Goal: Information Seeking & Learning: Find specific fact

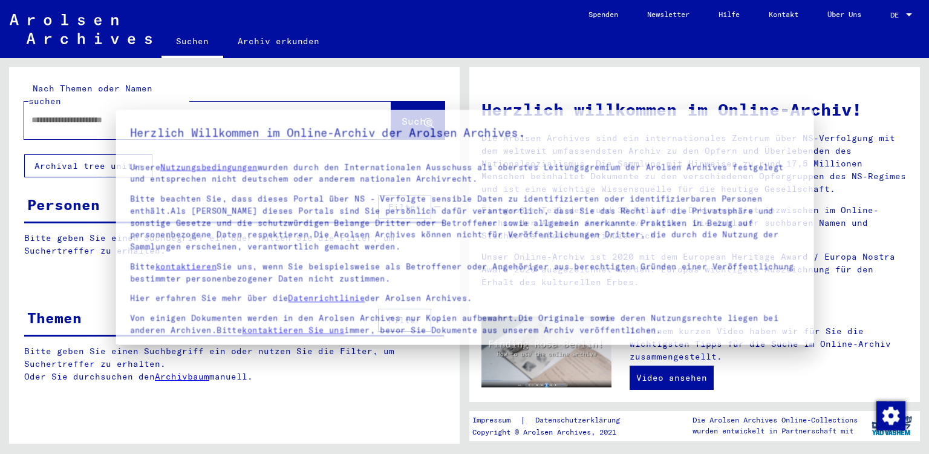
click at [322, 411] on div at bounding box center [464, 227] width 929 height 454
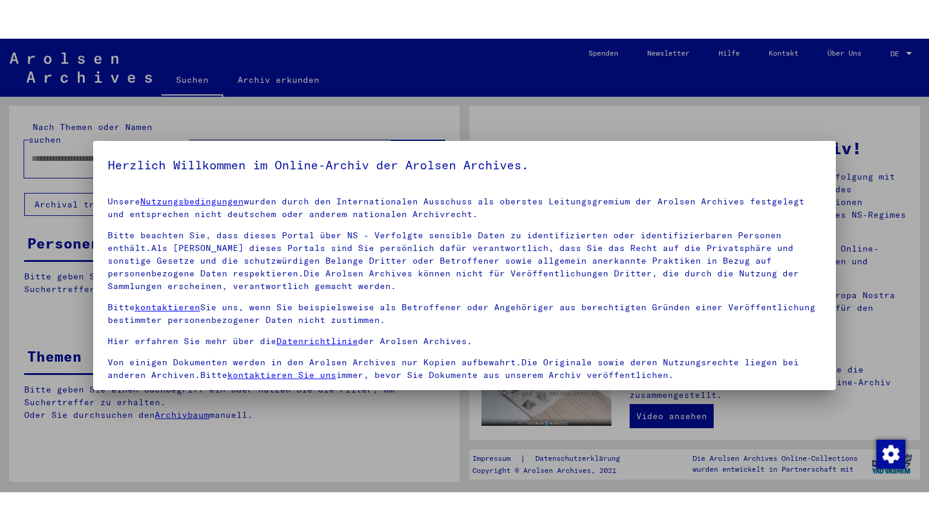
scroll to position [101, 0]
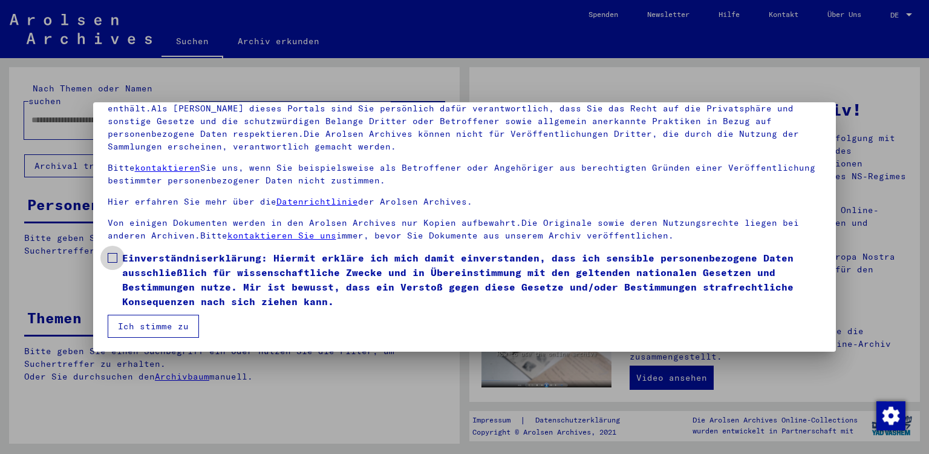
click at [109, 258] on span at bounding box center [113, 258] width 10 height 10
click at [139, 326] on button "Ich stimme zu" at bounding box center [153, 326] width 91 height 23
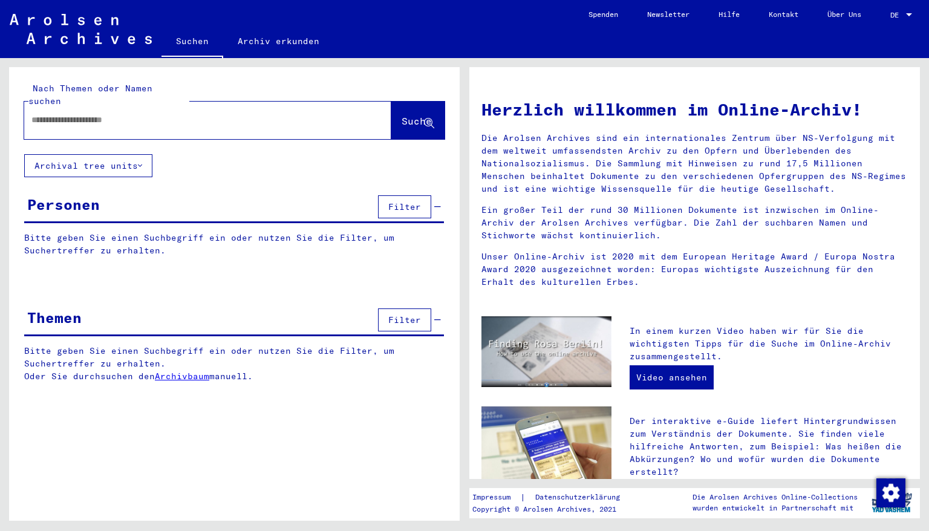
click at [160, 114] on input "text" at bounding box center [193, 120] width 324 height 13
click at [414, 115] on span "Suche" at bounding box center [417, 121] width 30 height 12
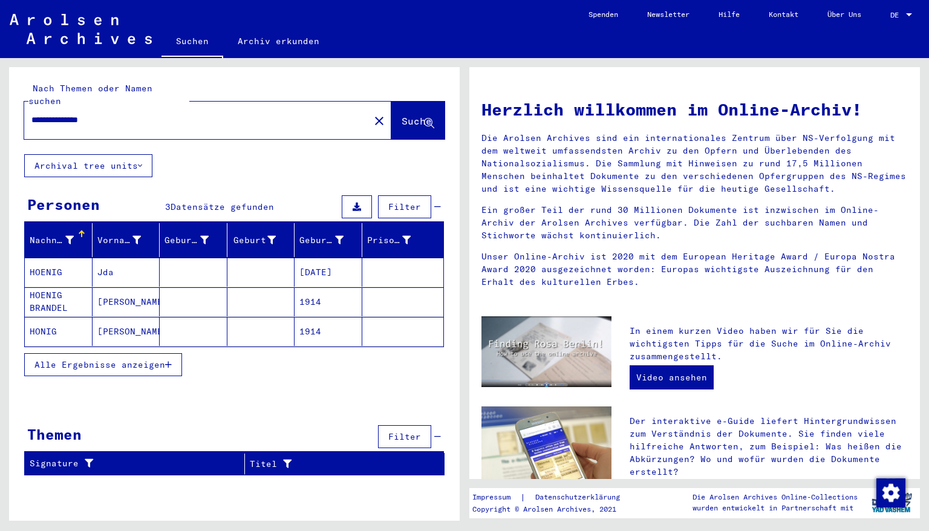
click at [332, 258] on mat-cell "[DATE]" at bounding box center [329, 272] width 68 height 29
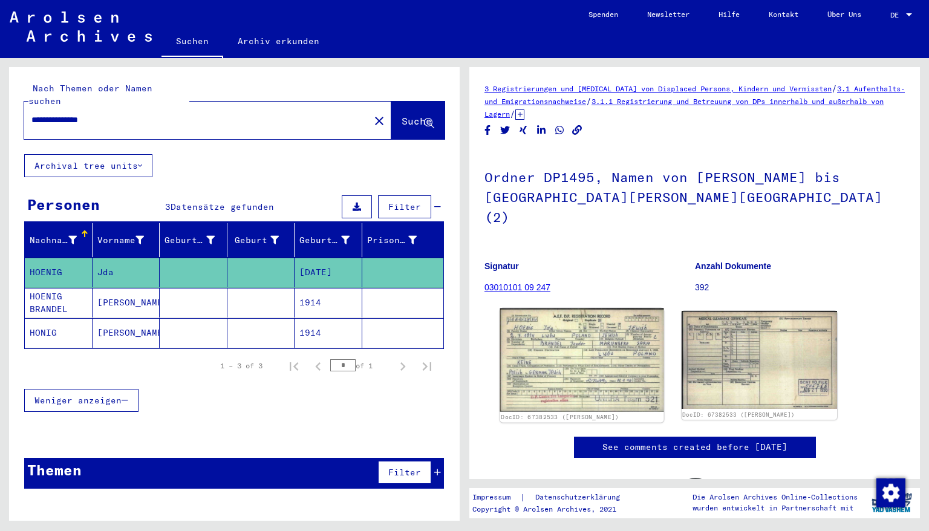
click at [575, 339] on img at bounding box center [581, 360] width 163 height 103
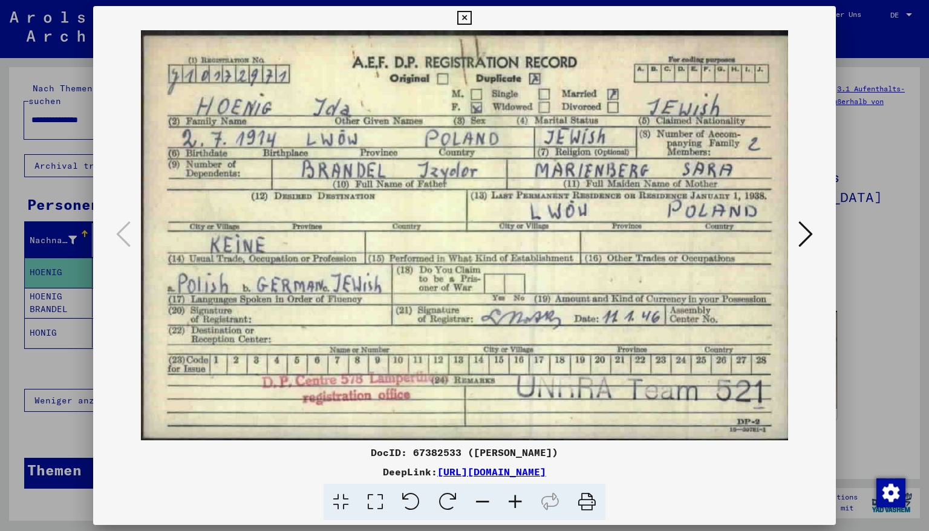
click at [471, 14] on icon at bounding box center [464, 18] width 14 height 15
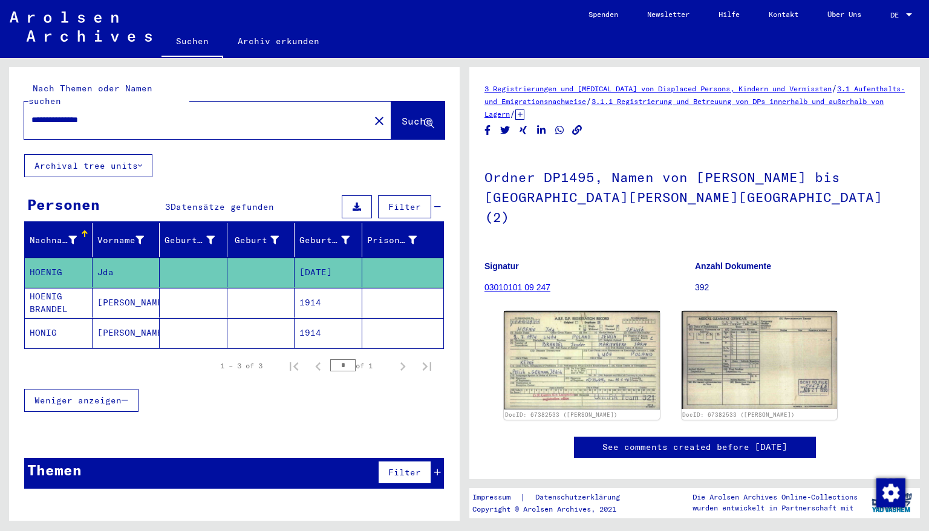
drag, startPoint x: 114, startPoint y: 105, endPoint x: 0, endPoint y: 100, distance: 113.9
click at [0, 100] on div "**********" at bounding box center [232, 289] width 465 height 463
click at [407, 115] on span "Suche" at bounding box center [417, 121] width 30 height 12
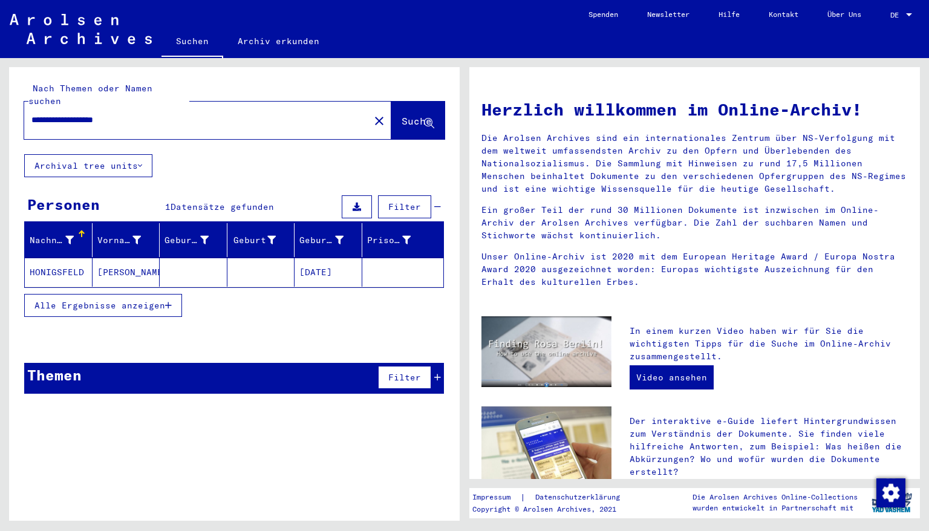
click at [318, 260] on mat-cell "[DATE]" at bounding box center [329, 272] width 68 height 29
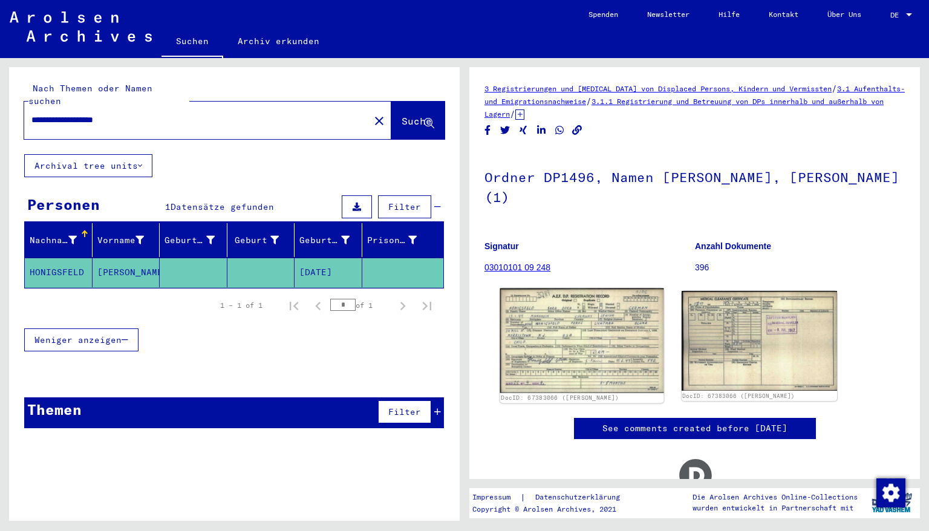
click at [603, 340] on img at bounding box center [581, 341] width 163 height 105
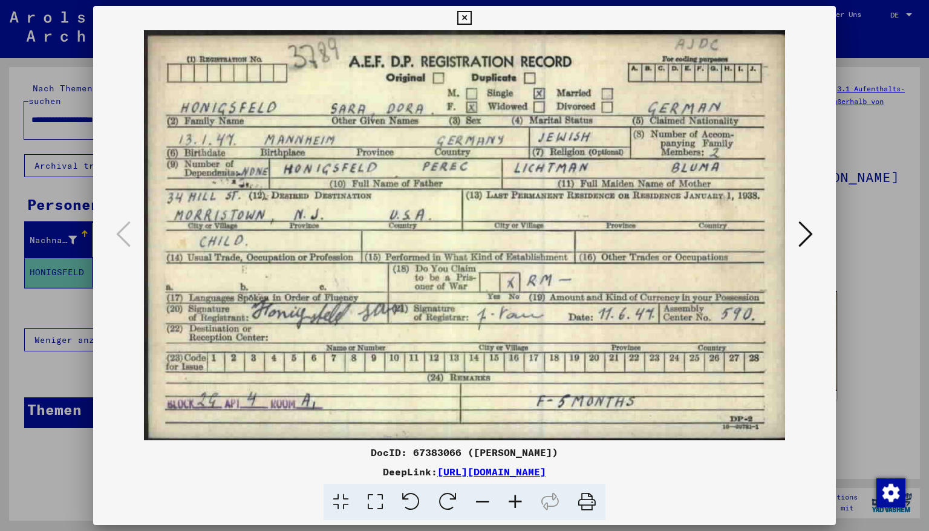
click at [471, 15] on icon at bounding box center [464, 18] width 14 height 15
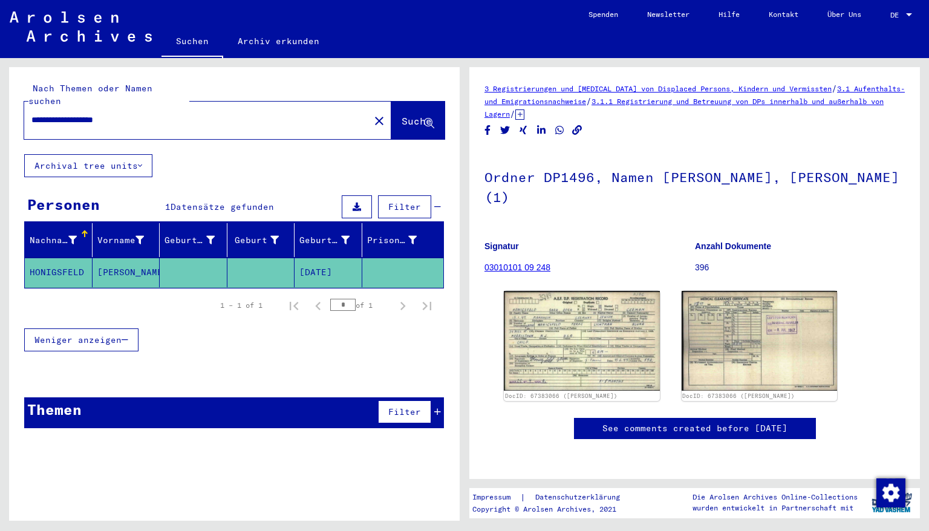
drag, startPoint x: 144, startPoint y: 111, endPoint x: 0, endPoint y: 126, distance: 144.7
click at [0, 126] on div "**********" at bounding box center [232, 289] width 465 height 463
click at [402, 115] on span "Suche" at bounding box center [417, 121] width 30 height 12
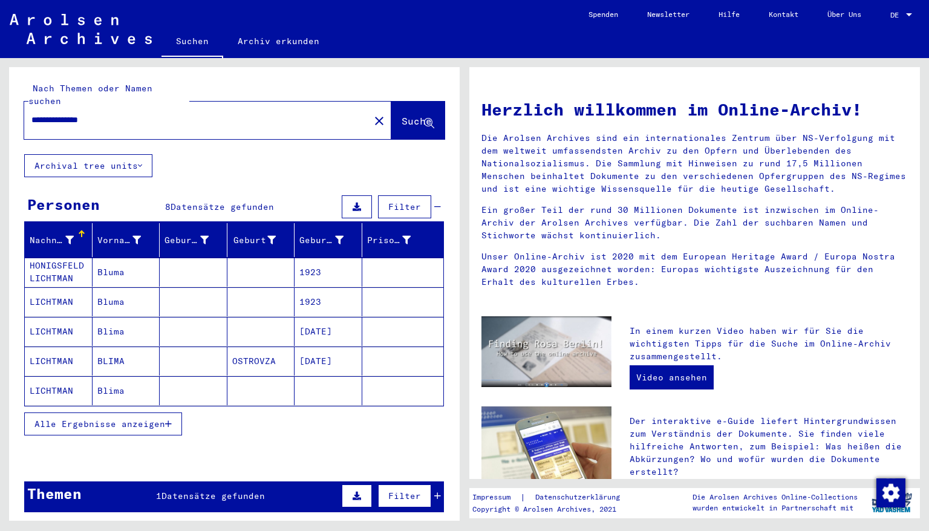
click at [318, 319] on mat-cell "[DATE]" at bounding box center [329, 331] width 68 height 29
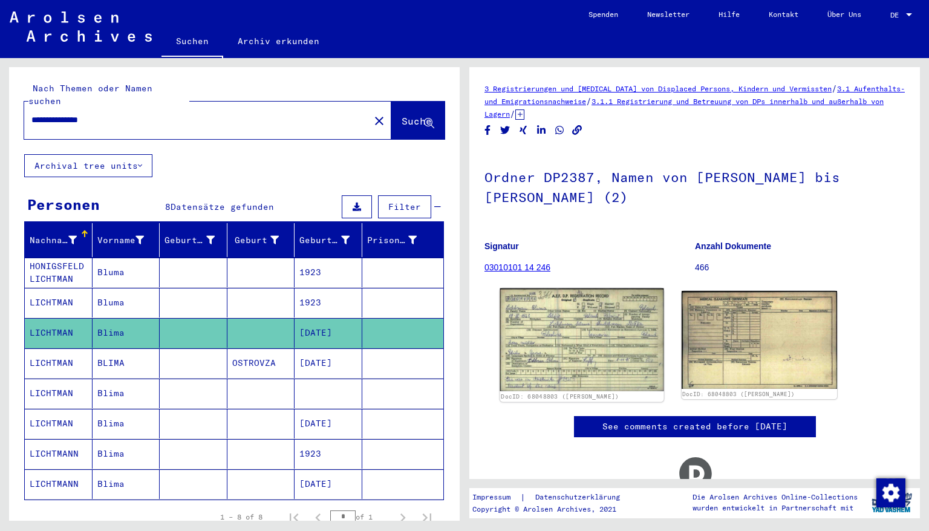
click at [589, 327] on img at bounding box center [581, 340] width 163 height 103
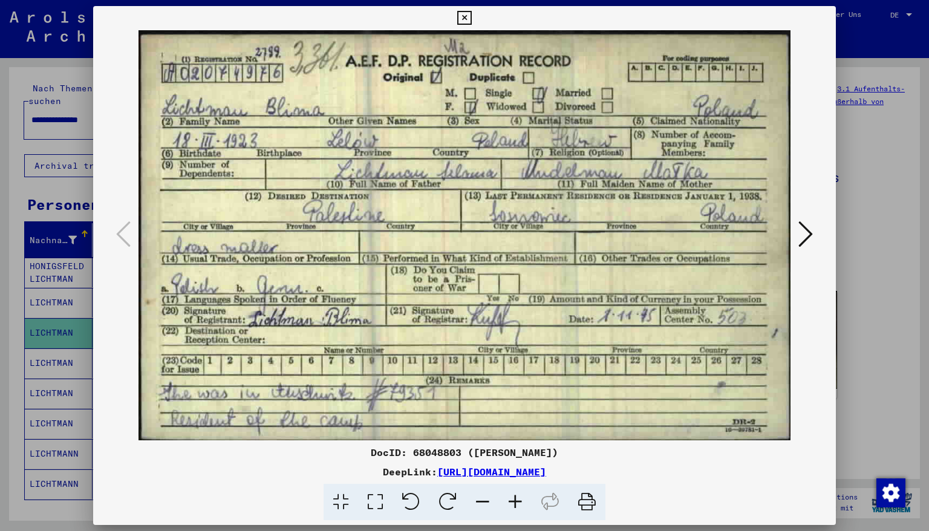
click at [471, 16] on icon at bounding box center [464, 18] width 14 height 15
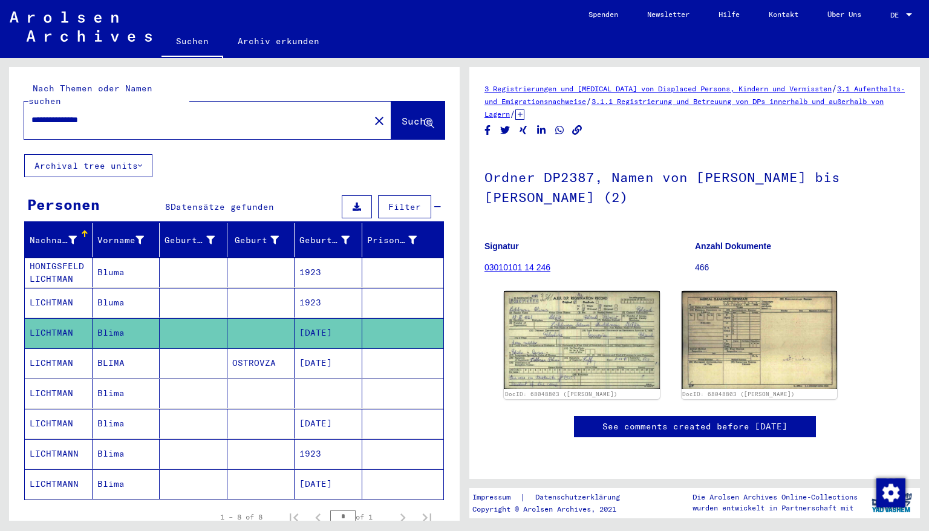
click at [313, 411] on mat-cell "[DATE]" at bounding box center [329, 424] width 68 height 30
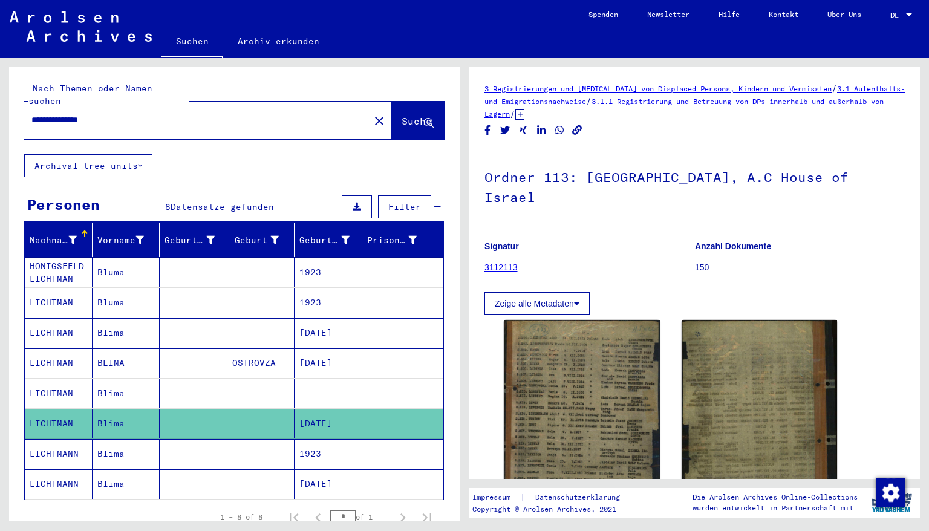
click at [325, 439] on mat-cell "1923" at bounding box center [329, 454] width 68 height 30
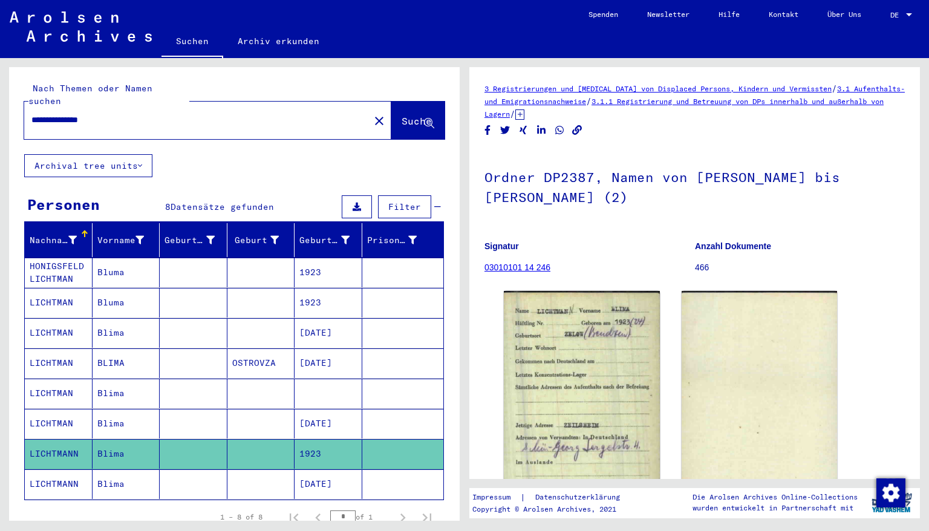
click at [315, 453] on mat-cell "[DATE]" at bounding box center [329, 485] width 68 height 30
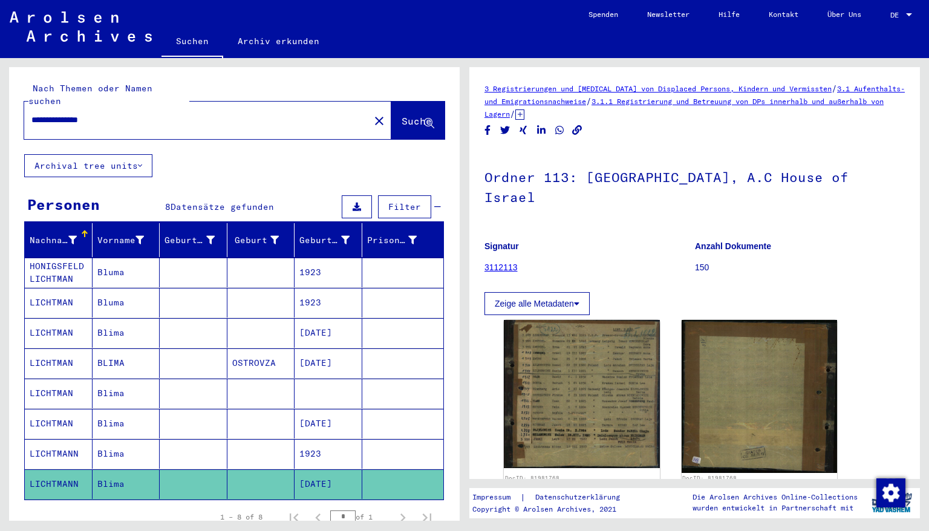
drag, startPoint x: 109, startPoint y: 110, endPoint x: 0, endPoint y: 117, distance: 109.2
click at [0, 117] on div "**********" at bounding box center [232, 289] width 465 height 463
click at [402, 115] on span "Suche" at bounding box center [417, 121] width 30 height 12
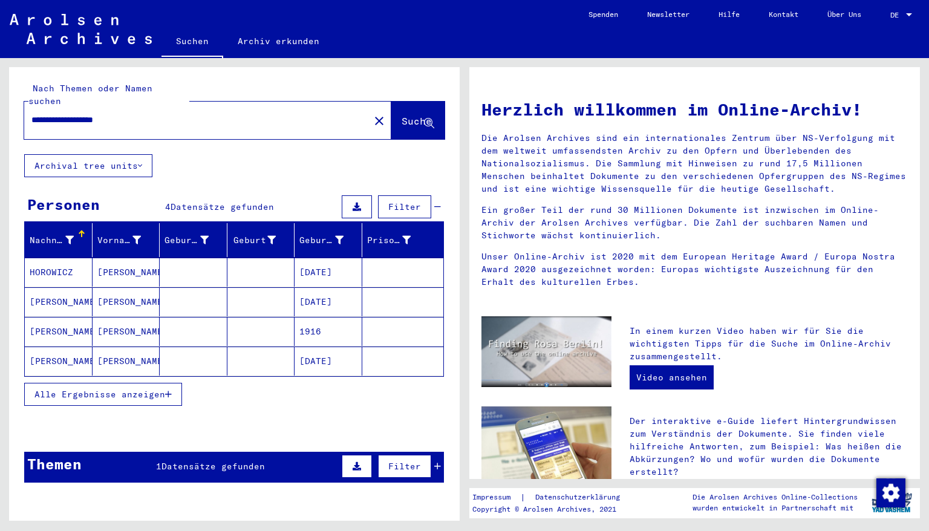
click at [315, 266] on mat-cell "[DATE]" at bounding box center [329, 272] width 68 height 29
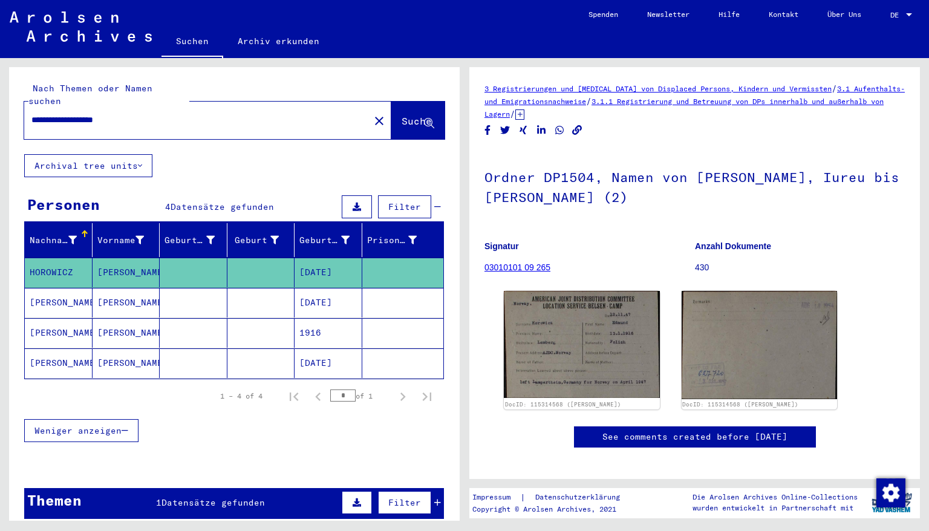
click at [329, 349] on mat-cell "[DATE]" at bounding box center [329, 364] width 68 height 30
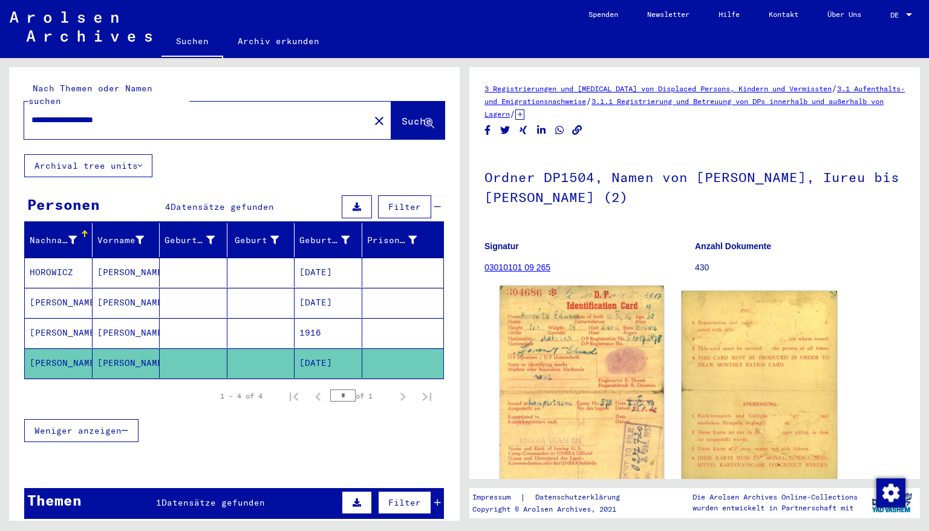
click at [602, 358] on img at bounding box center [581, 389] width 163 height 206
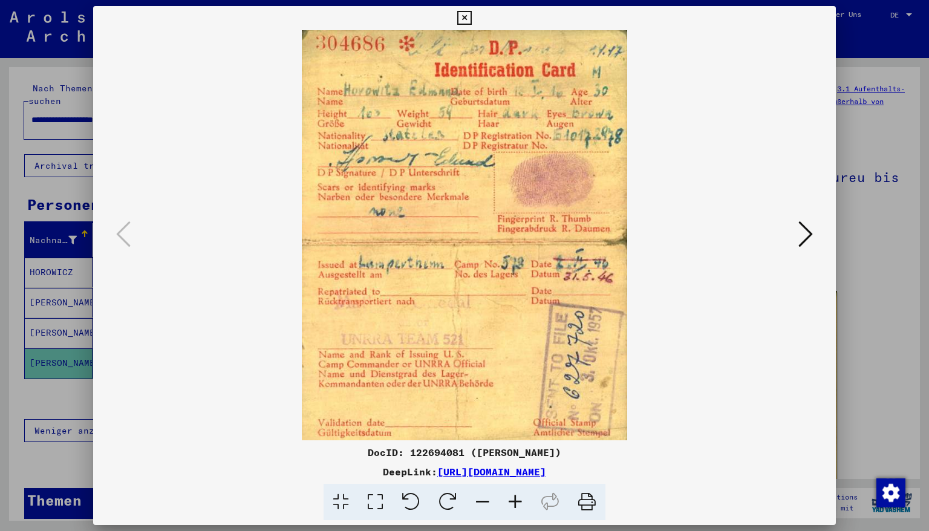
click at [471, 15] on icon at bounding box center [464, 18] width 14 height 15
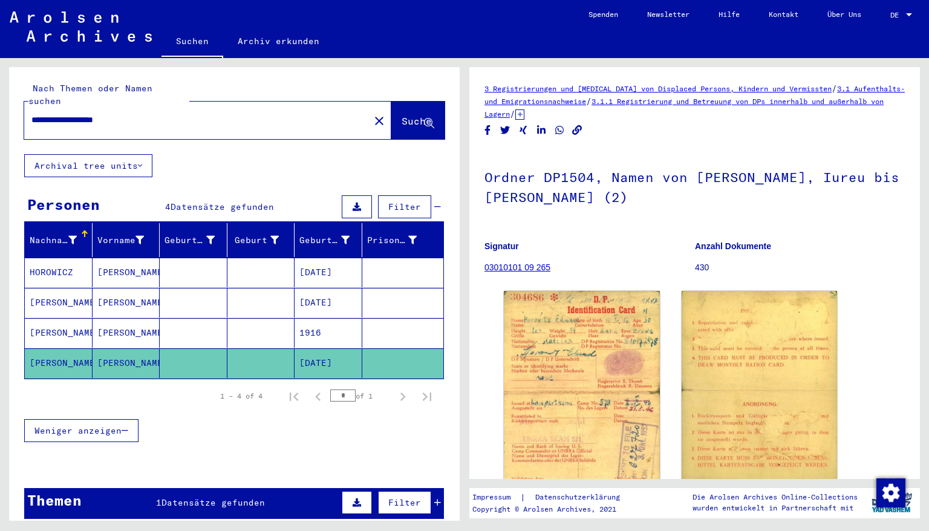
click at [329, 319] on mat-cell "1916" at bounding box center [329, 333] width 68 height 30
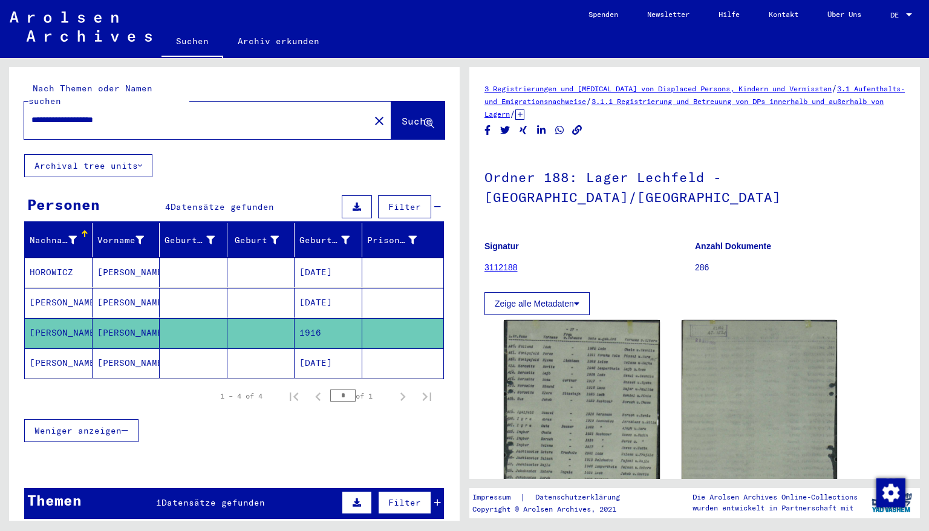
click at [327, 258] on mat-cell "[DATE]" at bounding box center [329, 273] width 68 height 30
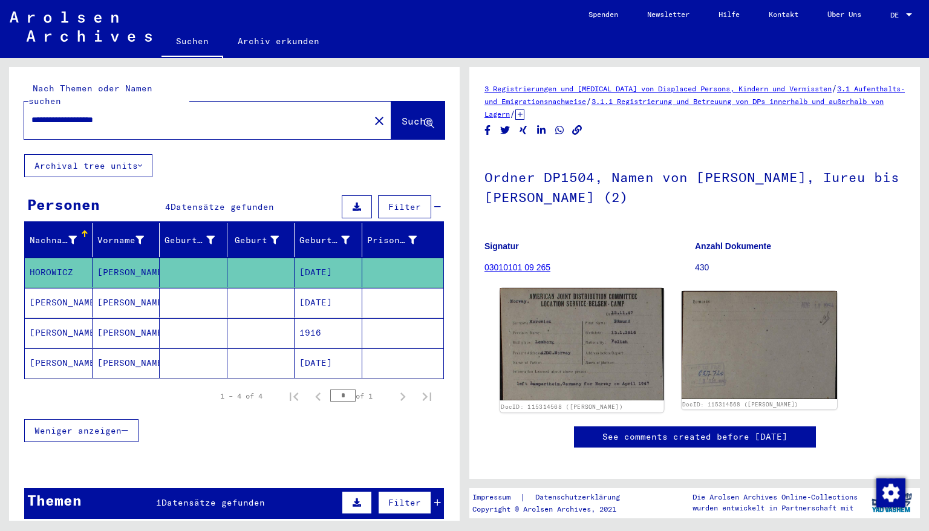
click at [595, 345] on img at bounding box center [581, 344] width 163 height 112
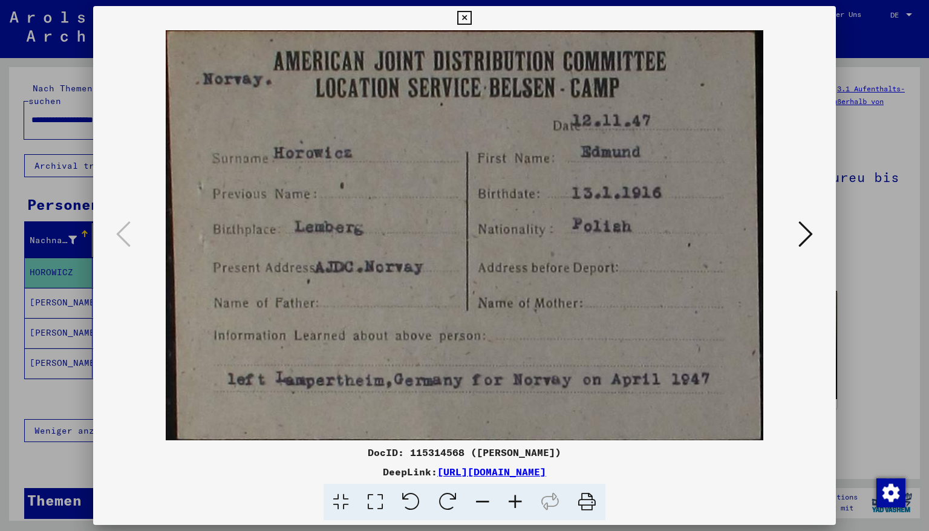
click at [471, 18] on icon at bounding box center [464, 18] width 14 height 15
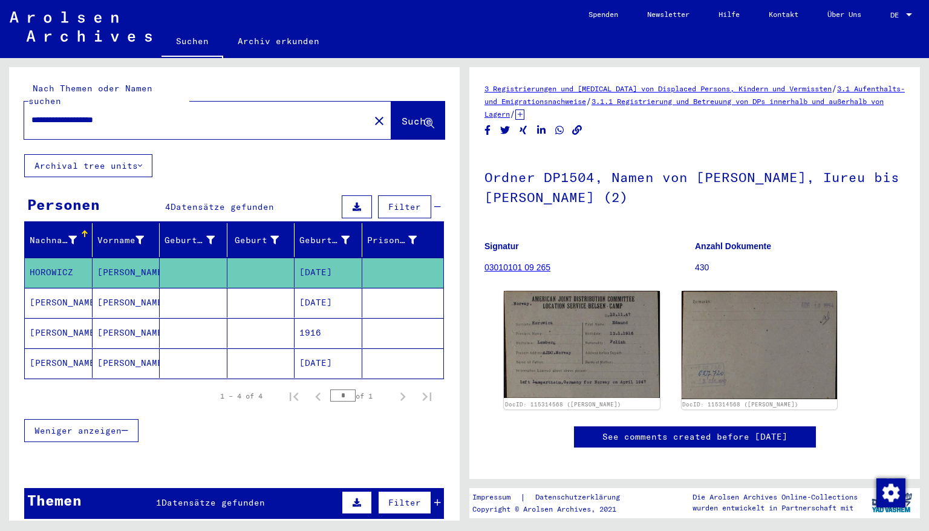
click at [305, 289] on mat-cell "[DATE]" at bounding box center [329, 303] width 68 height 30
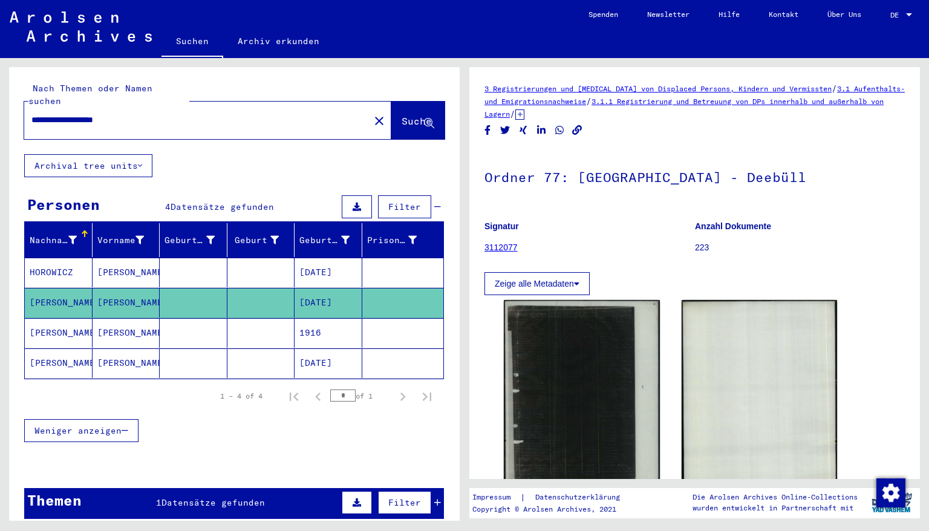
click at [307, 318] on mat-cell "1916" at bounding box center [329, 333] width 68 height 30
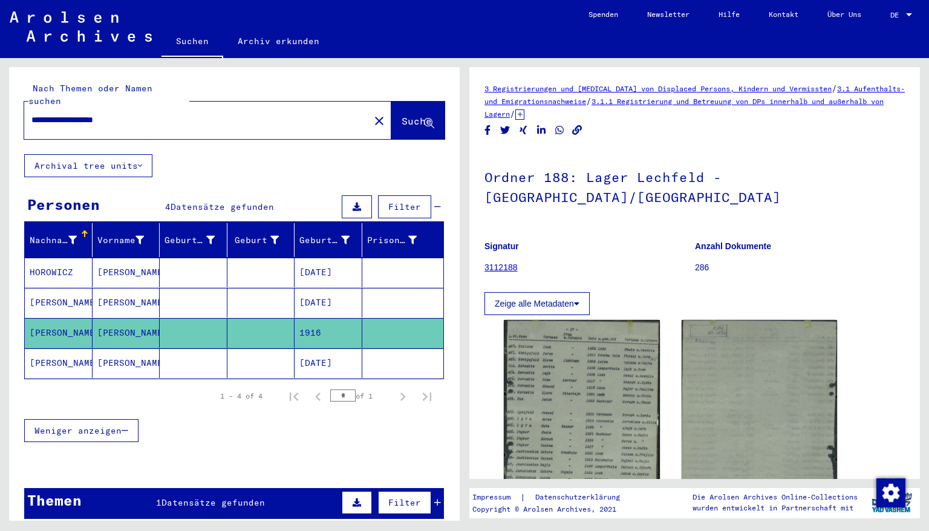
click at [310, 349] on mat-cell "[DATE]" at bounding box center [329, 364] width 68 height 30
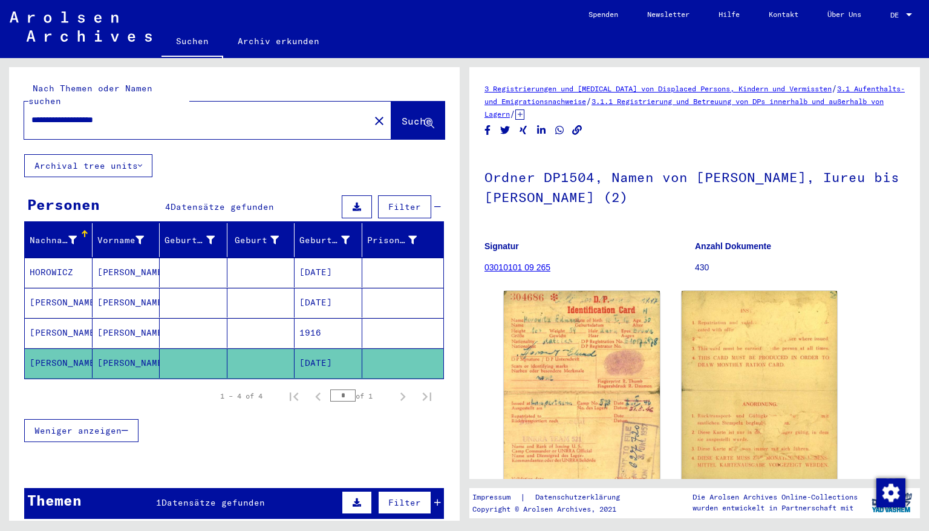
drag, startPoint x: 65, startPoint y: 107, endPoint x: 16, endPoint y: 99, distance: 49.1
click at [16, 99] on div "**********" at bounding box center [234, 110] width 451 height 87
click at [120, 114] on input "**********" at bounding box center [196, 120] width 331 height 13
click at [402, 115] on span "Suche" at bounding box center [417, 121] width 30 height 12
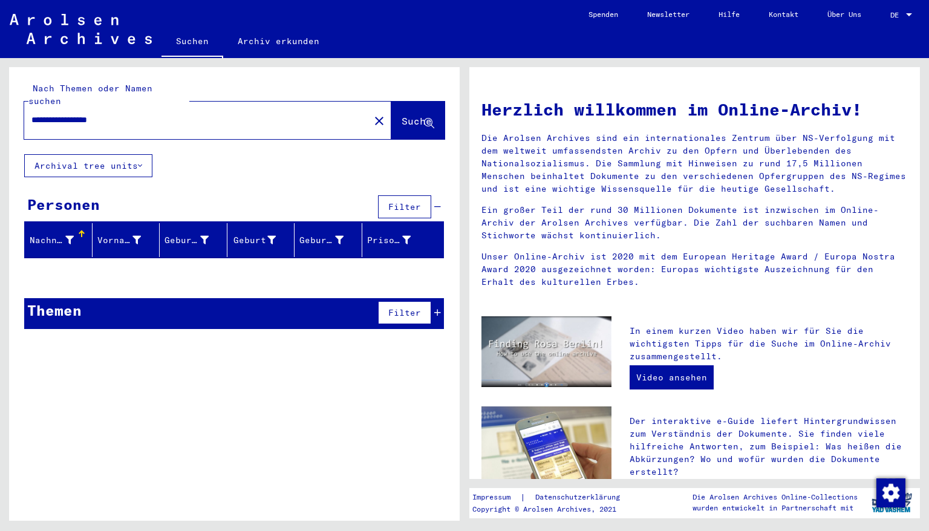
drag, startPoint x: 97, startPoint y: 109, endPoint x: 56, endPoint y: 111, distance: 41.2
click at [56, 114] on input "**********" at bounding box center [193, 120] width 324 height 13
click at [402, 115] on span "Suche" at bounding box center [417, 121] width 30 height 12
click at [34, 114] on input "**********" at bounding box center [193, 120] width 324 height 13
click at [402, 115] on span "Suche" at bounding box center [417, 121] width 30 height 12
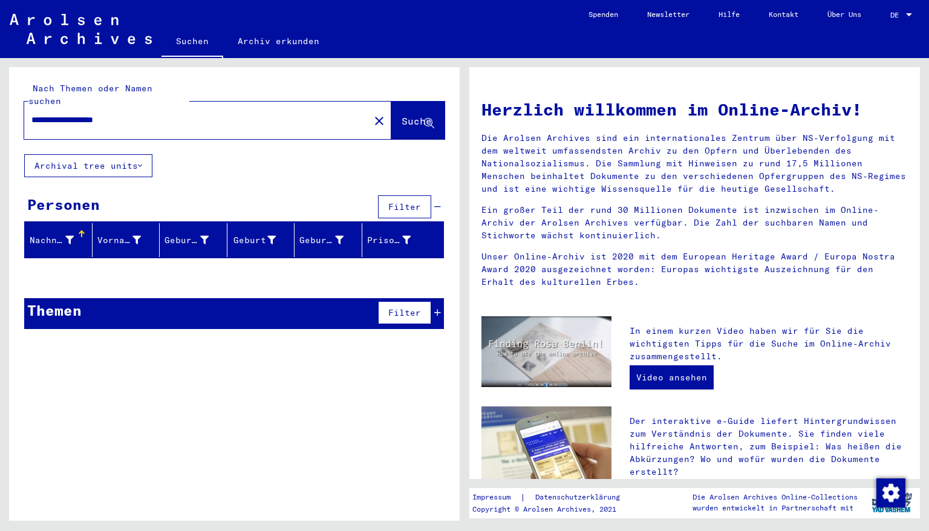
drag, startPoint x: 108, startPoint y: 104, endPoint x: 65, endPoint y: 122, distance: 45.8
click at [65, 122] on div "**********" at bounding box center [207, 121] width 367 height 38
click at [409, 115] on span "Suche" at bounding box center [417, 121] width 30 height 12
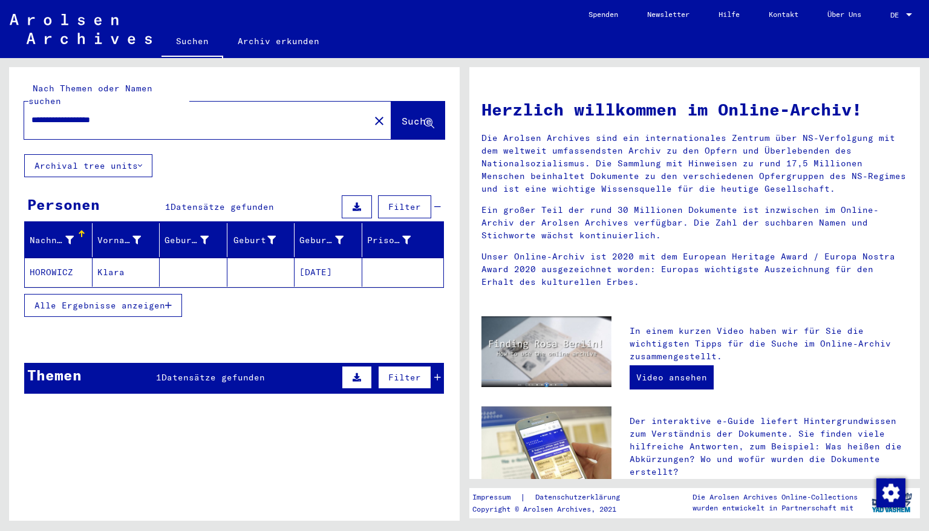
click at [322, 258] on mat-cell "[DATE]" at bounding box center [329, 272] width 68 height 29
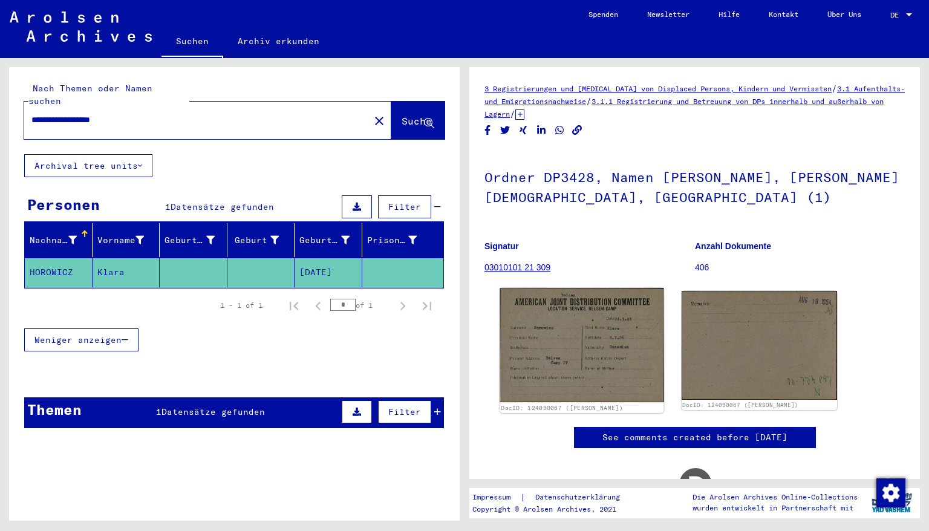
click at [583, 327] on img at bounding box center [581, 345] width 163 height 114
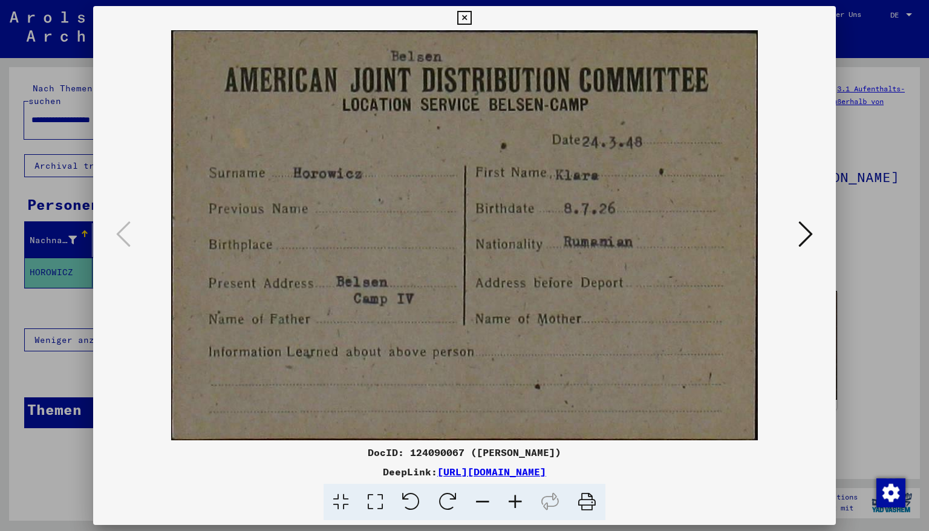
click at [471, 21] on icon at bounding box center [464, 18] width 14 height 15
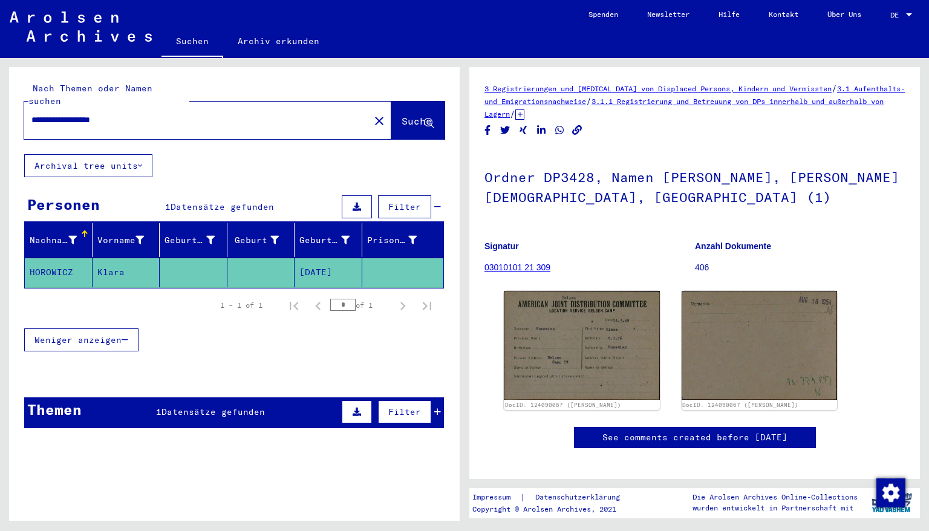
drag, startPoint x: 57, startPoint y: 106, endPoint x: 0, endPoint y: 107, distance: 56.9
click at [0, 107] on div "**********" at bounding box center [232, 289] width 465 height 463
click at [402, 115] on span "Suche" at bounding box center [417, 121] width 30 height 12
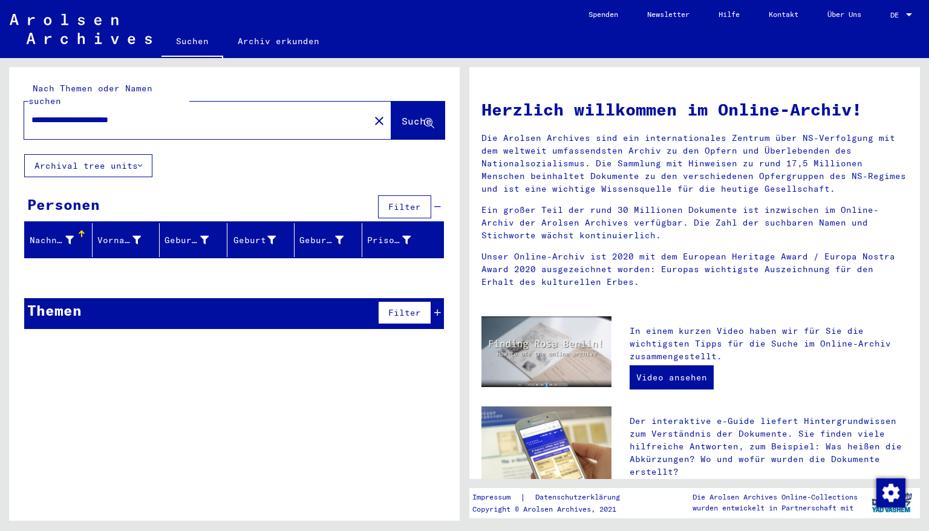
drag, startPoint x: 89, startPoint y: 107, endPoint x: 62, endPoint y: 111, distance: 27.5
click at [62, 114] on input "**********" at bounding box center [193, 120] width 324 height 13
click at [402, 115] on span "Suche" at bounding box center [417, 121] width 30 height 12
drag, startPoint x: 57, startPoint y: 107, endPoint x: 15, endPoint y: 117, distance: 44.2
click at [15, 118] on div "**********" at bounding box center [234, 110] width 451 height 87
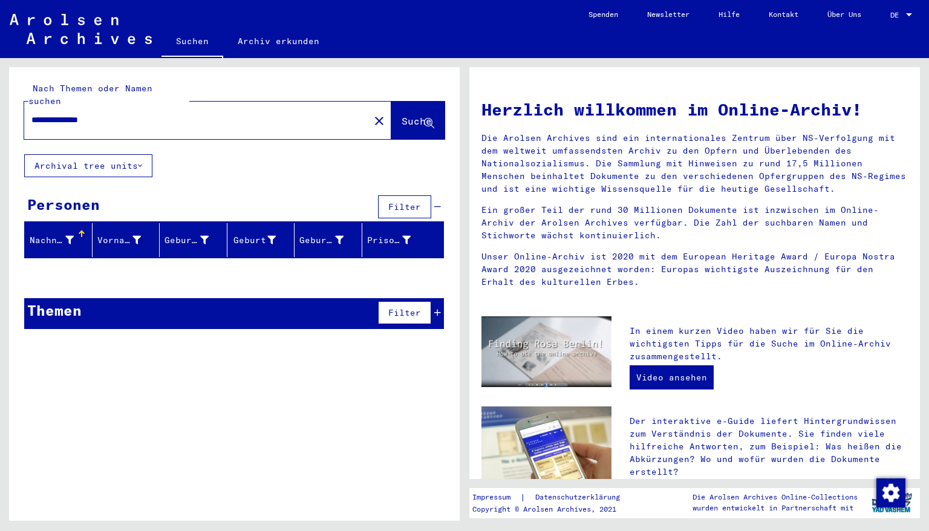
type input "**********"
click at [402, 115] on span "Suche" at bounding box center [417, 121] width 30 height 12
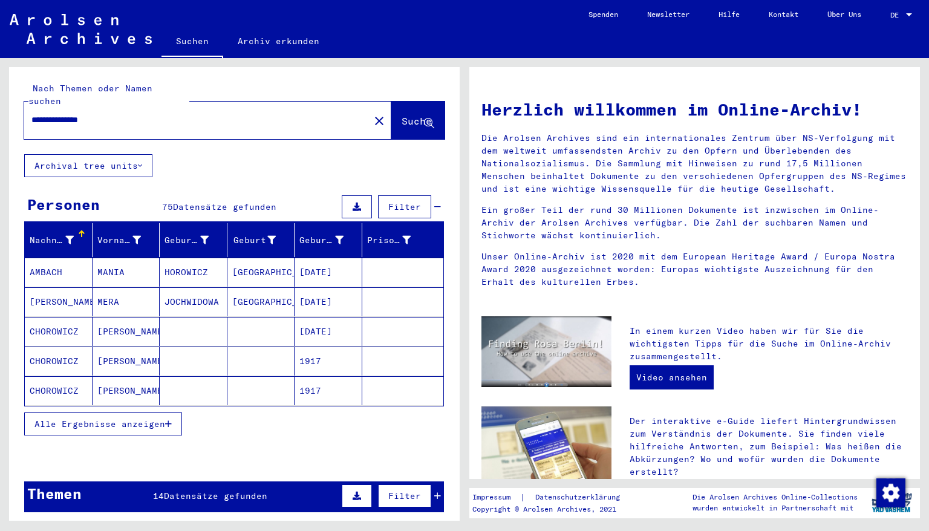
click at [172, 413] on button "Alle Ergebnisse anzeigen" at bounding box center [103, 424] width 158 height 23
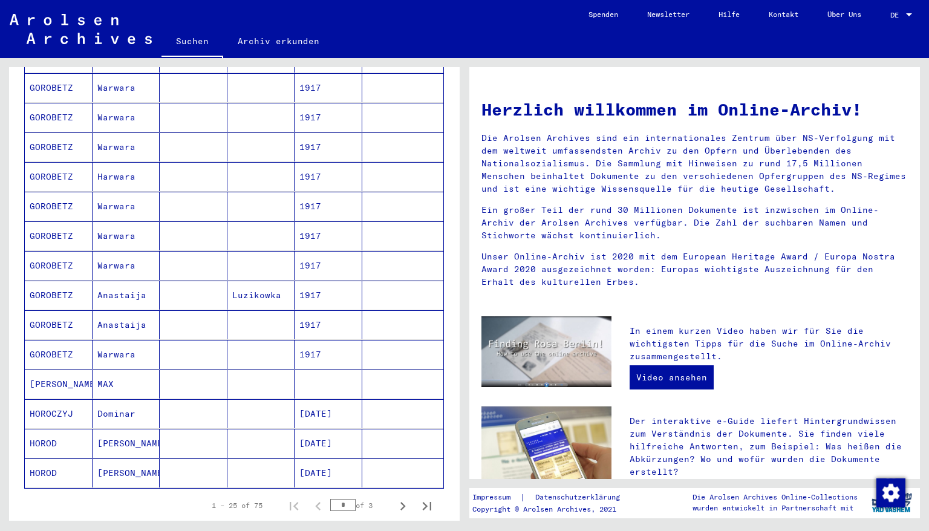
scroll to position [532, 0]
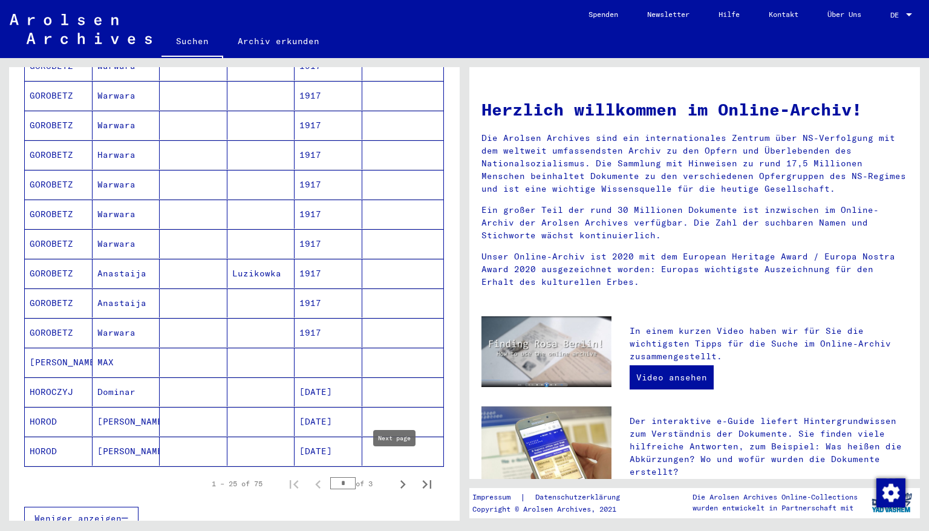
click at [396, 453] on icon "Next page" at bounding box center [402, 484] width 17 height 17
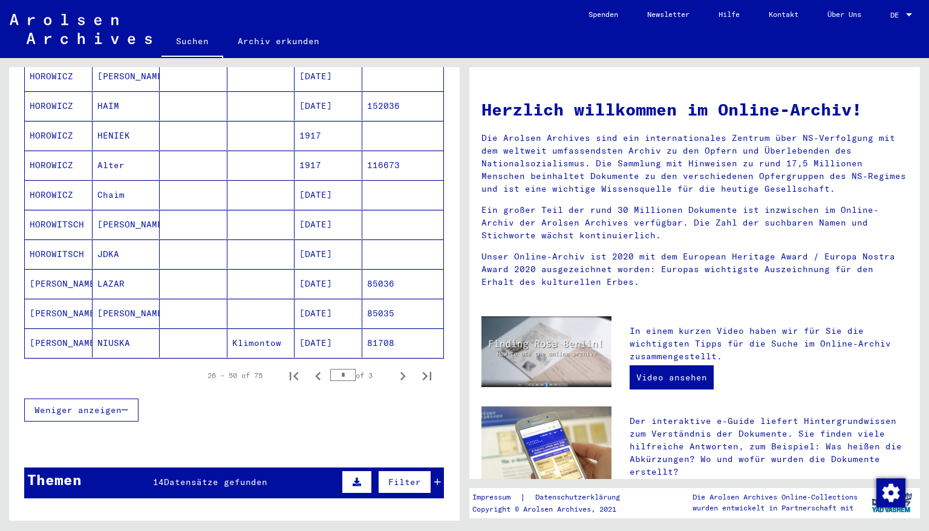
scroll to position [693, 0]
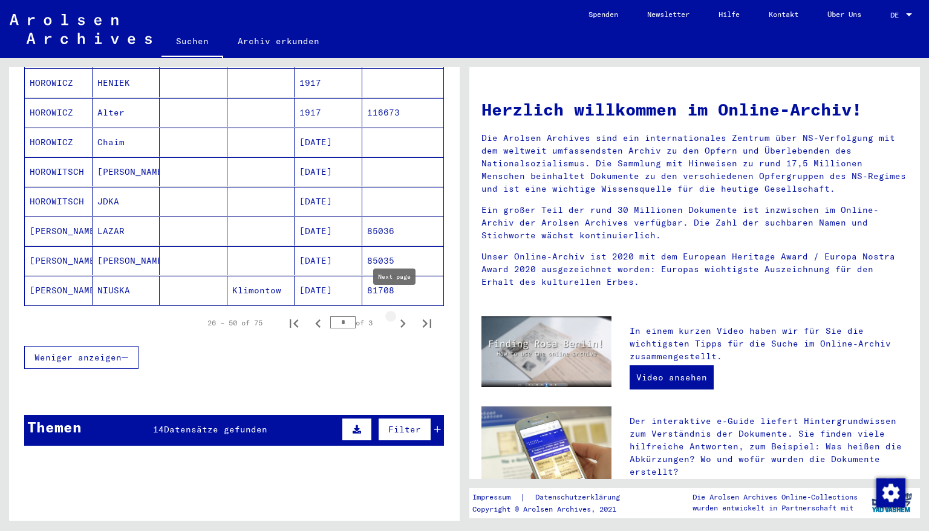
click at [394, 315] on icon "Next page" at bounding box center [402, 323] width 17 height 17
type input "*"
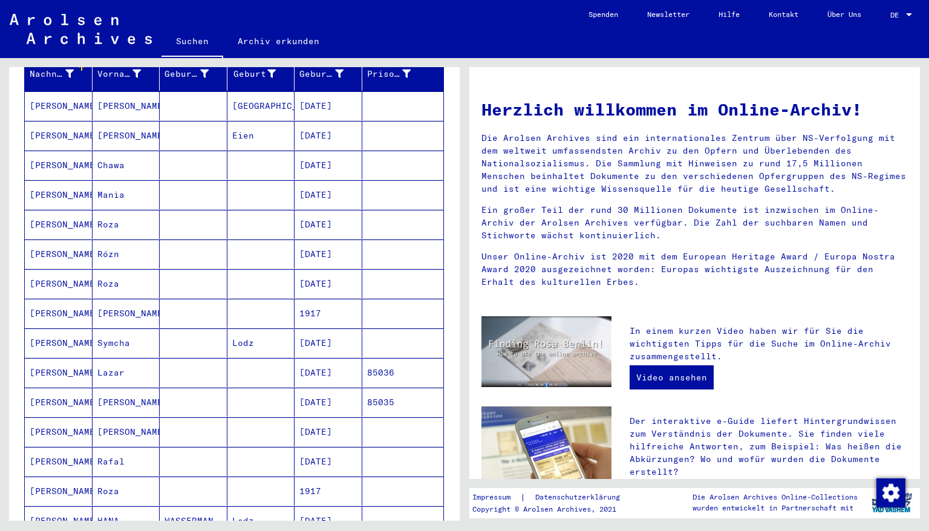
scroll to position [0, 0]
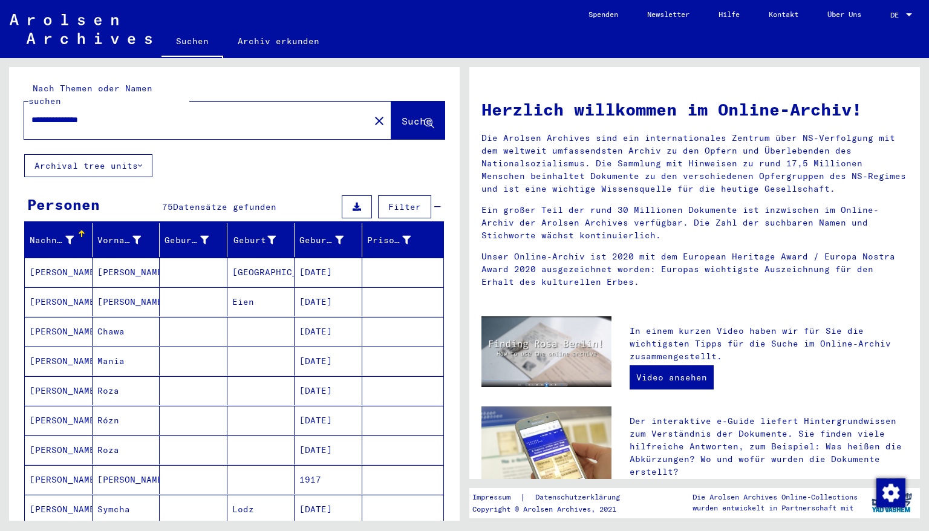
drag, startPoint x: 111, startPoint y: 106, endPoint x: 0, endPoint y: 109, distance: 110.8
click at [0, 109] on div "**********" at bounding box center [232, 289] width 465 height 463
click at [77, 114] on input "**********" at bounding box center [193, 120] width 324 height 13
click at [402, 115] on span "Suche" at bounding box center [417, 121] width 30 height 12
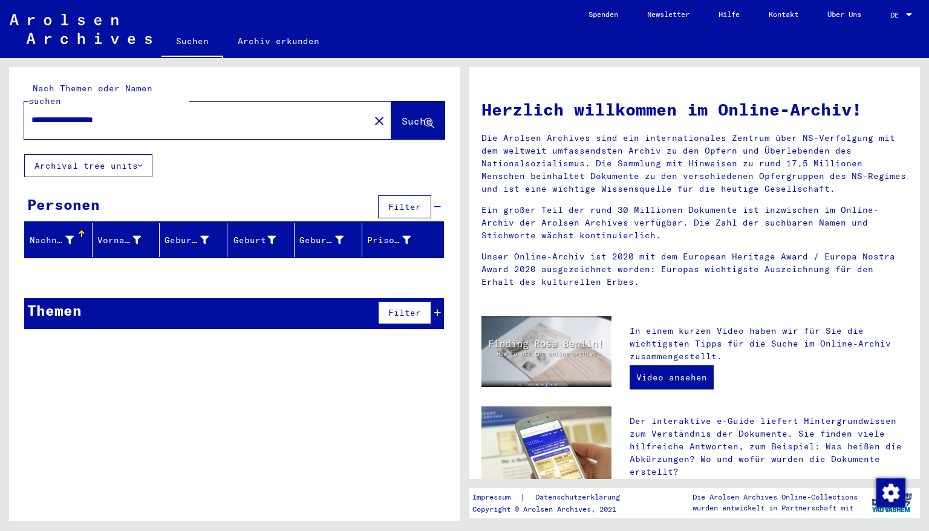
drag, startPoint x: 108, startPoint y: 103, endPoint x: 64, endPoint y: 87, distance: 47.1
click at [64, 87] on div "**********" at bounding box center [234, 110] width 421 height 57
click at [402, 115] on span "Suche" at bounding box center [417, 121] width 30 height 12
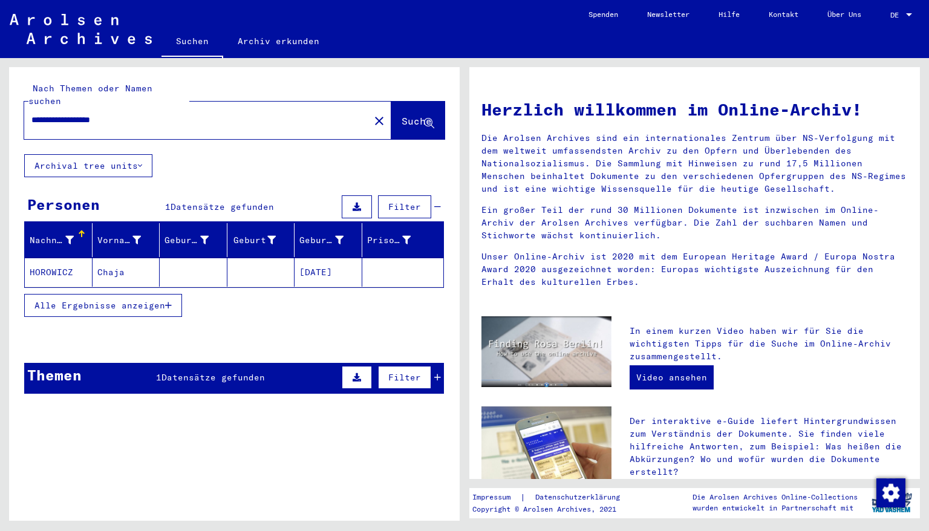
click at [315, 266] on mat-cell "[DATE]" at bounding box center [329, 272] width 68 height 29
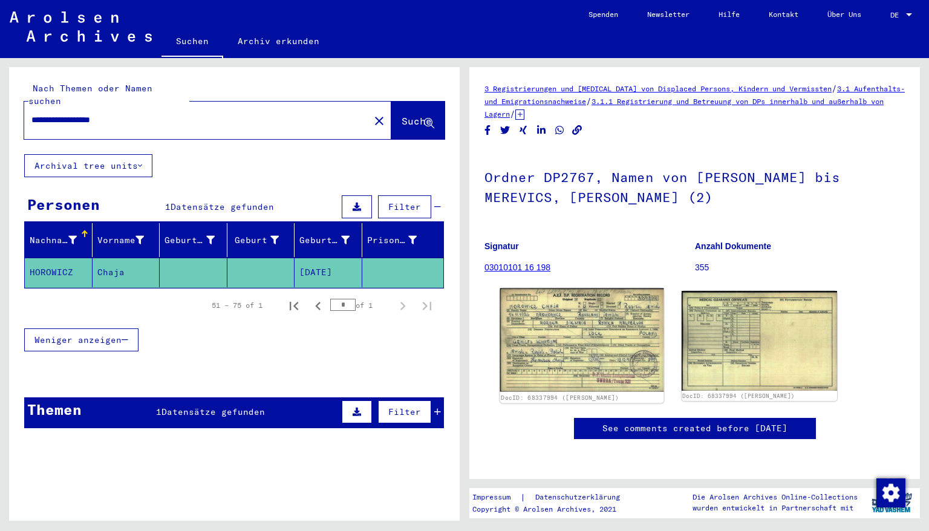
click at [578, 364] on img at bounding box center [581, 340] width 163 height 103
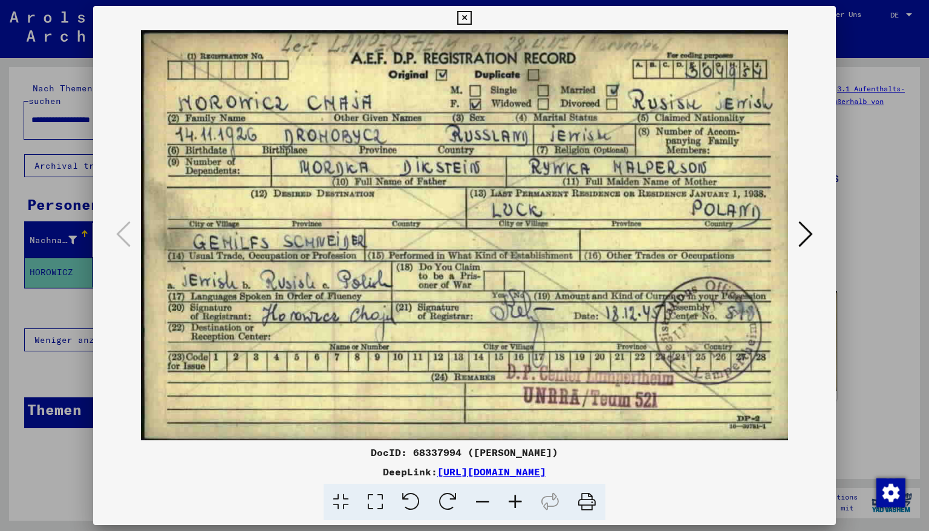
click at [471, 16] on icon at bounding box center [464, 18] width 14 height 15
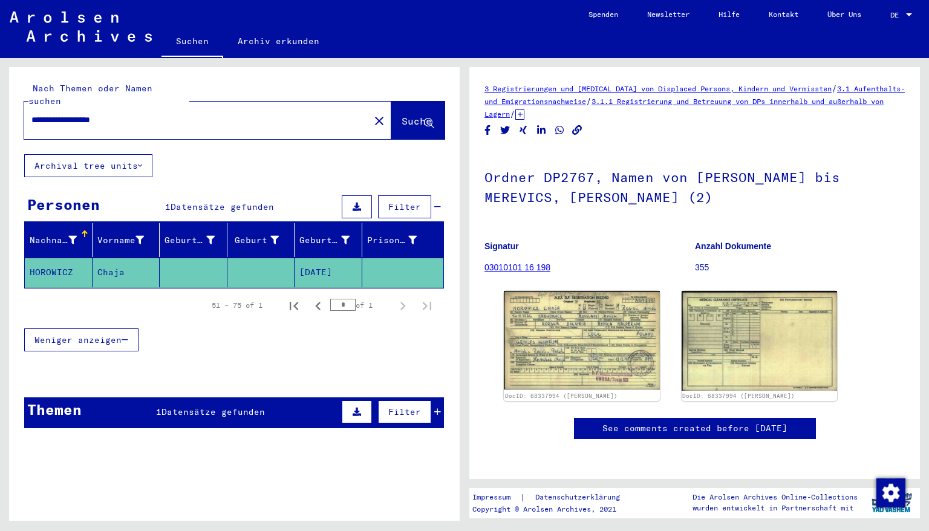
drag, startPoint x: 136, startPoint y: 106, endPoint x: 15, endPoint y: 120, distance: 122.4
click at [15, 120] on div "**********" at bounding box center [234, 110] width 451 height 87
click at [402, 115] on span "Suche" at bounding box center [417, 121] width 30 height 12
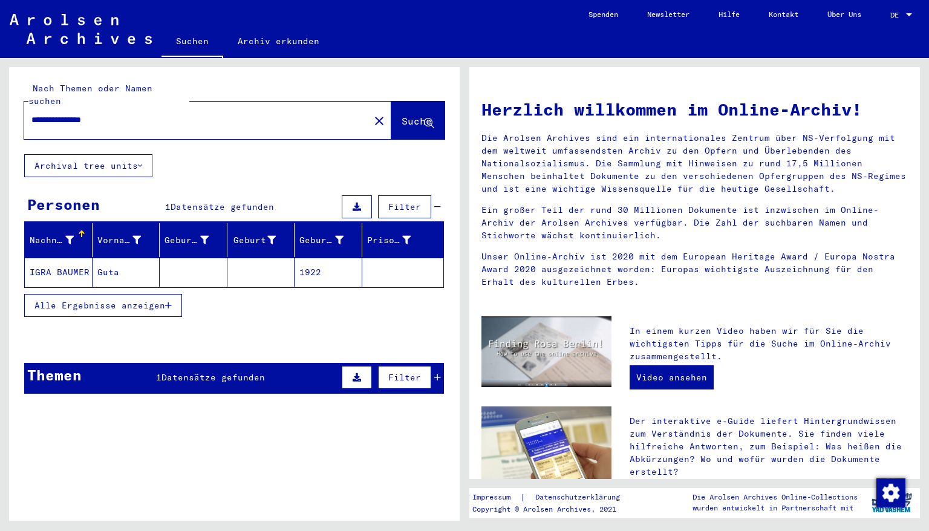
click at [317, 266] on mat-cell "1922" at bounding box center [329, 272] width 68 height 29
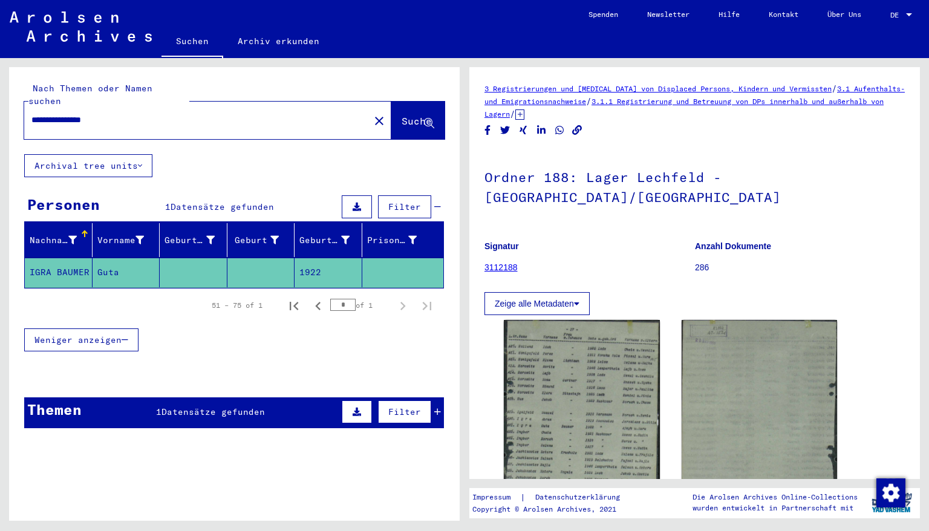
drag, startPoint x: 126, startPoint y: 109, endPoint x: 0, endPoint y: 97, distance: 127.0
click at [0, 97] on div "**********" at bounding box center [232, 289] width 465 height 463
click at [402, 115] on span "Suche" at bounding box center [417, 121] width 30 height 12
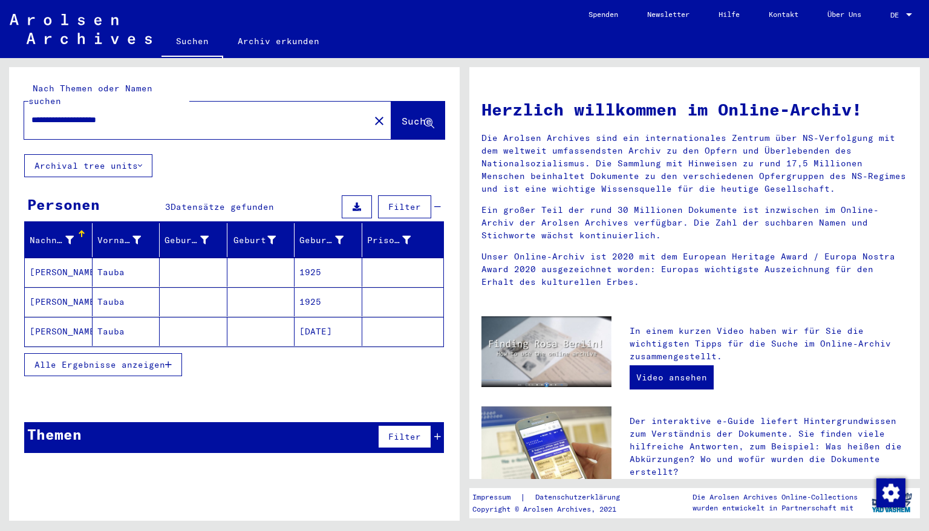
click at [344, 258] on mat-cell "1925" at bounding box center [329, 272] width 68 height 29
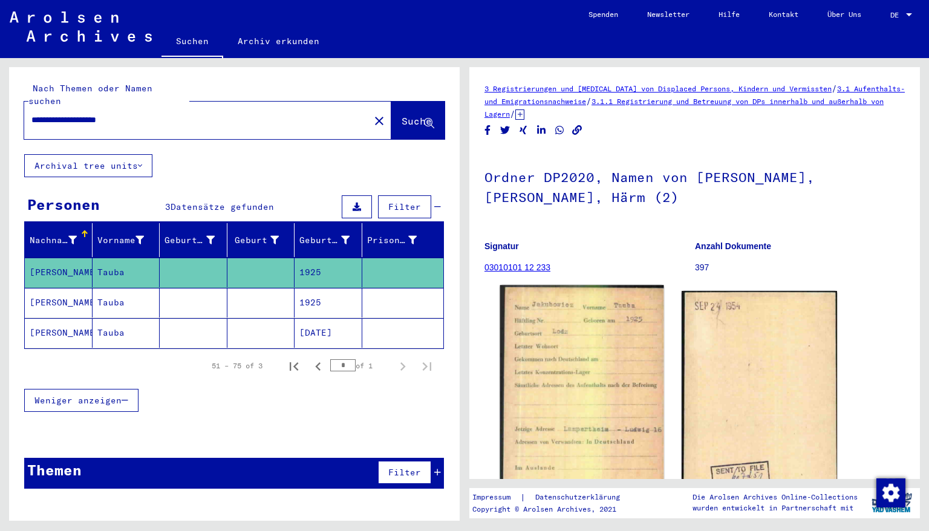
click at [598, 354] on img at bounding box center [581, 404] width 163 height 236
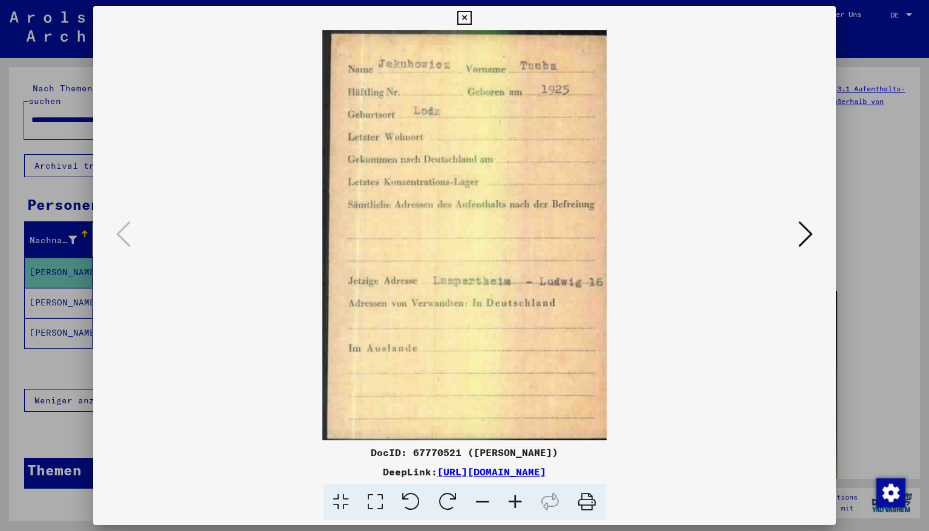
click at [471, 18] on icon at bounding box center [464, 18] width 14 height 15
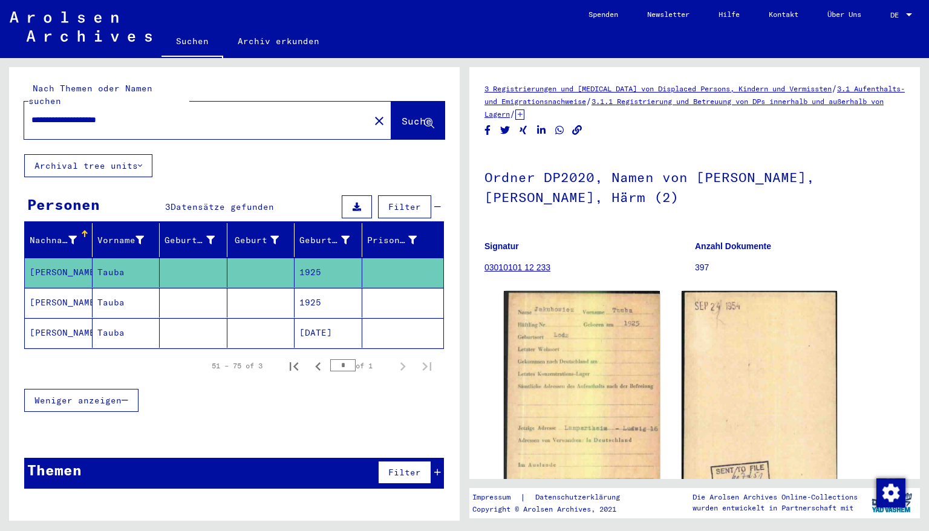
click at [313, 320] on mat-cell "[DATE]" at bounding box center [329, 333] width 68 height 30
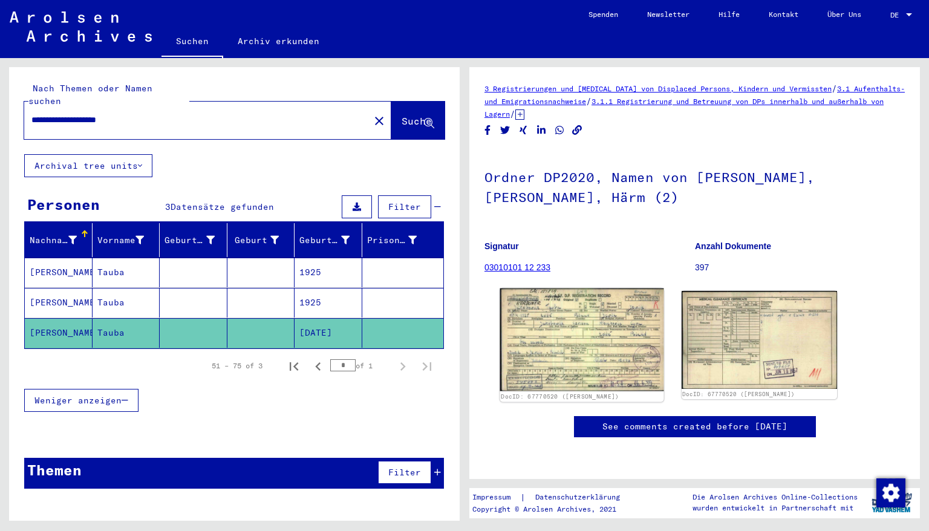
click at [534, 330] on img at bounding box center [581, 340] width 163 height 103
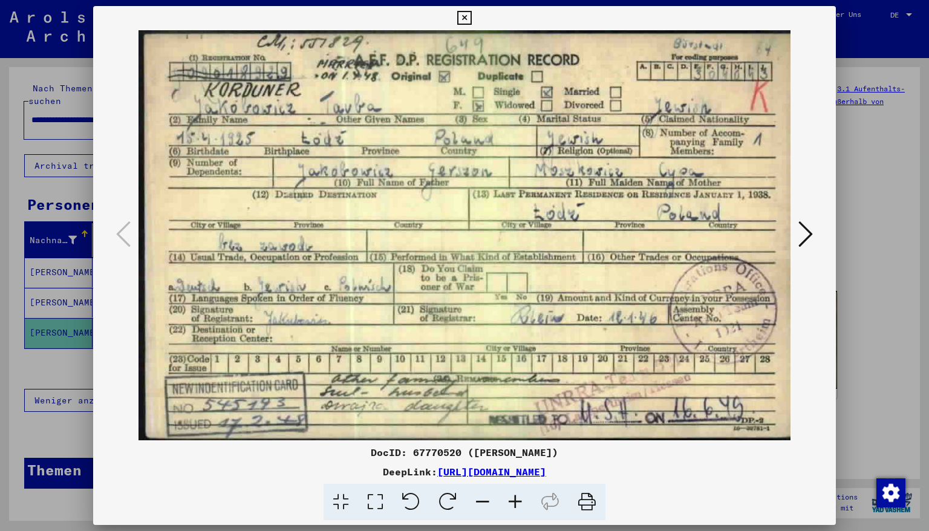
click at [471, 17] on icon at bounding box center [464, 18] width 14 height 15
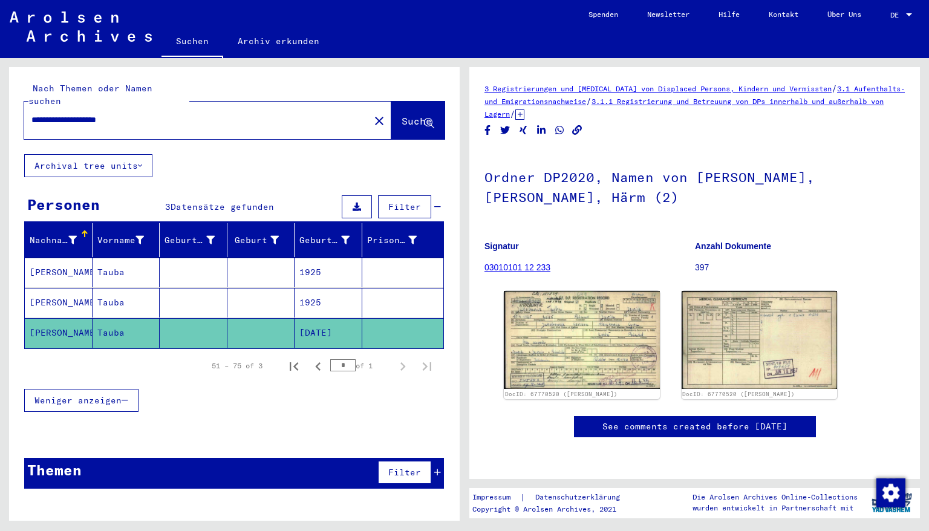
click at [342, 296] on mat-cell "1925" at bounding box center [329, 303] width 68 height 30
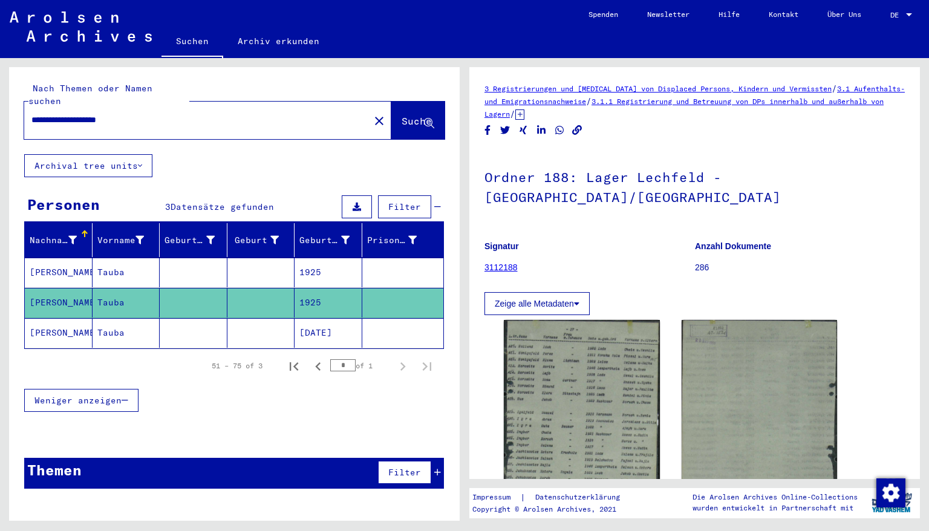
click at [338, 260] on mat-cell "1925" at bounding box center [329, 273] width 68 height 30
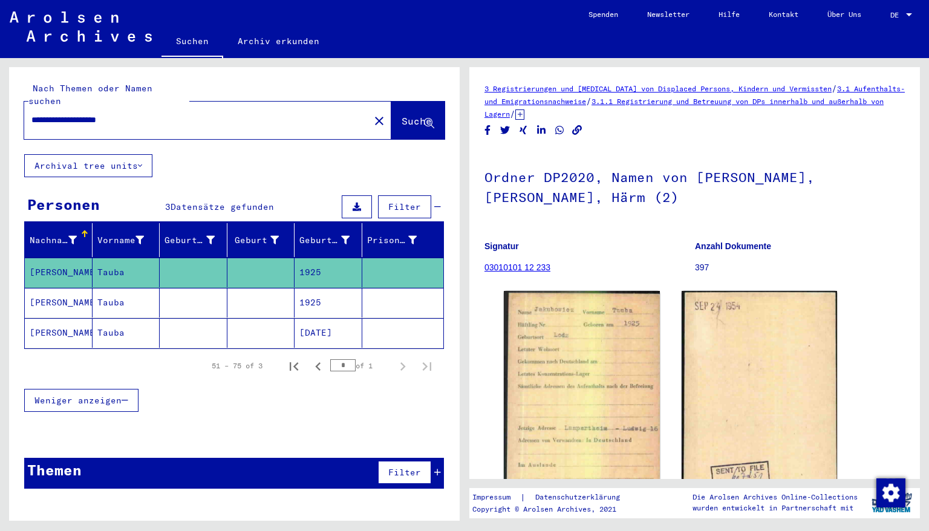
drag, startPoint x: 145, startPoint y: 106, endPoint x: 0, endPoint y: 91, distance: 146.0
click at [0, 91] on div "**********" at bounding box center [232, 289] width 465 height 463
click at [402, 115] on span "Suche" at bounding box center [417, 121] width 30 height 12
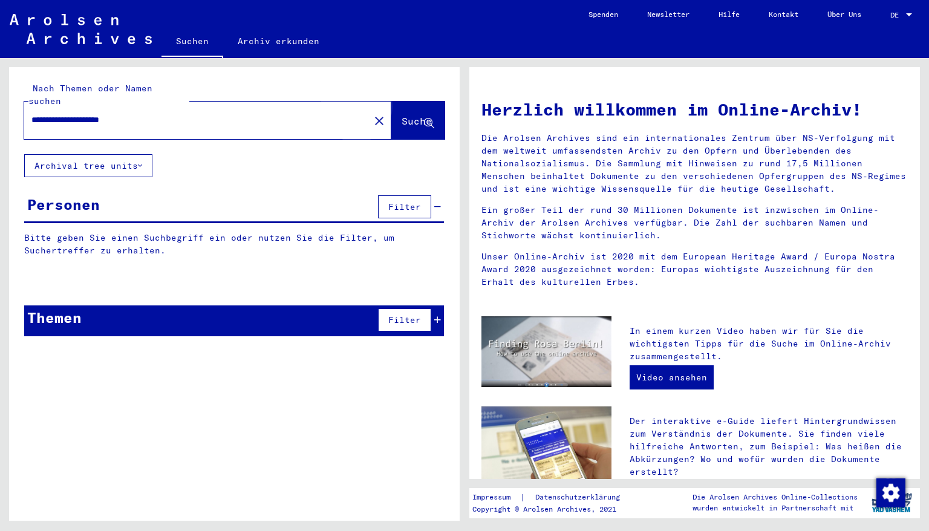
click at [402, 115] on span "Suche" at bounding box center [417, 121] width 30 height 12
drag, startPoint x: 64, startPoint y: 112, endPoint x: 24, endPoint y: 110, distance: 40.0
click at [24, 110] on div "**********" at bounding box center [189, 119] width 331 height 27
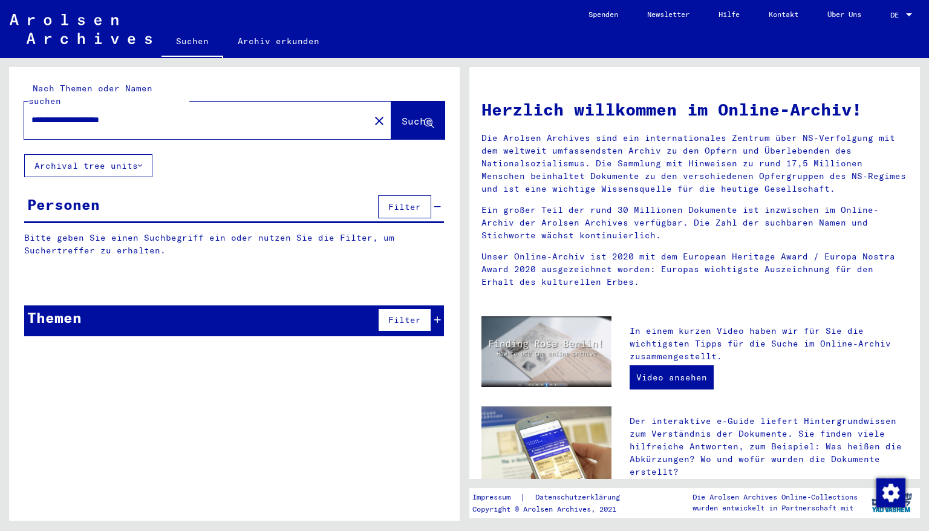
click at [159, 114] on input "**********" at bounding box center [193, 120] width 324 height 13
click at [402, 115] on span "Suche" at bounding box center [417, 121] width 30 height 12
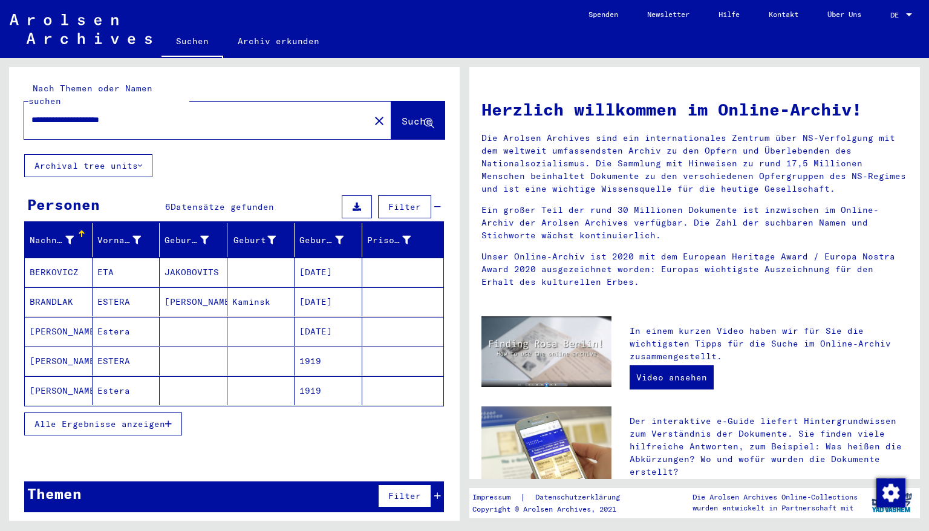
click at [327, 320] on mat-cell "[DATE]" at bounding box center [329, 331] width 68 height 29
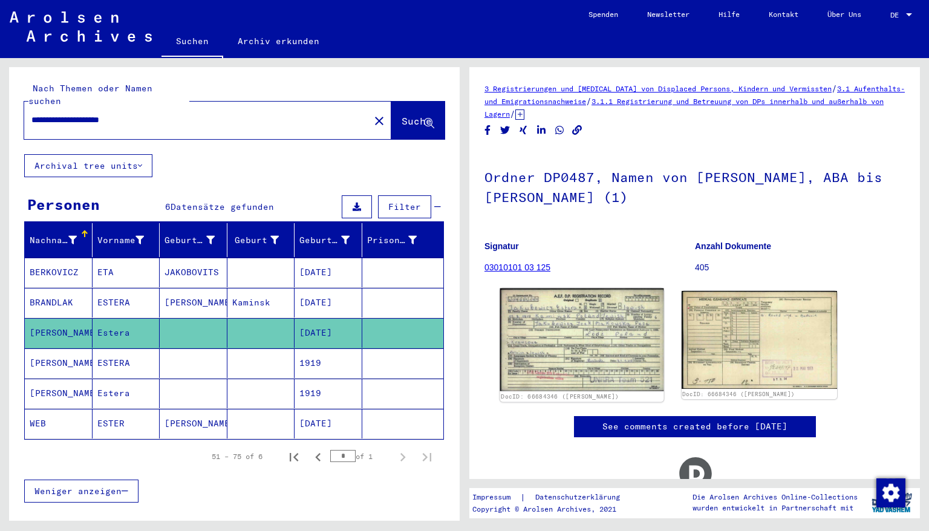
click at [584, 318] on img at bounding box center [581, 340] width 163 height 103
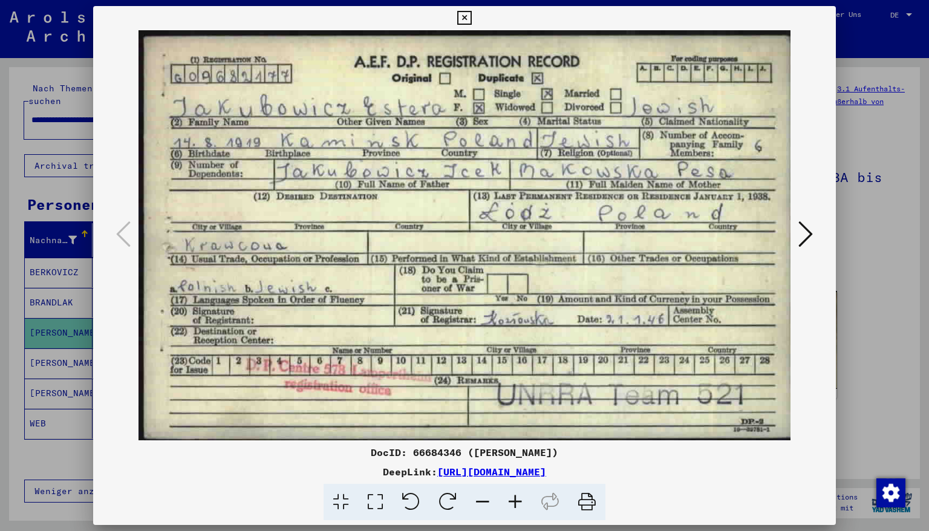
click at [471, 19] on icon at bounding box center [464, 18] width 14 height 15
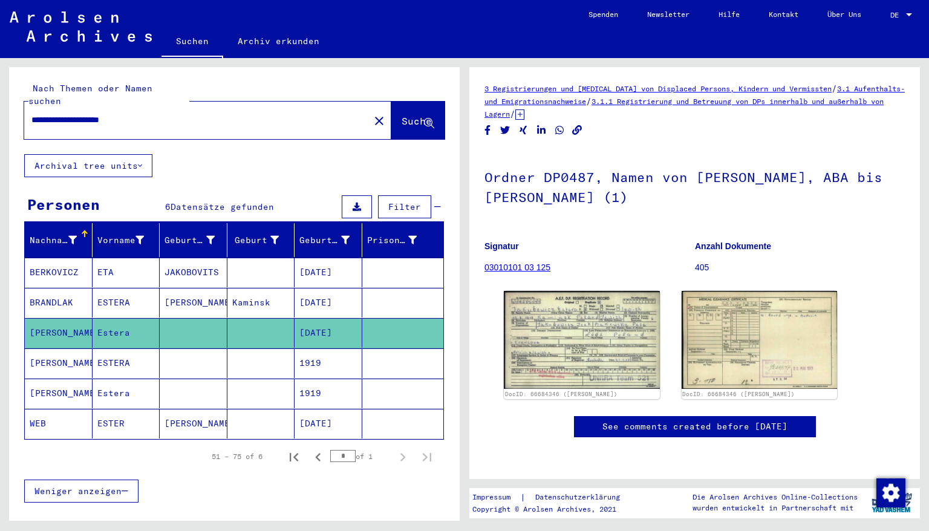
click at [323, 290] on mat-cell "[DATE]" at bounding box center [329, 303] width 68 height 30
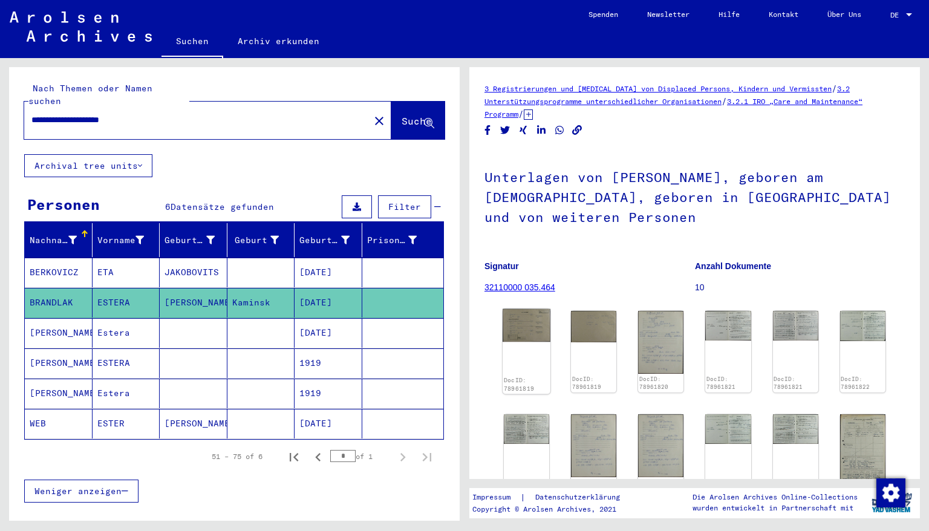
click at [525, 330] on img at bounding box center [527, 325] width 48 height 33
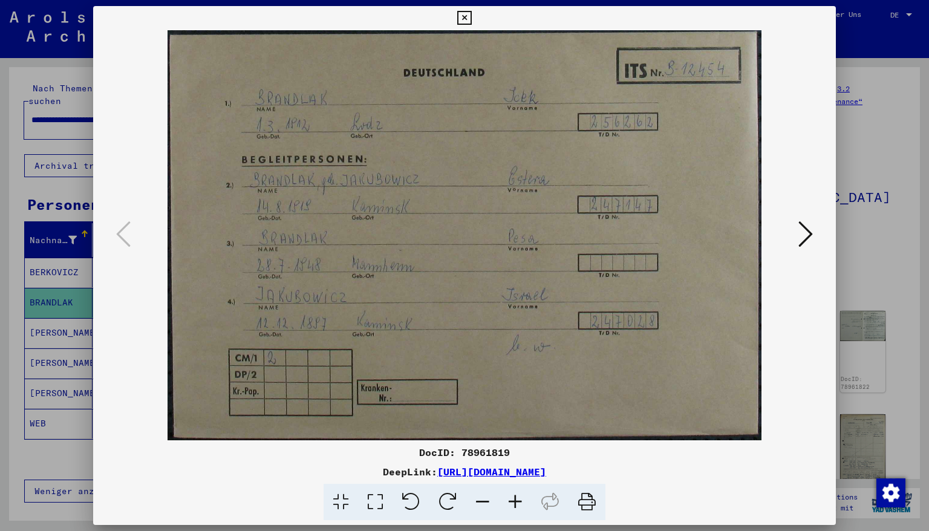
click at [471, 19] on icon at bounding box center [464, 18] width 14 height 15
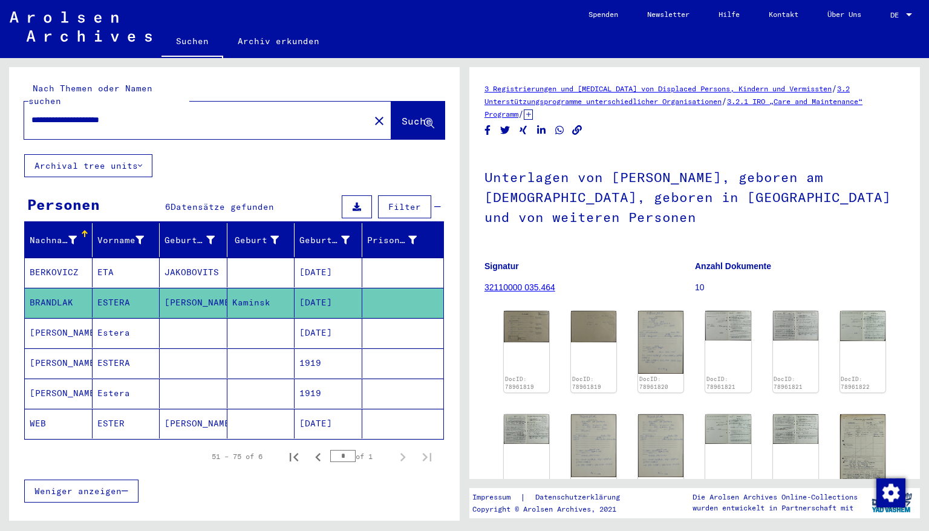
drag, startPoint x: 63, startPoint y: 106, endPoint x: 0, endPoint y: 97, distance: 63.7
click at [0, 97] on div "**********" at bounding box center [232, 289] width 465 height 463
click at [402, 115] on span "Suche" at bounding box center [417, 121] width 30 height 12
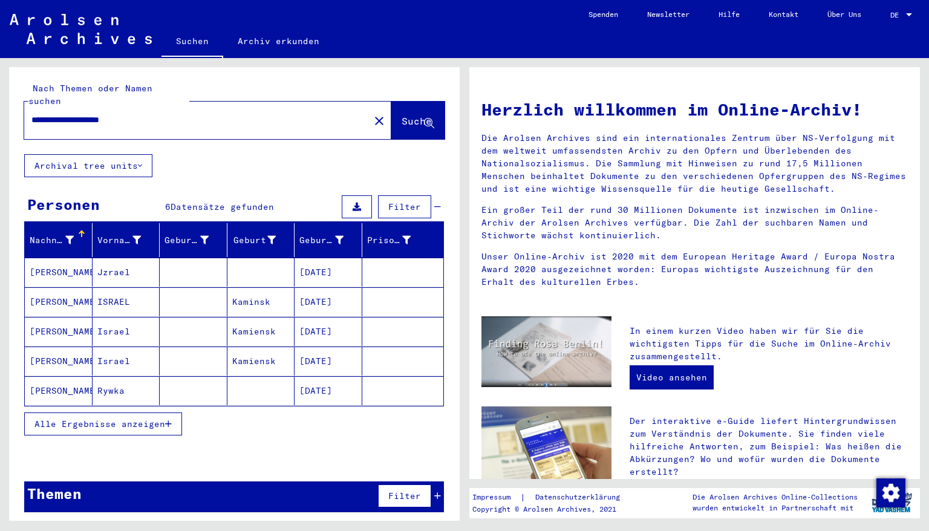
click at [315, 264] on mat-cell "[DATE]" at bounding box center [329, 272] width 68 height 29
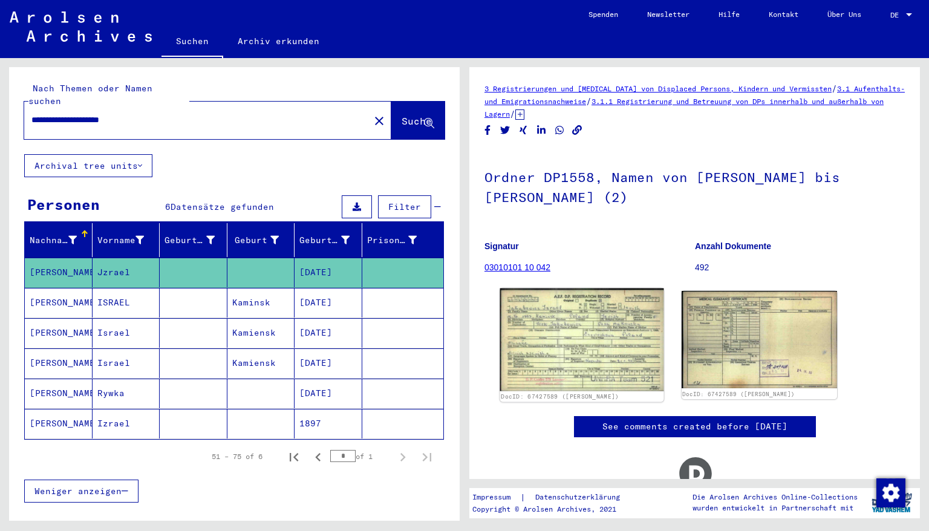
click at [540, 327] on img at bounding box center [581, 340] width 163 height 103
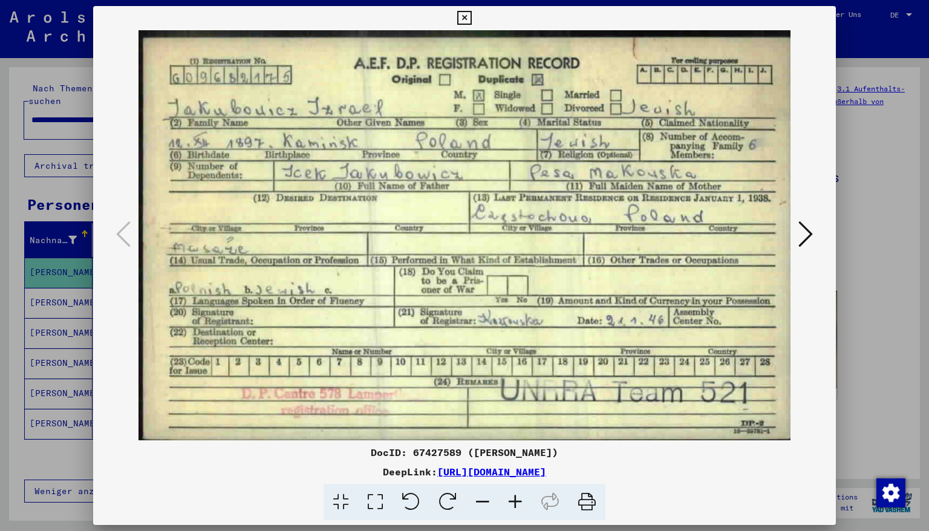
click at [454, 10] on div at bounding box center [464, 18] width 21 height 24
click at [471, 15] on icon at bounding box center [464, 18] width 14 height 15
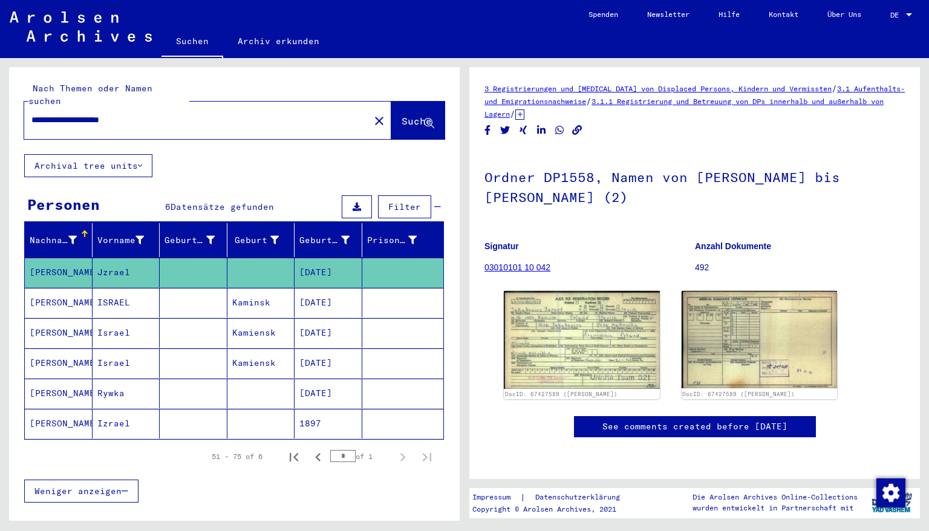
click at [315, 289] on mat-cell "[DATE]" at bounding box center [329, 303] width 68 height 30
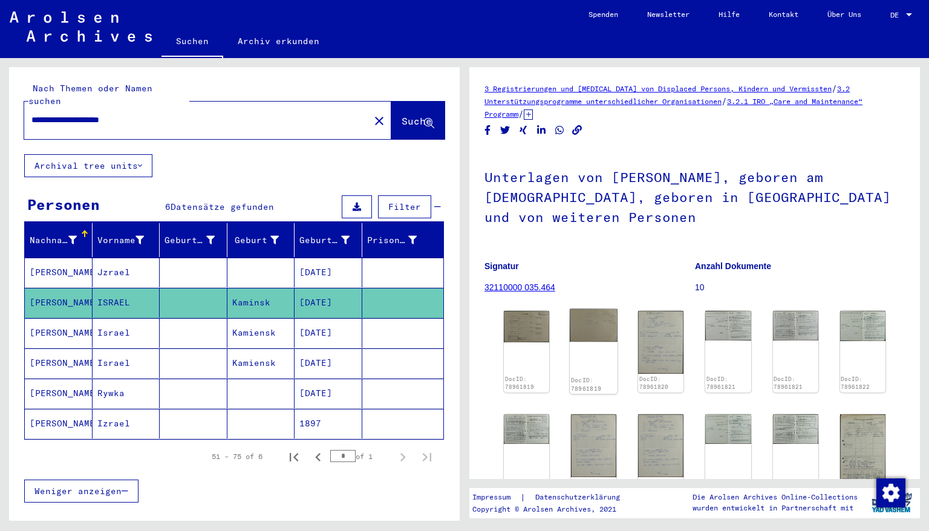
click at [574, 335] on img at bounding box center [594, 325] width 48 height 33
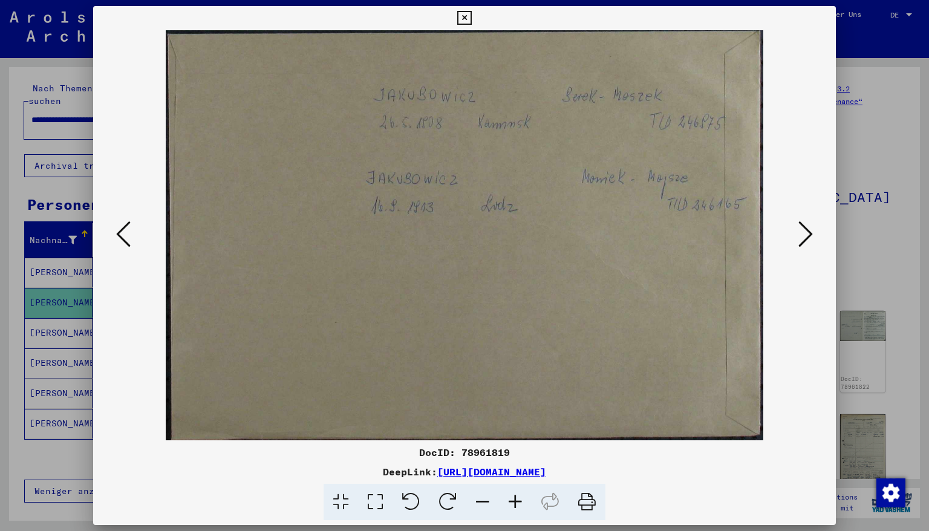
click at [471, 14] on icon at bounding box center [464, 18] width 14 height 15
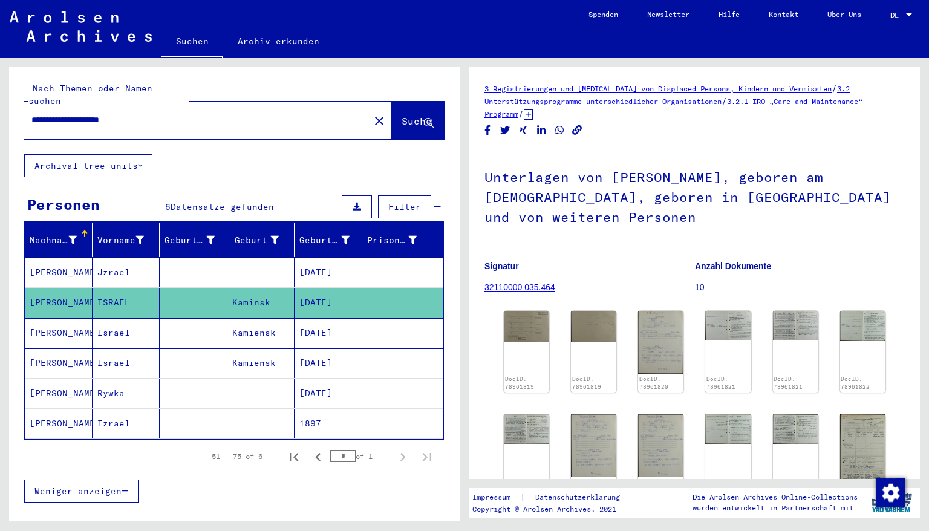
click at [252, 318] on mat-cell "Kamiensk" at bounding box center [261, 333] width 68 height 30
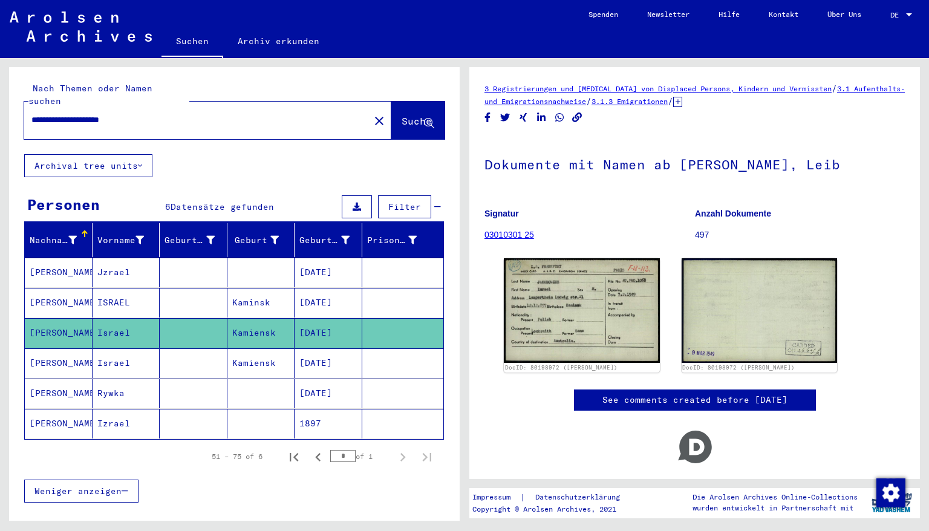
click at [323, 351] on mat-cell "[DATE]" at bounding box center [329, 364] width 68 height 30
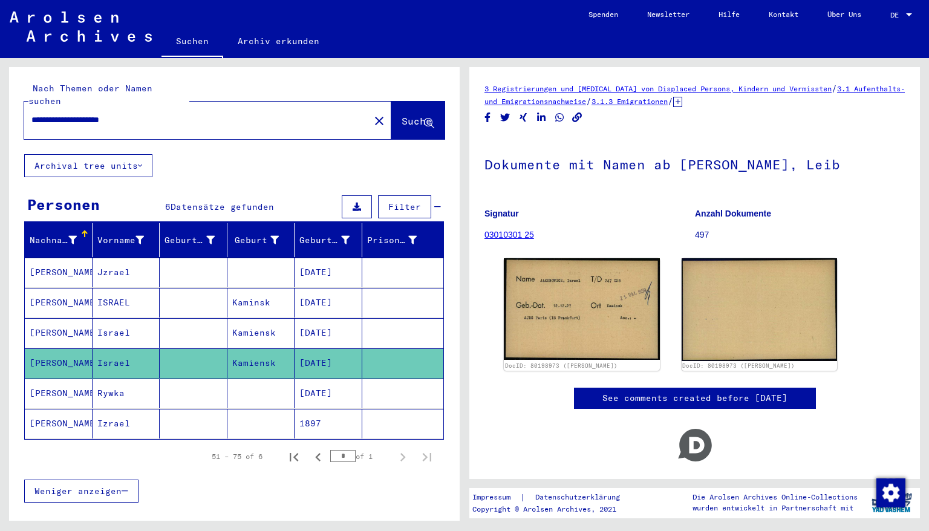
click at [313, 411] on mat-cell "1897" at bounding box center [329, 424] width 68 height 30
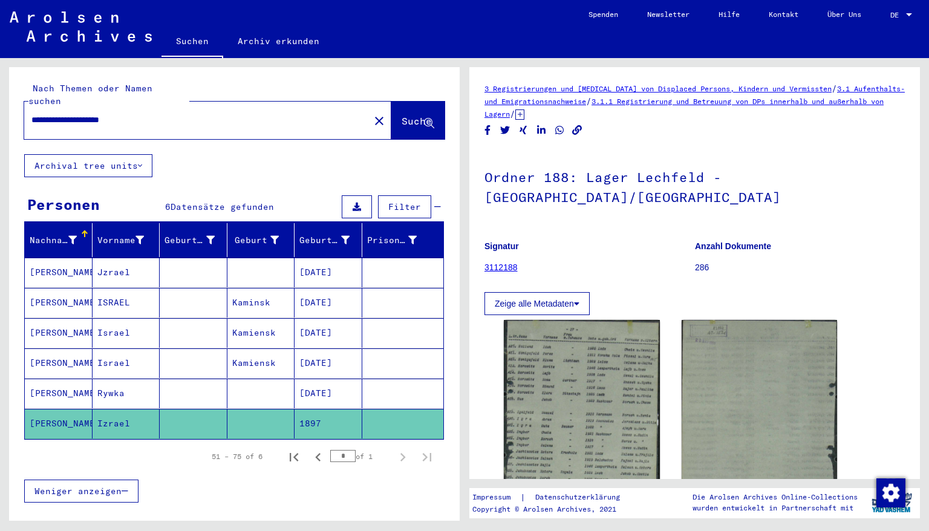
click at [151, 106] on div "**********" at bounding box center [193, 119] width 338 height 27
drag, startPoint x: 149, startPoint y: 104, endPoint x: 29, endPoint y: 107, distance: 120.4
click at [29, 107] on div "**********" at bounding box center [193, 119] width 338 height 27
click at [402, 115] on span "Suche" at bounding box center [417, 121] width 30 height 12
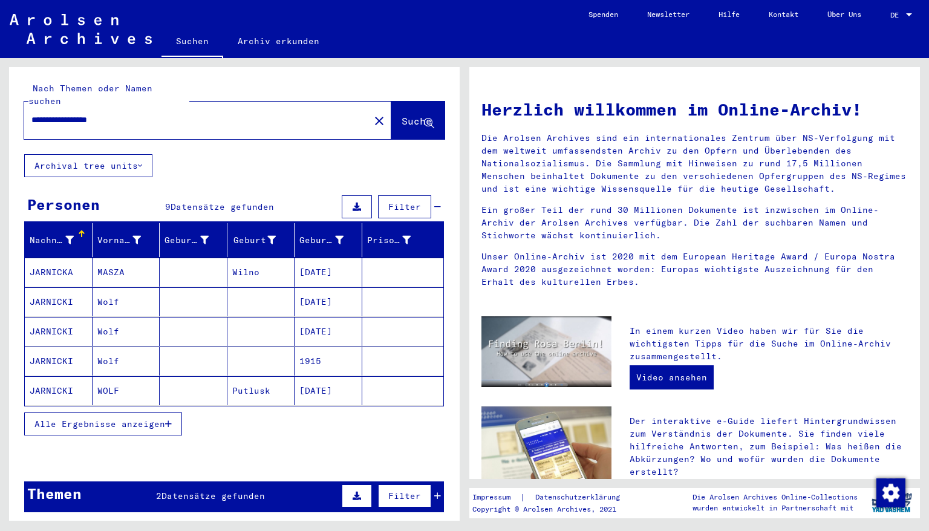
click at [313, 263] on mat-cell "[DATE]" at bounding box center [329, 272] width 68 height 29
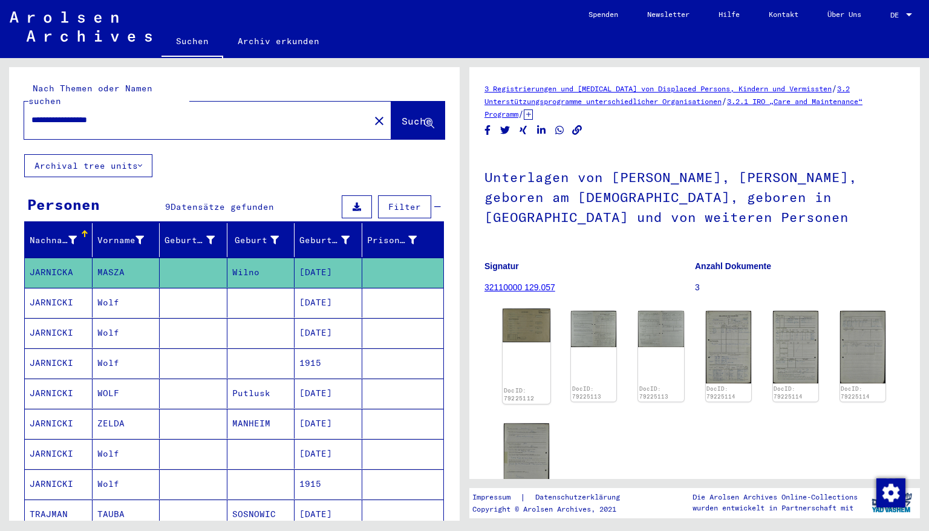
click at [531, 331] on img at bounding box center [527, 325] width 48 height 33
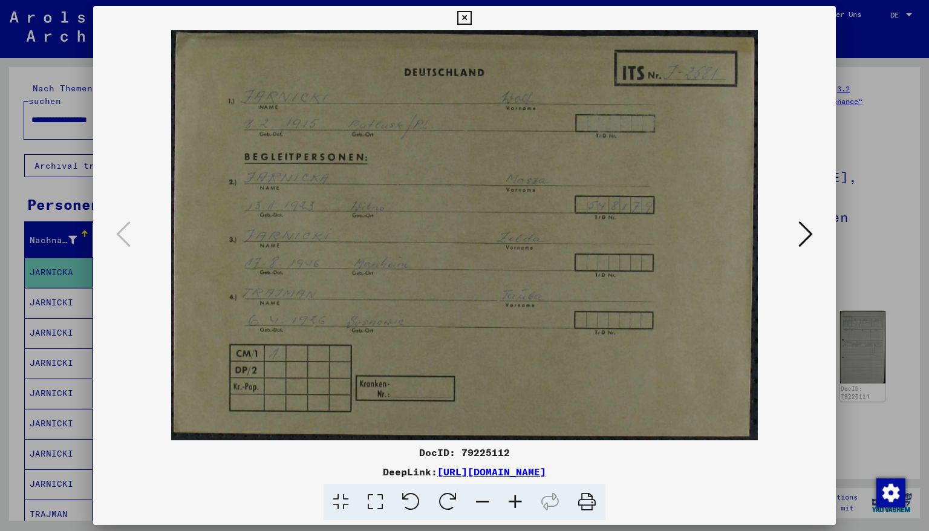
click at [512, 453] on icon at bounding box center [515, 502] width 33 height 37
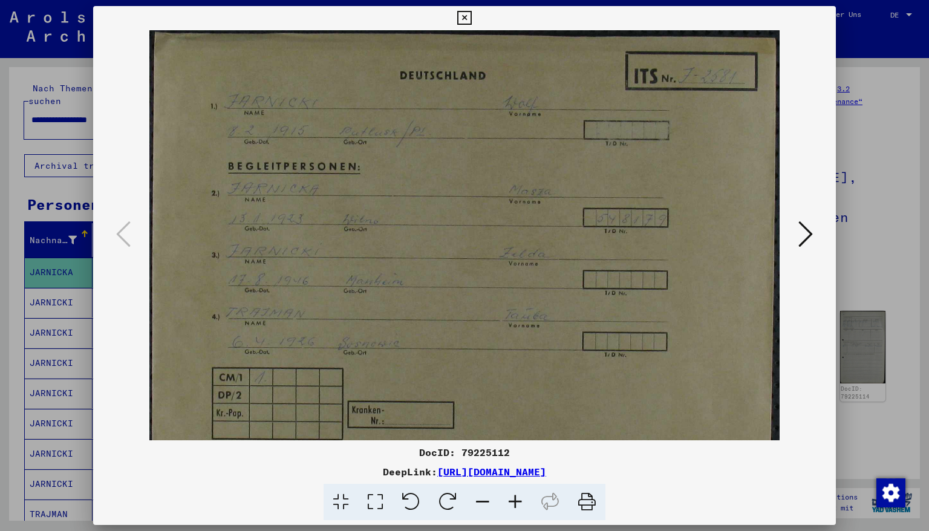
click at [512, 453] on icon at bounding box center [515, 502] width 33 height 37
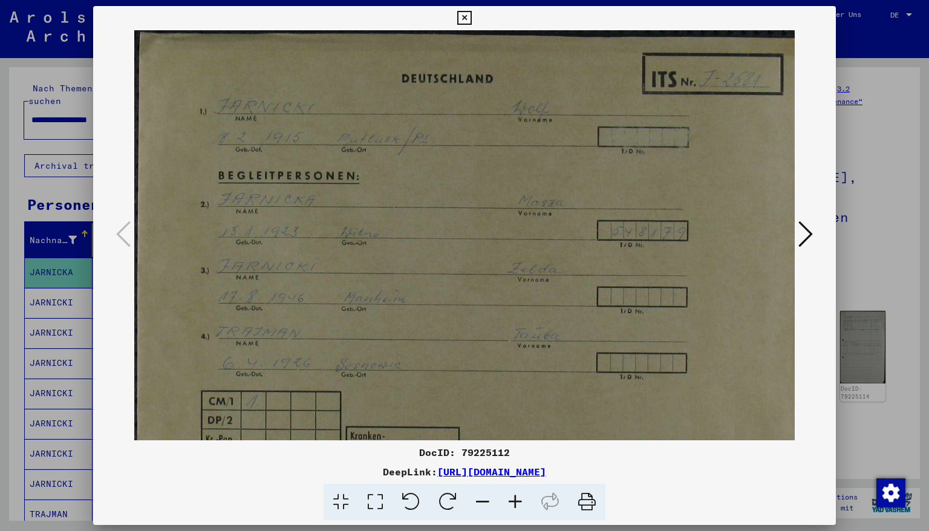
click at [512, 453] on icon at bounding box center [515, 502] width 33 height 37
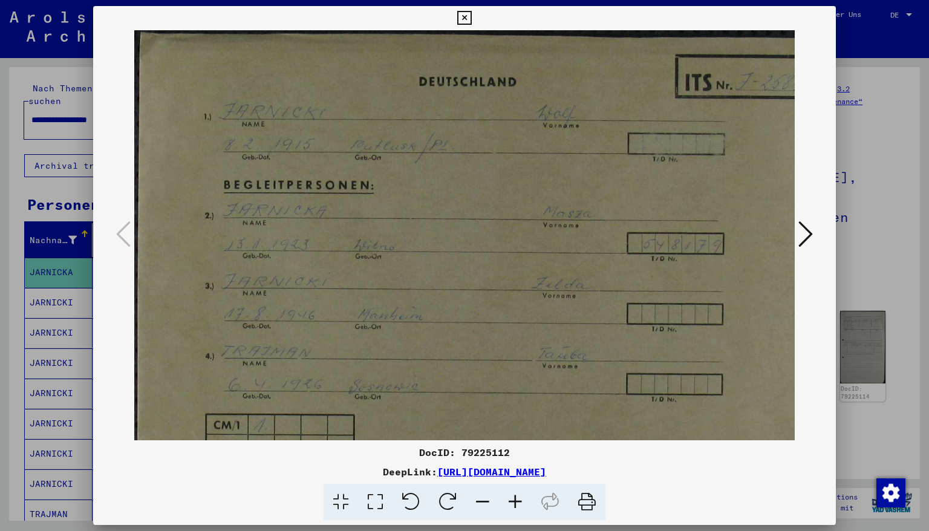
click at [512, 453] on icon at bounding box center [515, 502] width 33 height 37
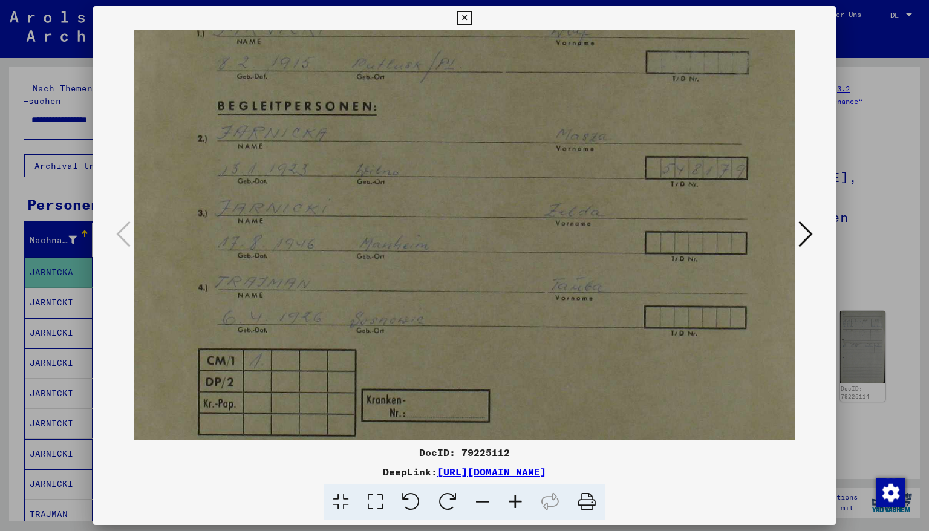
scroll to position [88, 12]
drag, startPoint x: 500, startPoint y: 365, endPoint x: 486, endPoint y: 273, distance: 92.3
click at [486, 273] on img at bounding box center [502, 207] width 760 height 531
click at [808, 239] on icon at bounding box center [806, 234] width 15 height 29
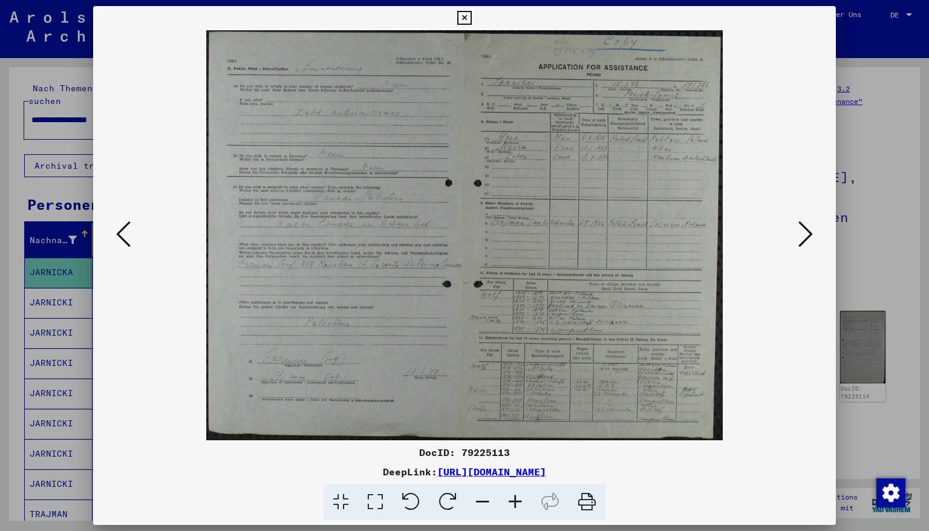
click at [509, 453] on icon at bounding box center [515, 502] width 33 height 37
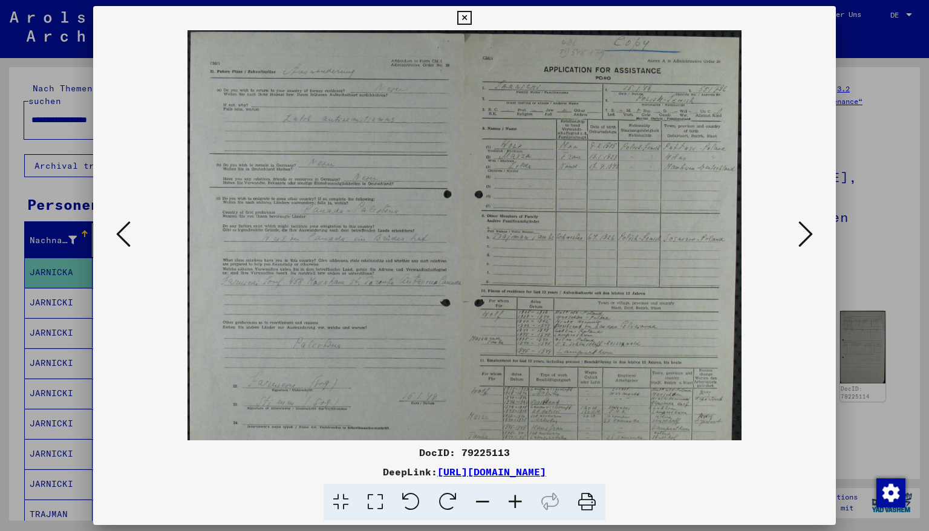
click at [509, 453] on icon at bounding box center [515, 502] width 33 height 37
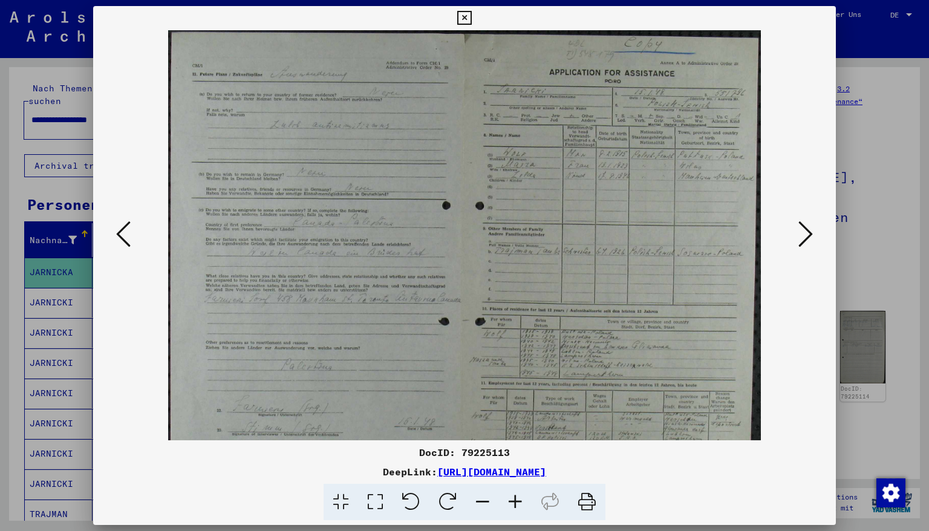
click at [509, 453] on icon at bounding box center [515, 502] width 33 height 37
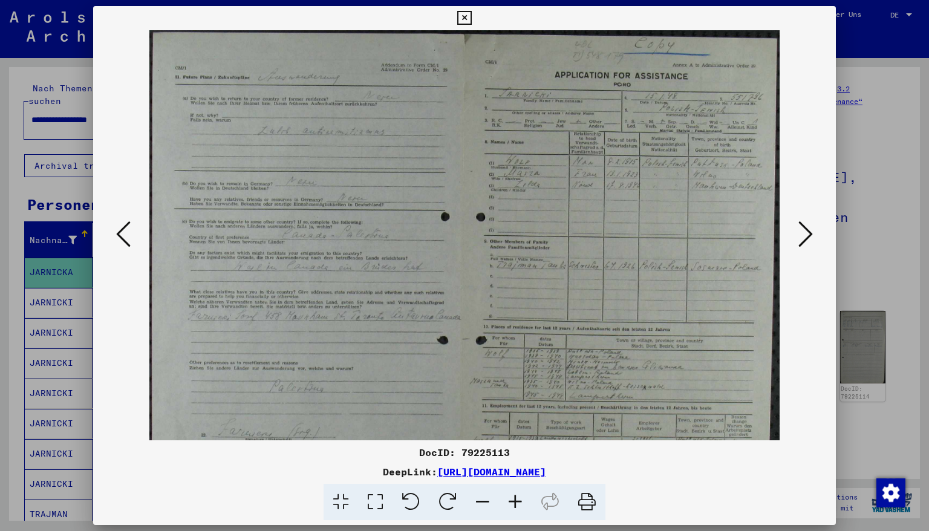
click at [509, 453] on icon at bounding box center [515, 502] width 33 height 37
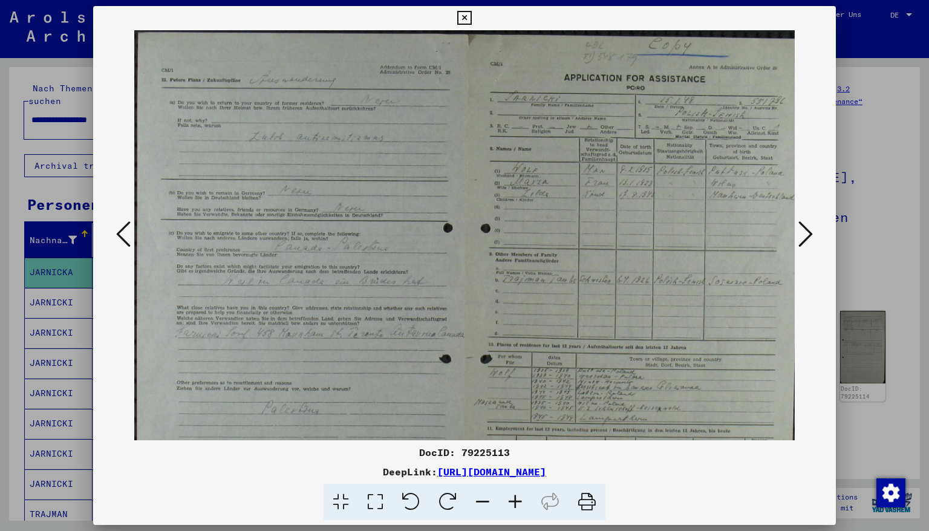
click at [509, 453] on icon at bounding box center [515, 502] width 33 height 37
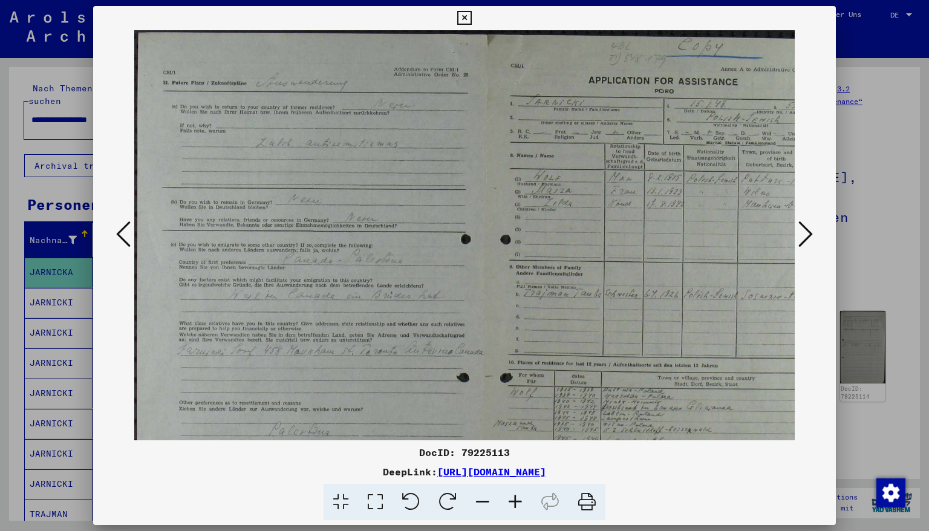
click at [509, 453] on icon at bounding box center [515, 502] width 33 height 37
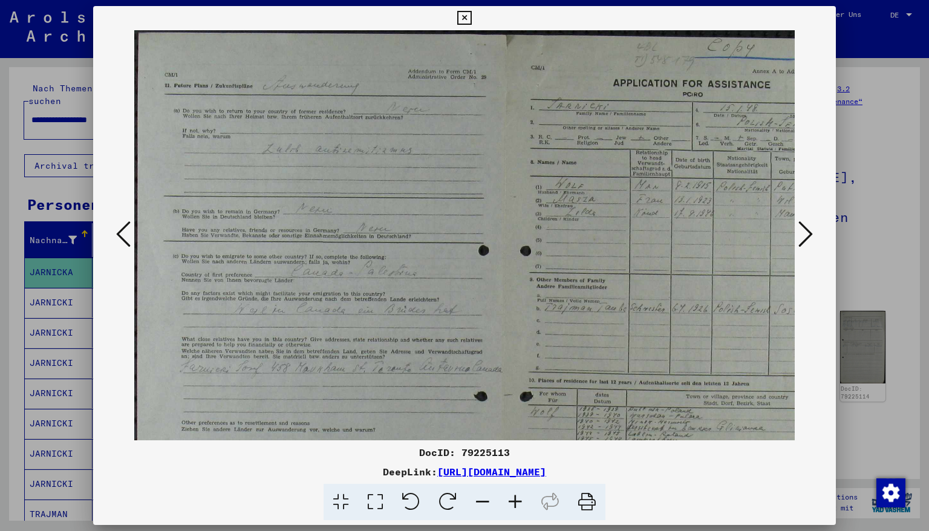
click at [509, 453] on icon at bounding box center [515, 502] width 33 height 37
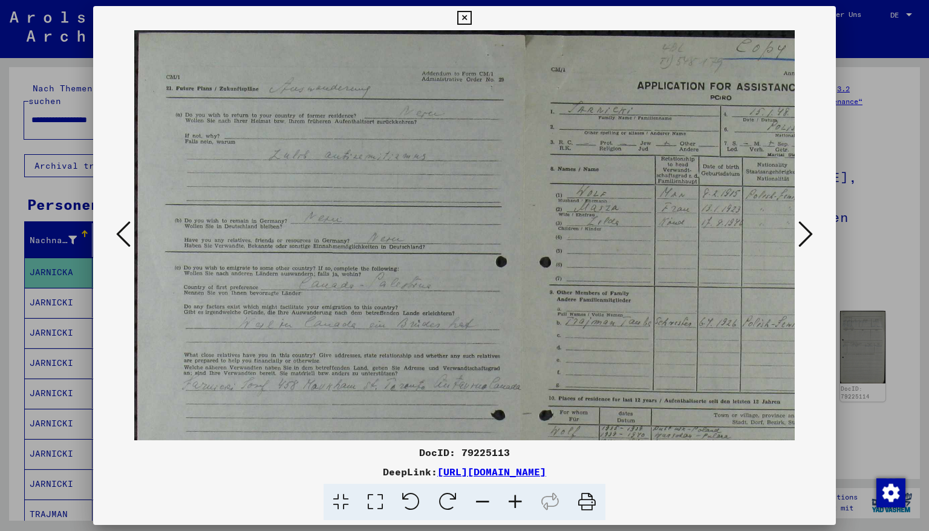
click at [509, 453] on icon at bounding box center [515, 502] width 33 height 37
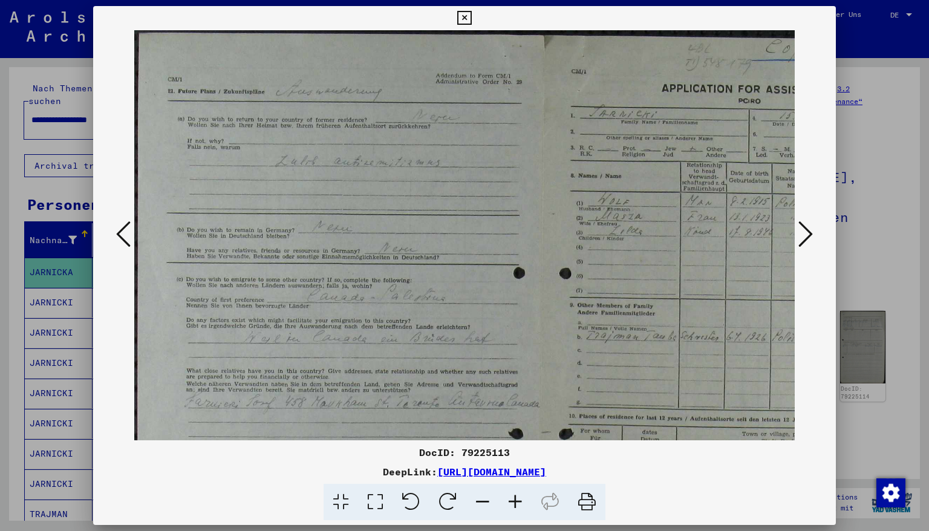
click at [510, 453] on icon at bounding box center [515, 502] width 33 height 37
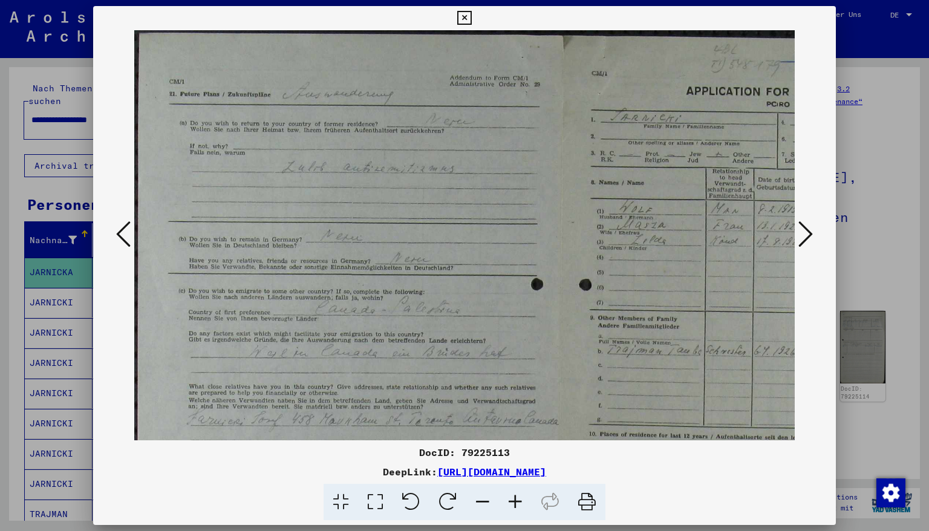
click at [510, 453] on icon at bounding box center [515, 502] width 33 height 37
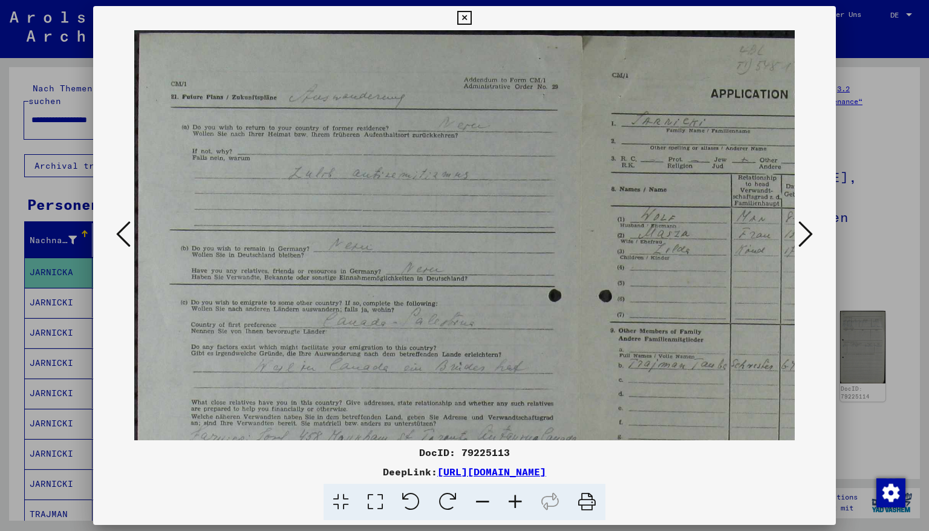
click at [509, 453] on icon at bounding box center [515, 502] width 33 height 37
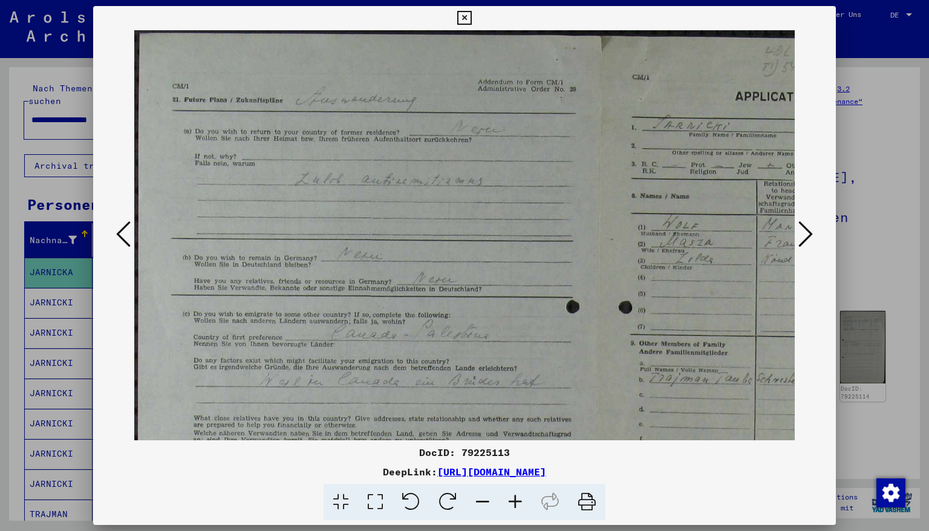
click at [509, 453] on icon at bounding box center [515, 502] width 33 height 37
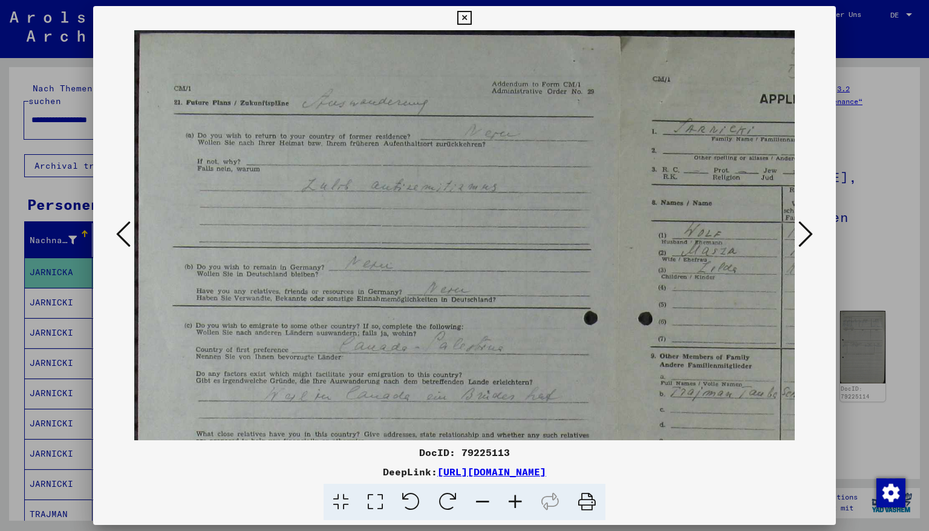
click at [509, 453] on icon at bounding box center [515, 502] width 33 height 37
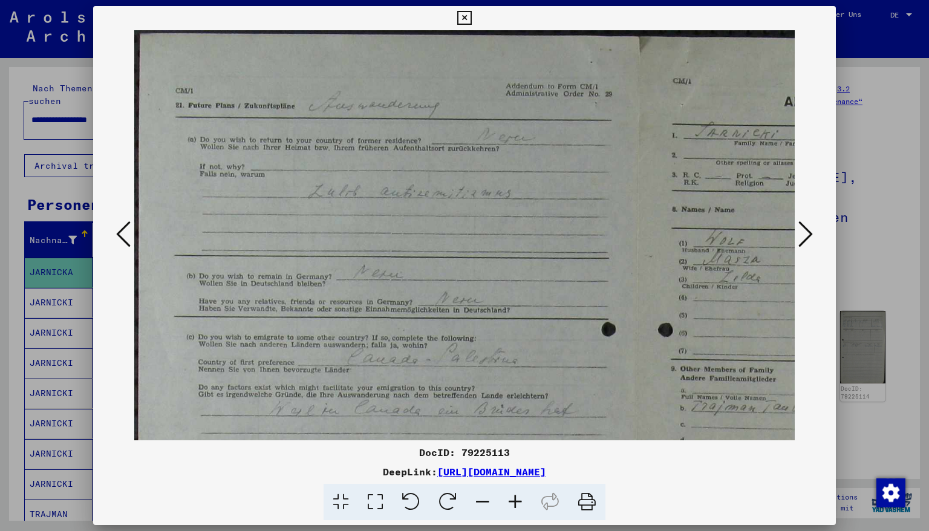
click at [509, 453] on icon at bounding box center [515, 502] width 33 height 37
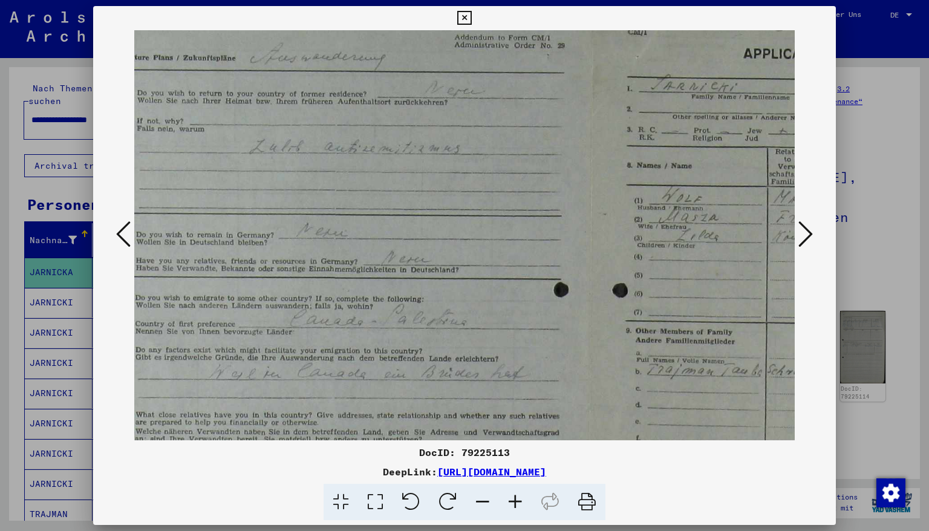
scroll to position [123, 154]
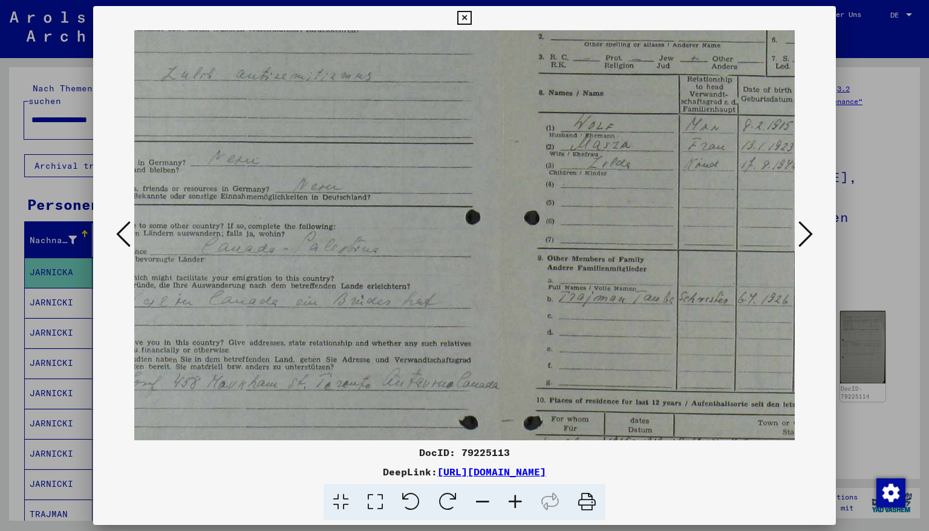
drag, startPoint x: 497, startPoint y: 245, endPoint x: 341, endPoint y: 119, distance: 200.9
click at [341, 119] on img at bounding box center [505, 324] width 1049 height 834
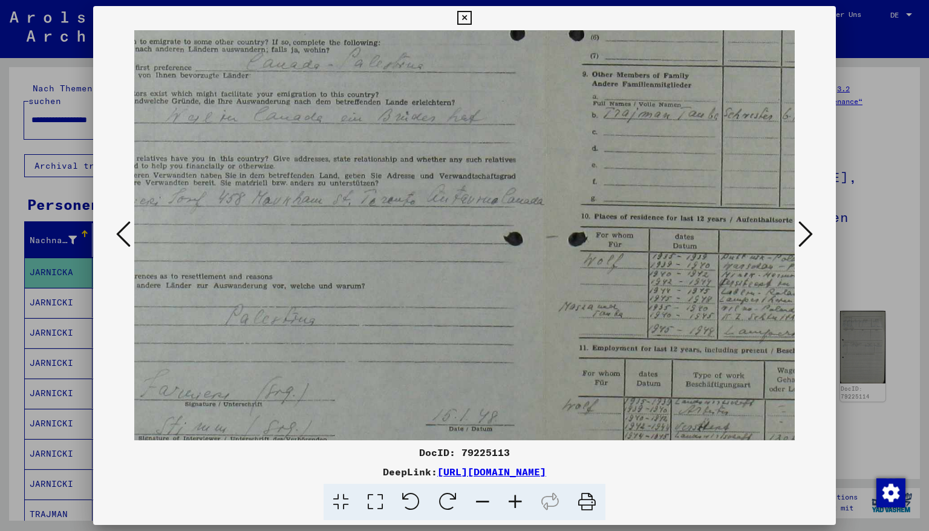
scroll to position [297, 16]
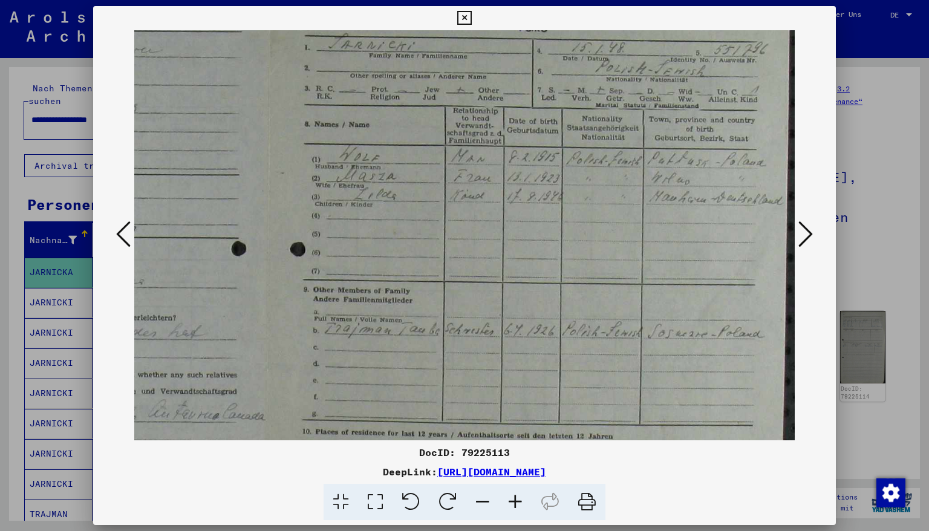
drag, startPoint x: 336, startPoint y: 254, endPoint x: 2, endPoint y: 273, distance: 334.5
click at [1, 274] on div "DocID: 79225113 DeepLink: [URL][DOMAIN_NAME]" at bounding box center [464, 265] width 929 height 531
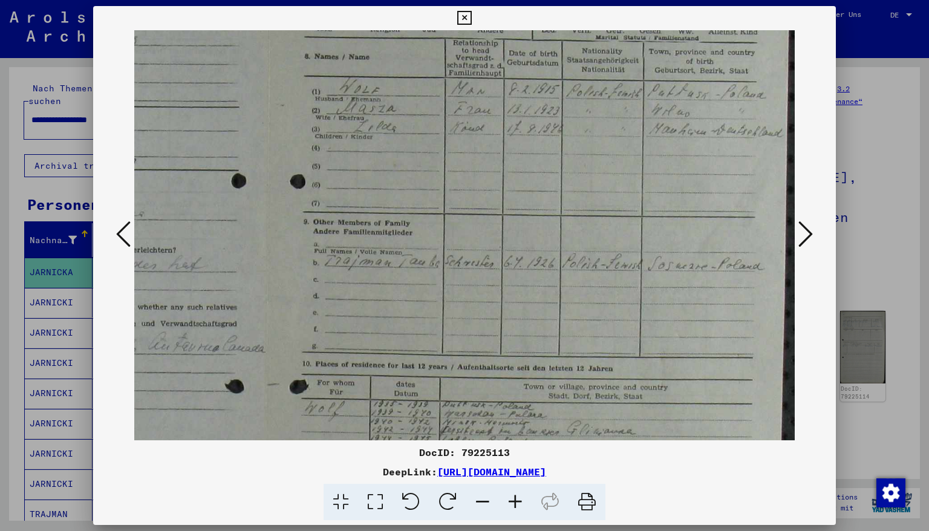
scroll to position [160, 388]
drag, startPoint x: 605, startPoint y: 180, endPoint x: 488, endPoint y: 119, distance: 132.3
click at [489, 105] on img at bounding box center [270, 287] width 1049 height 834
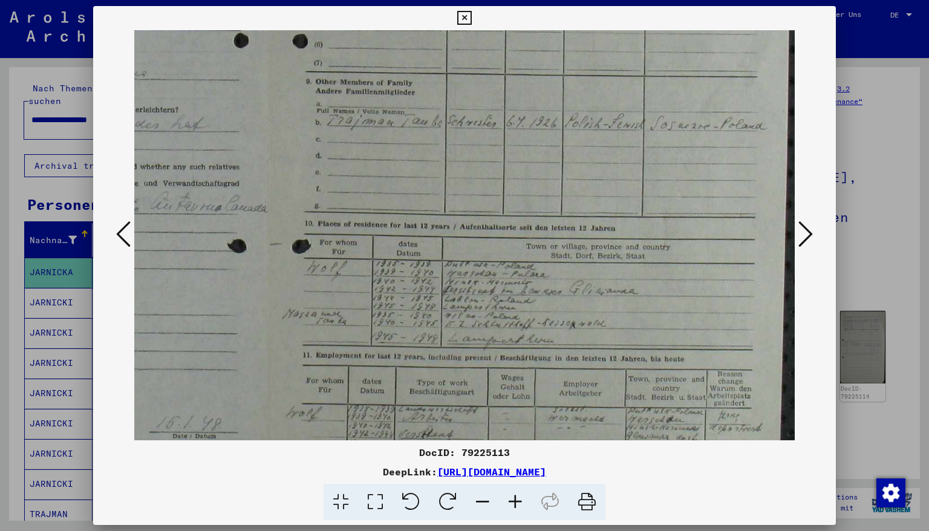
scroll to position [302, 385]
drag, startPoint x: 491, startPoint y: 300, endPoint x: 474, endPoint y: 149, distance: 152.3
click at [474, 149] on img at bounding box center [273, 145] width 1049 height 834
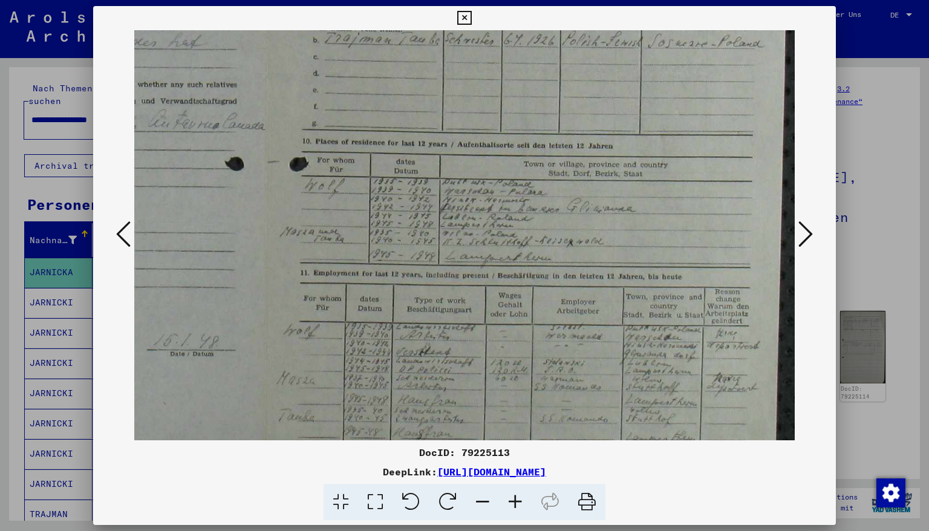
scroll to position [388, 388]
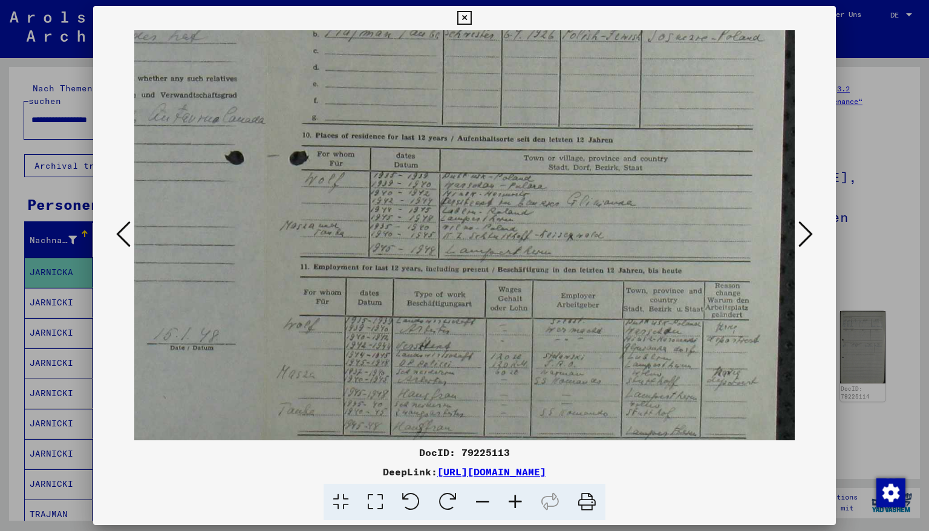
drag, startPoint x: 696, startPoint y: 277, endPoint x: 651, endPoint y: 186, distance: 100.9
click at [651, 186] on img at bounding box center [270, 59] width 1049 height 834
click at [515, 453] on icon at bounding box center [515, 502] width 33 height 37
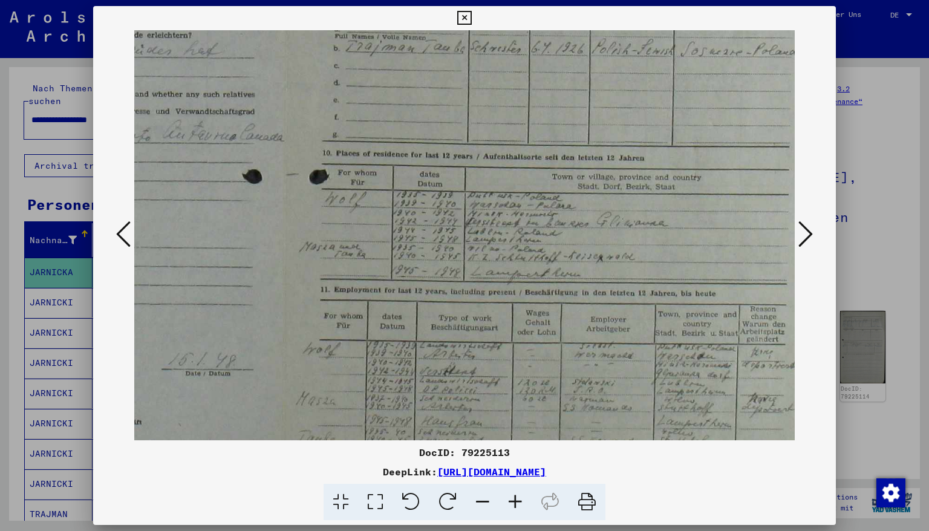
click at [515, 453] on icon at bounding box center [515, 502] width 33 height 37
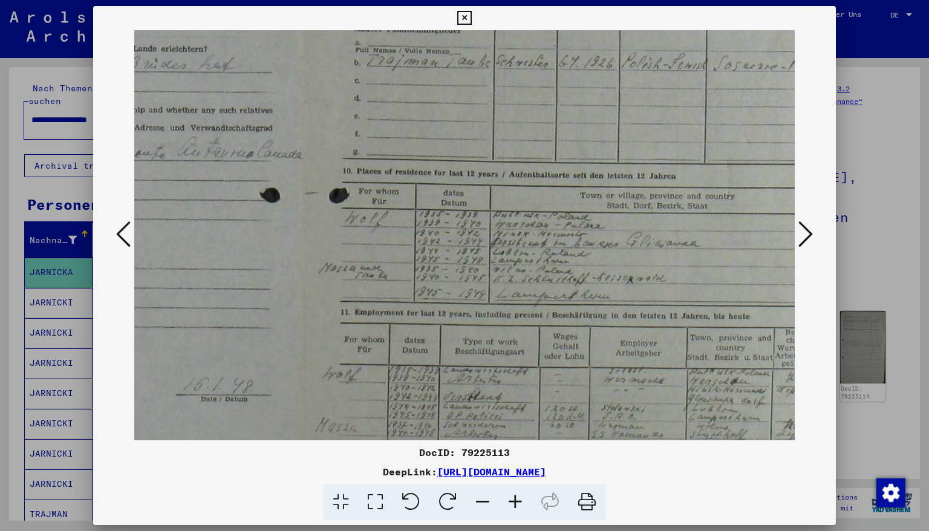
click at [515, 453] on icon at bounding box center [515, 502] width 33 height 37
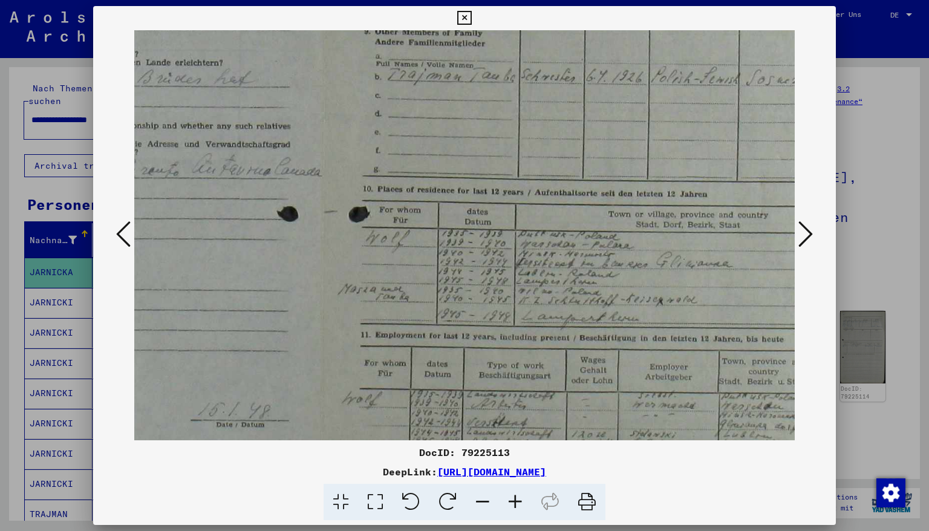
click at [515, 453] on icon at bounding box center [515, 502] width 33 height 37
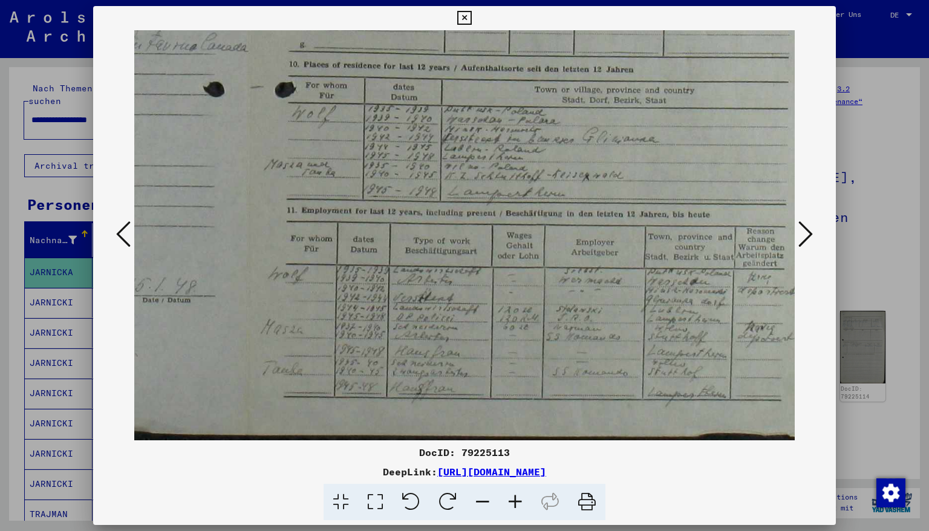
scroll to position [513, 462]
drag, startPoint x: 568, startPoint y: 363, endPoint x: 490, endPoint y: 233, distance: 151.7
drag, startPoint x: 457, startPoint y: 290, endPoint x: 451, endPoint y: 227, distance: 63.8
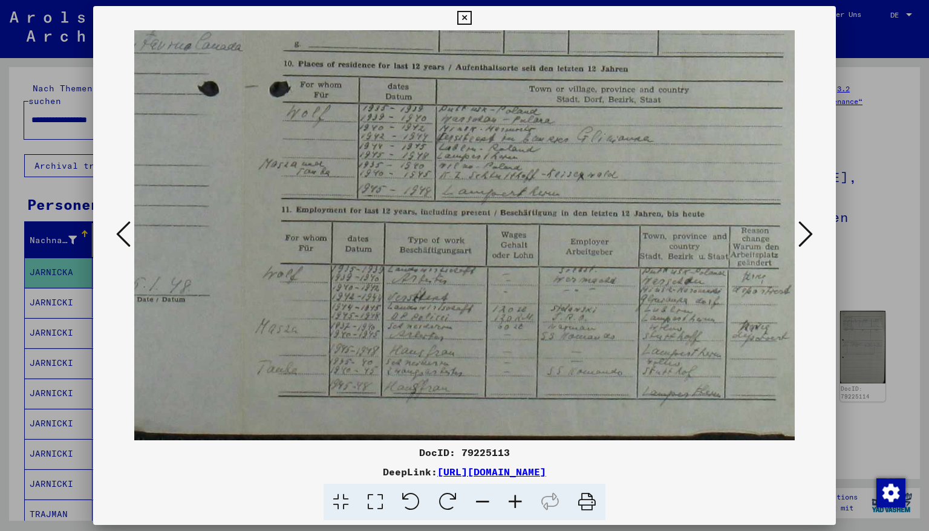
click at [514, 453] on icon at bounding box center [515, 502] width 33 height 37
click at [511, 453] on icon at bounding box center [515, 502] width 33 height 37
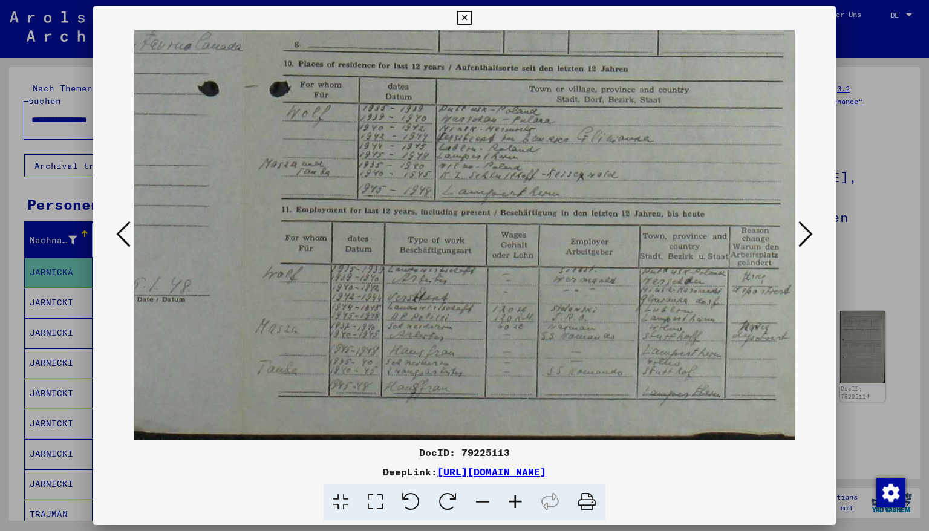
click at [511, 453] on icon at bounding box center [515, 502] width 33 height 37
click at [513, 453] on icon at bounding box center [515, 502] width 33 height 37
click at [807, 234] on icon at bounding box center [806, 234] width 15 height 29
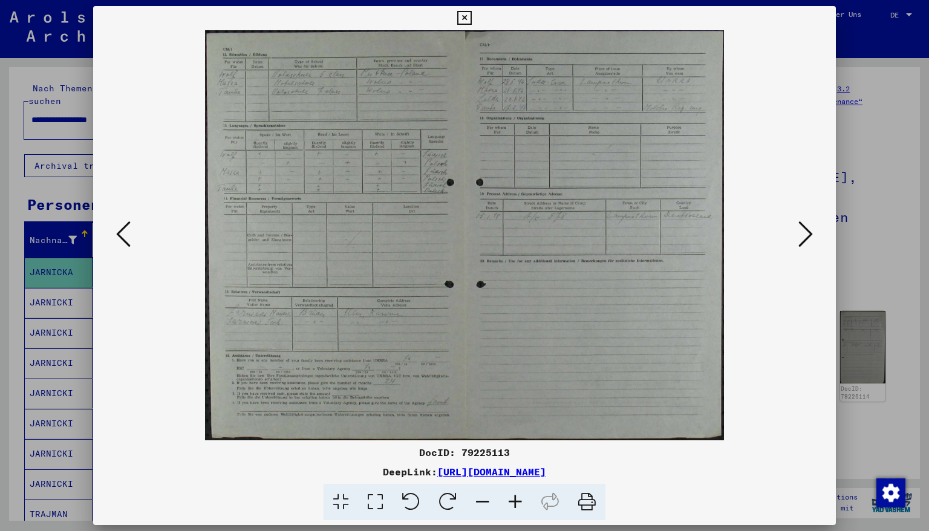
scroll to position [0, 0]
click at [514, 453] on icon at bounding box center [515, 502] width 33 height 37
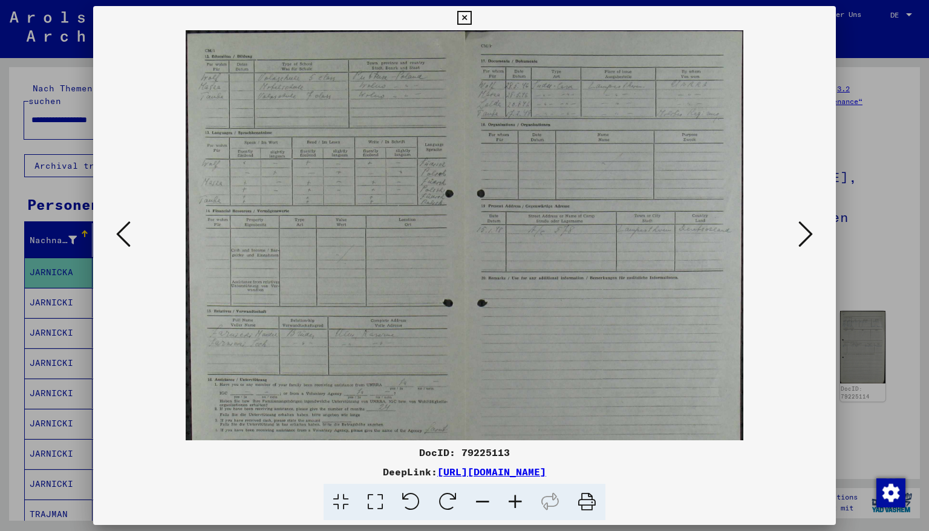
click at [513, 453] on icon at bounding box center [515, 502] width 33 height 37
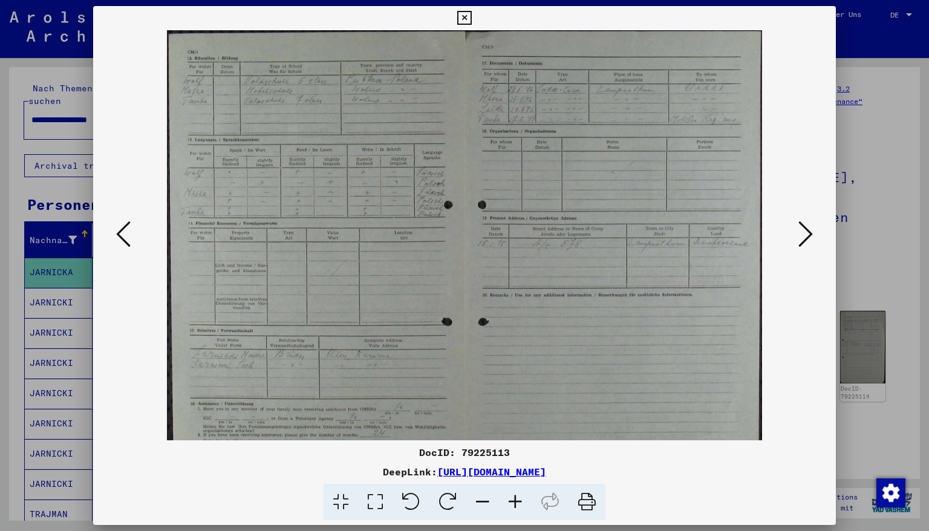
click at [513, 453] on icon at bounding box center [515, 502] width 33 height 37
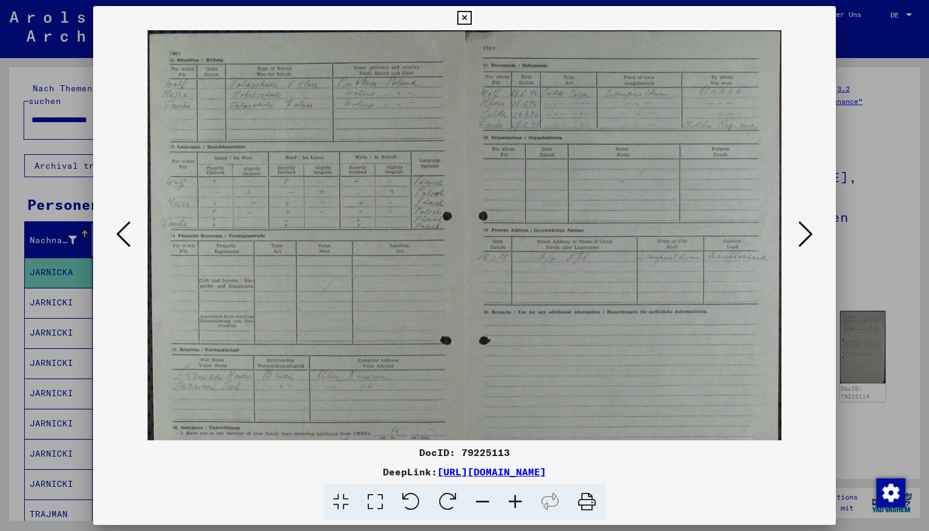
click at [513, 453] on icon at bounding box center [515, 502] width 33 height 37
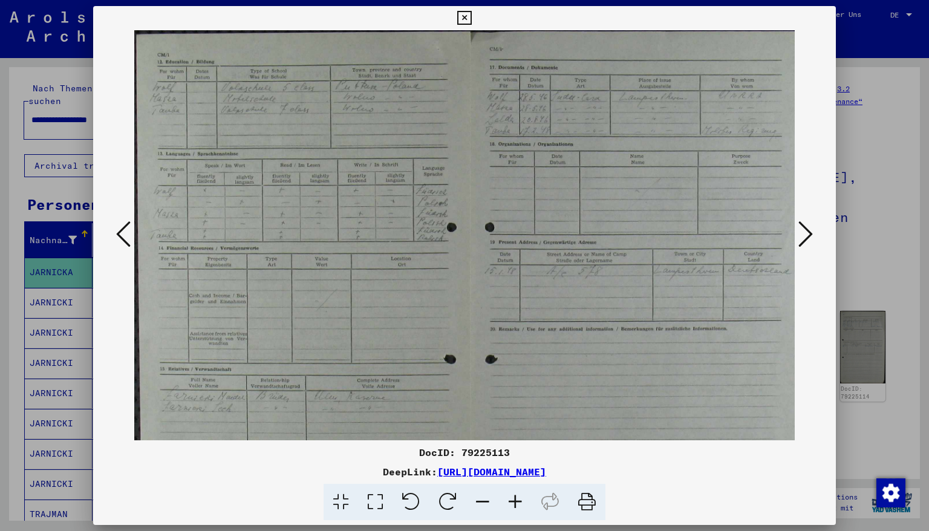
click at [513, 453] on icon at bounding box center [515, 502] width 33 height 37
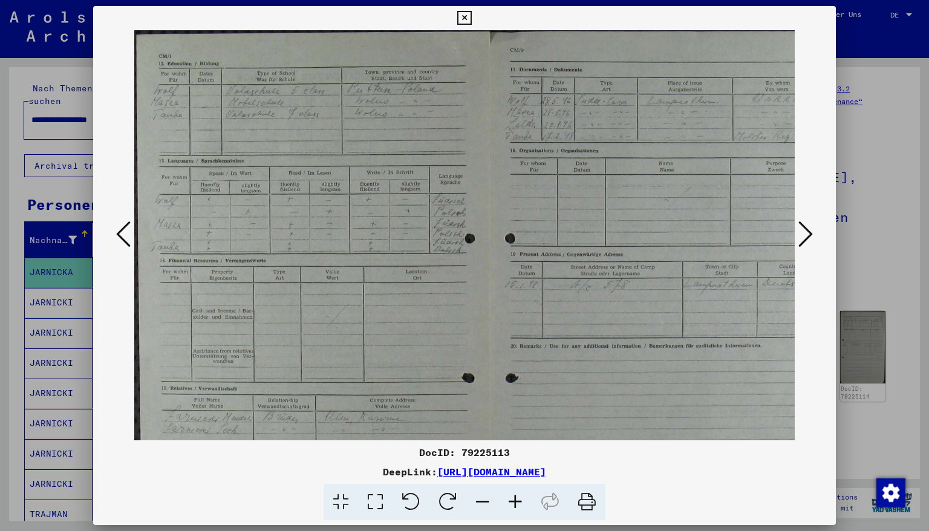
click at [513, 453] on icon at bounding box center [515, 502] width 33 height 37
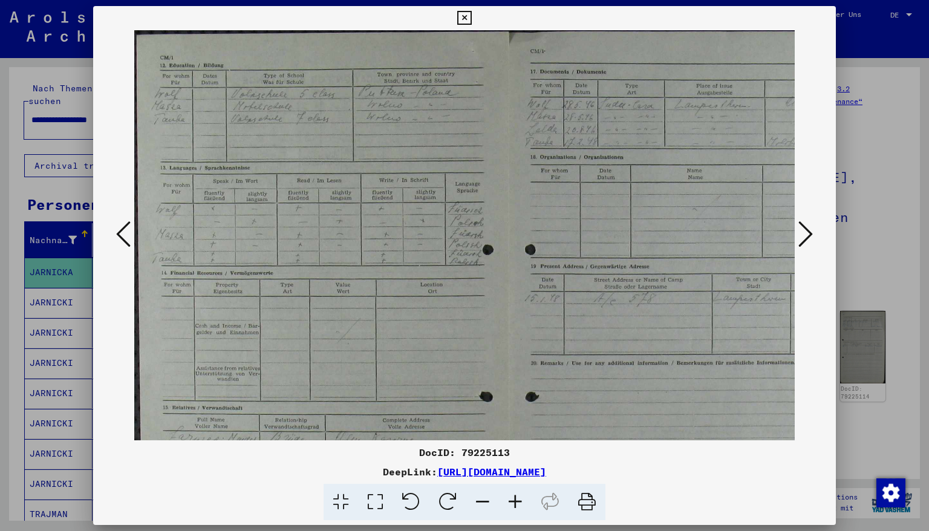
click at [513, 453] on icon at bounding box center [515, 502] width 33 height 37
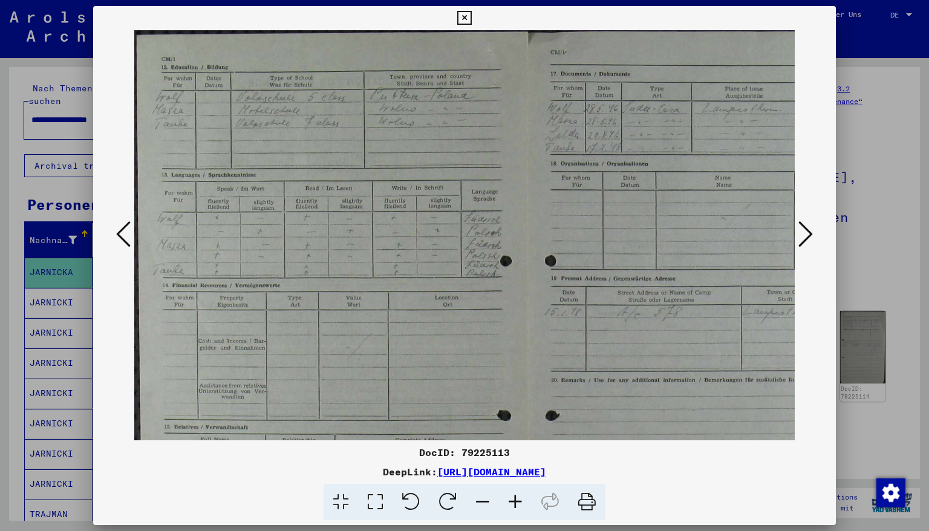
click at [513, 453] on icon at bounding box center [515, 502] width 33 height 37
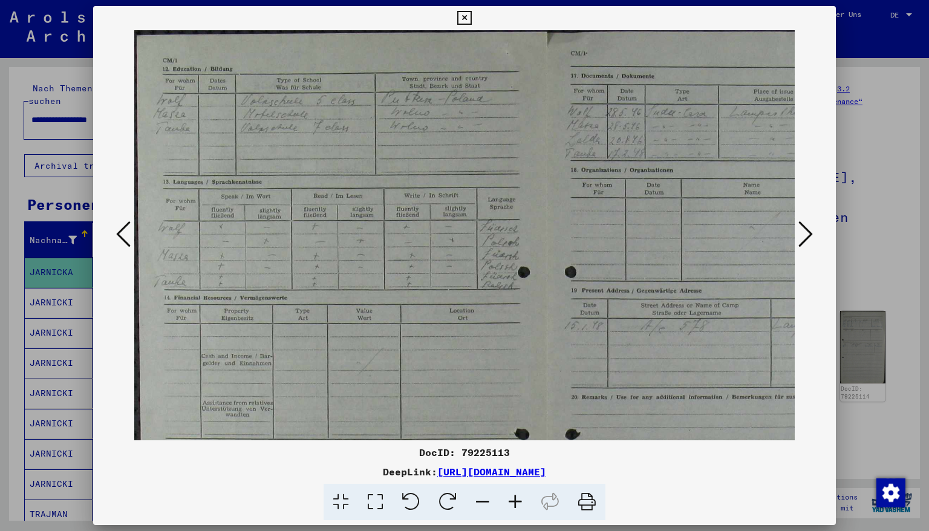
click at [513, 453] on icon at bounding box center [515, 502] width 33 height 37
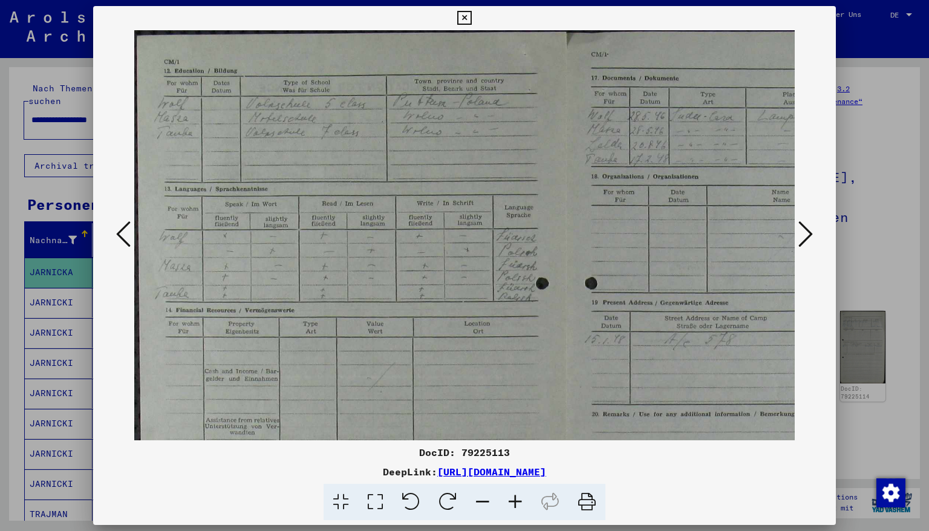
click at [513, 453] on icon at bounding box center [515, 502] width 33 height 37
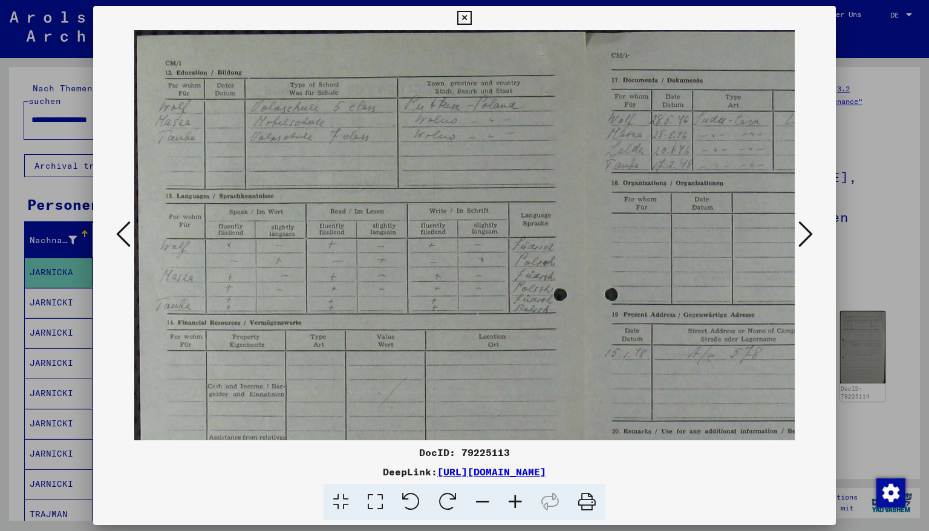
click at [513, 453] on icon at bounding box center [515, 502] width 33 height 37
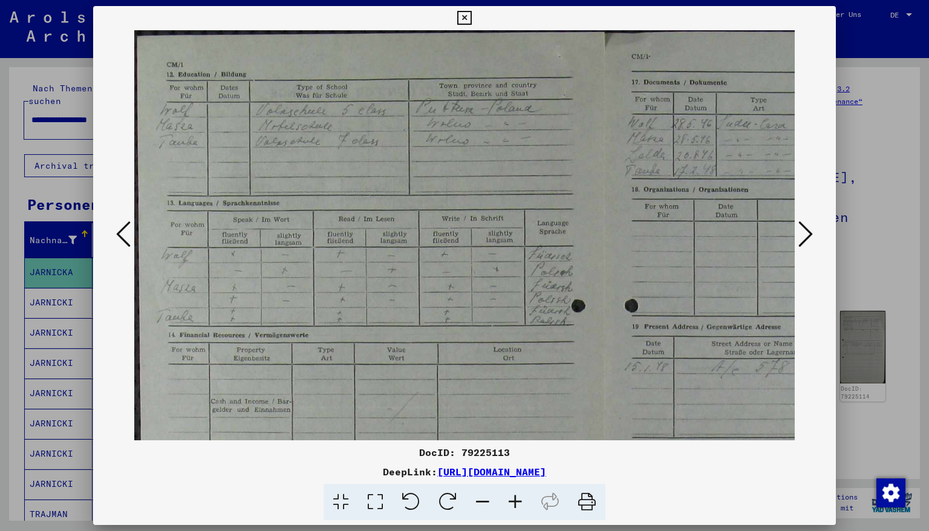
click at [513, 453] on icon at bounding box center [515, 502] width 33 height 37
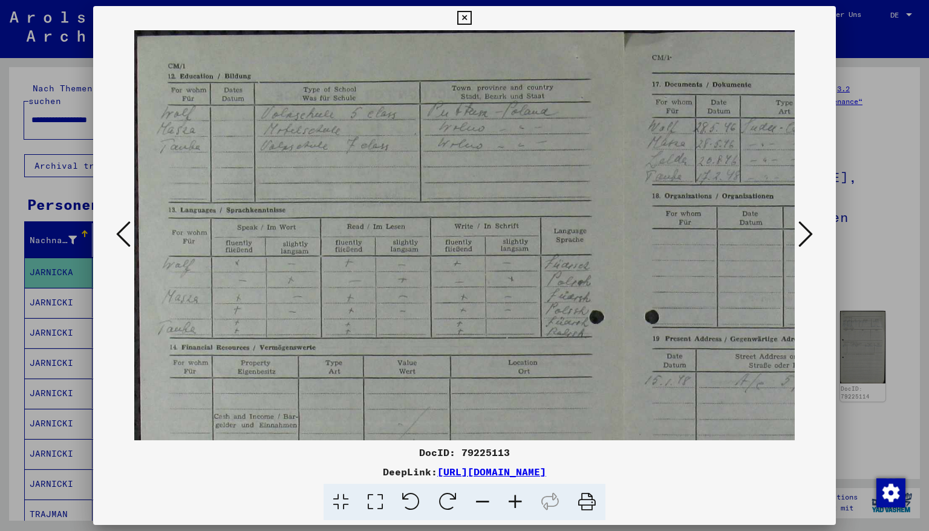
click at [513, 453] on icon at bounding box center [515, 502] width 33 height 37
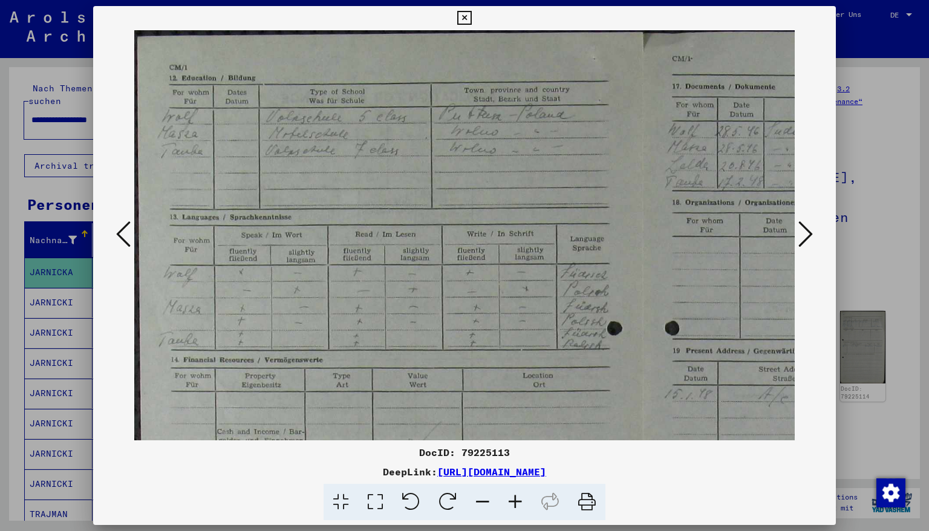
click at [513, 453] on icon at bounding box center [515, 502] width 33 height 37
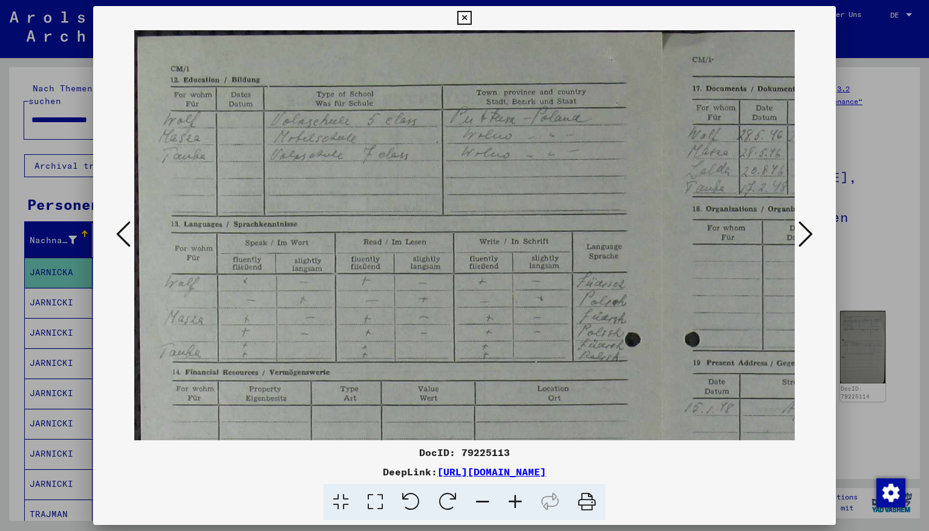
click at [513, 453] on icon at bounding box center [515, 502] width 33 height 37
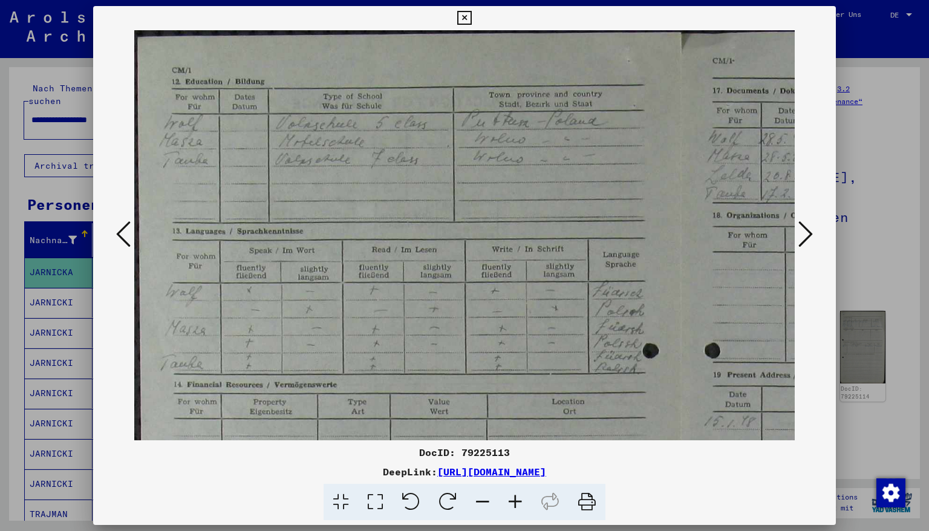
click at [513, 453] on icon at bounding box center [515, 502] width 33 height 37
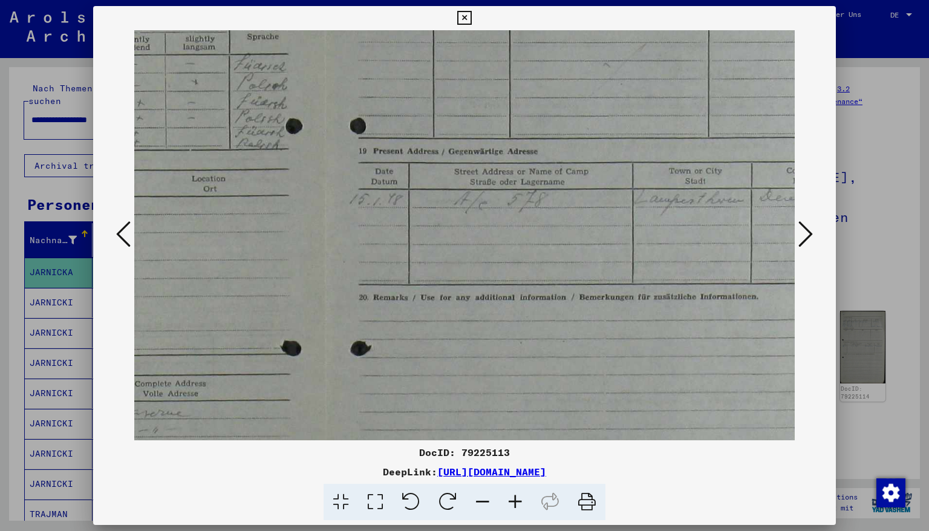
scroll to position [233, 384]
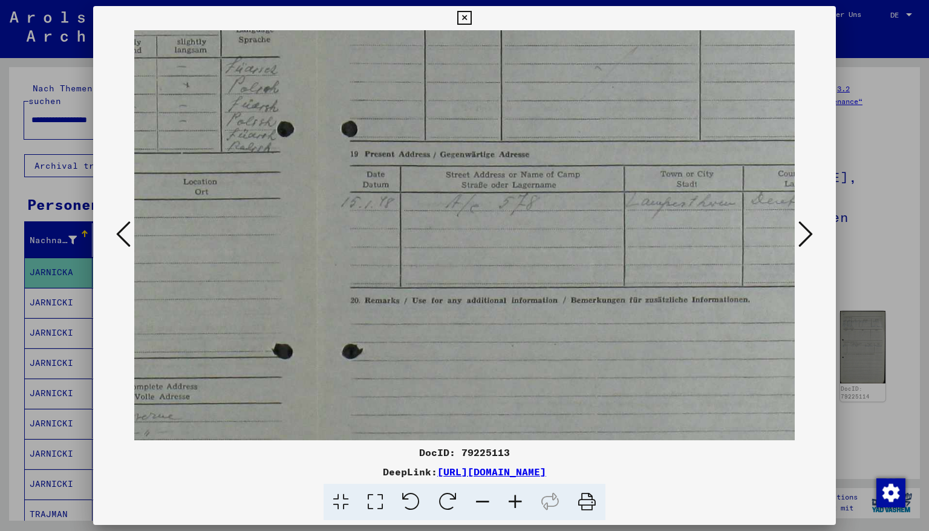
drag, startPoint x: 496, startPoint y: 371, endPoint x: 104, endPoint y: 128, distance: 460.6
click at [104, 128] on div at bounding box center [465, 235] width 744 height 410
click at [807, 233] on icon at bounding box center [806, 234] width 15 height 29
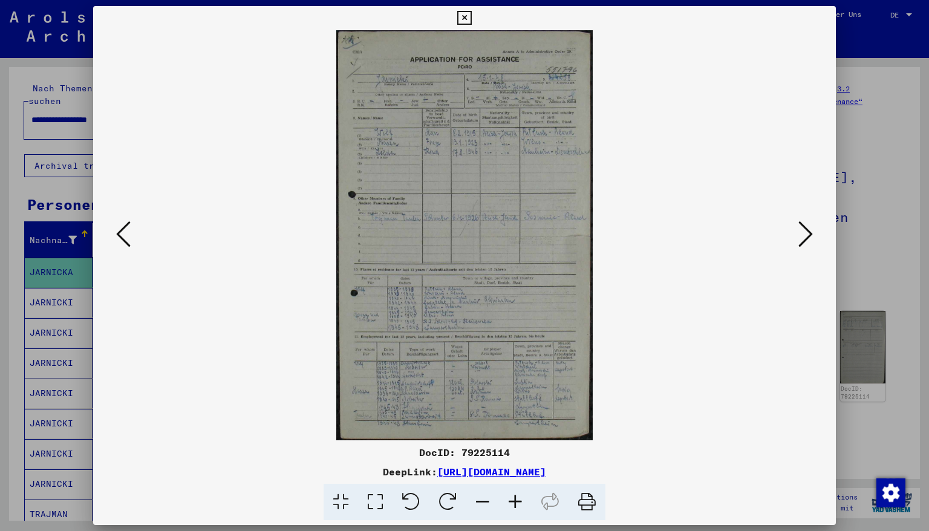
scroll to position [0, 0]
click at [517, 453] on icon at bounding box center [515, 502] width 33 height 37
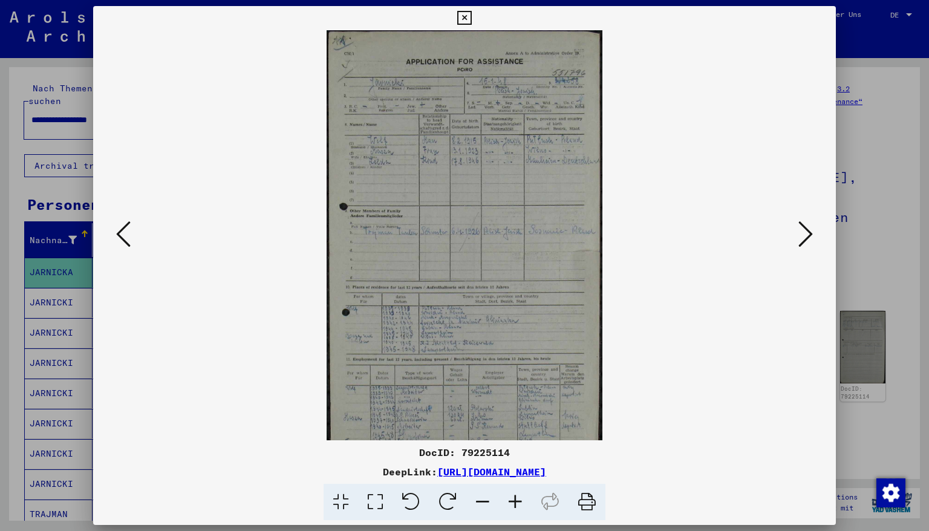
click at [517, 453] on icon at bounding box center [515, 502] width 33 height 37
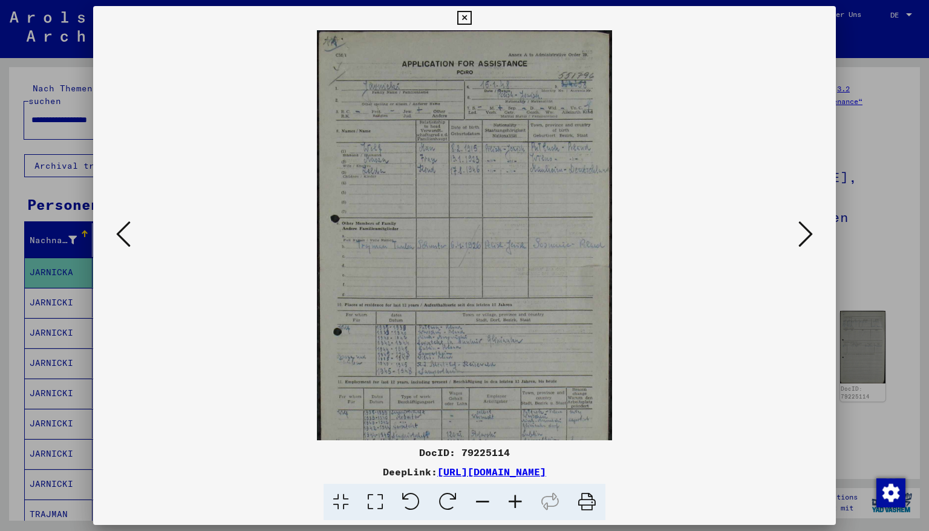
click at [517, 453] on icon at bounding box center [515, 502] width 33 height 37
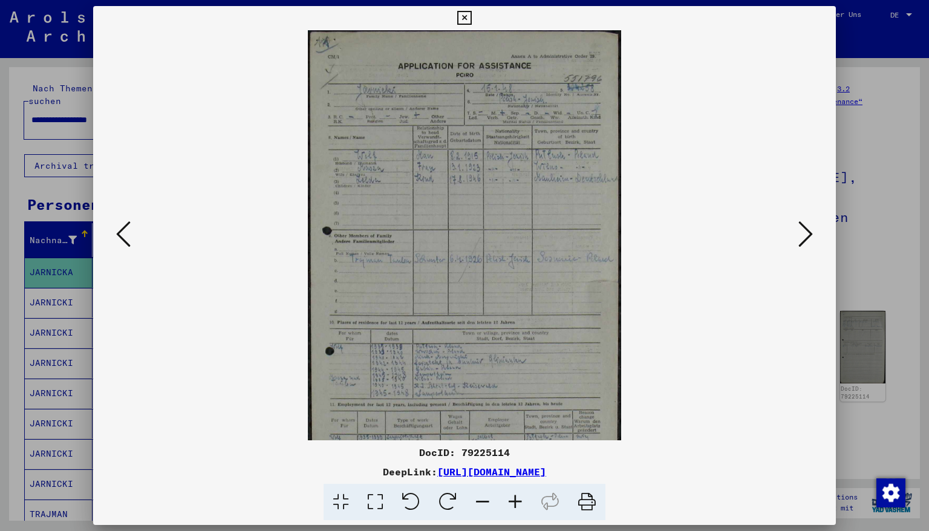
click at [517, 453] on icon at bounding box center [515, 502] width 33 height 37
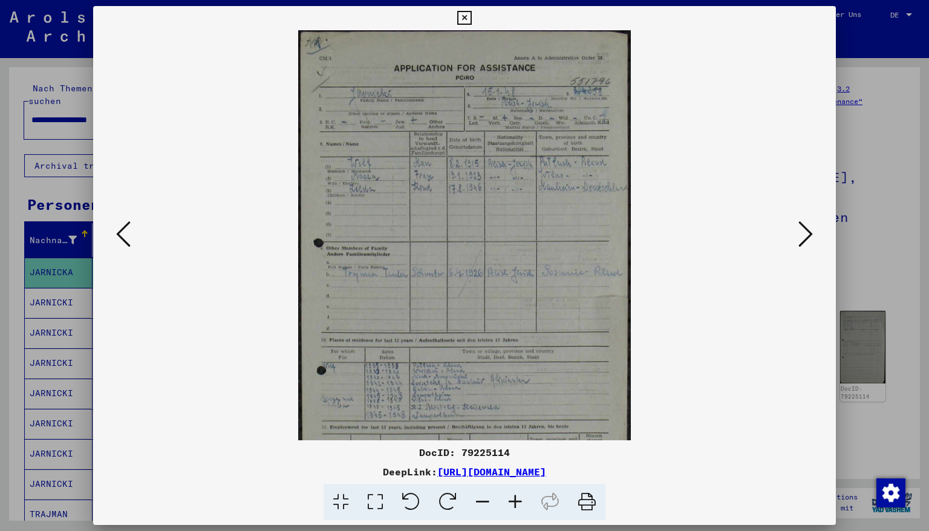
click at [517, 453] on icon at bounding box center [515, 502] width 33 height 37
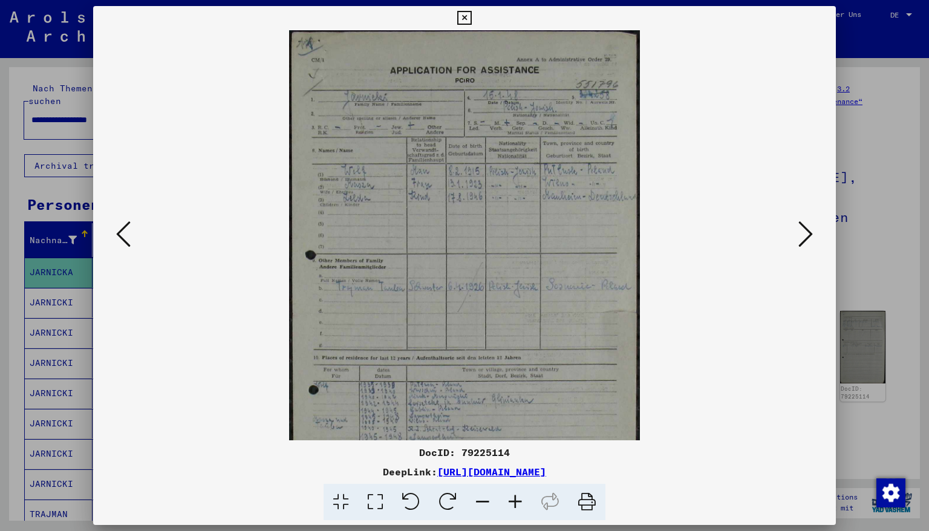
click at [517, 453] on icon at bounding box center [515, 502] width 33 height 37
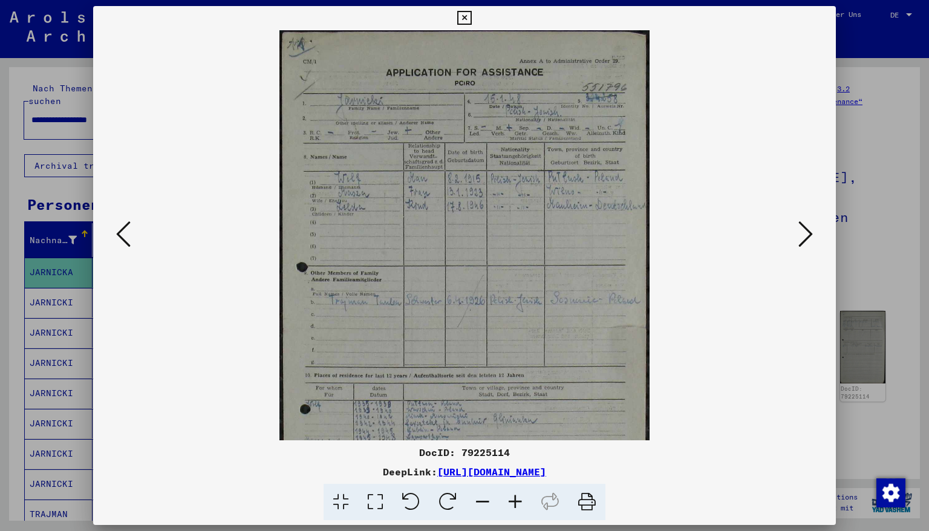
click at [517, 453] on icon at bounding box center [515, 502] width 33 height 37
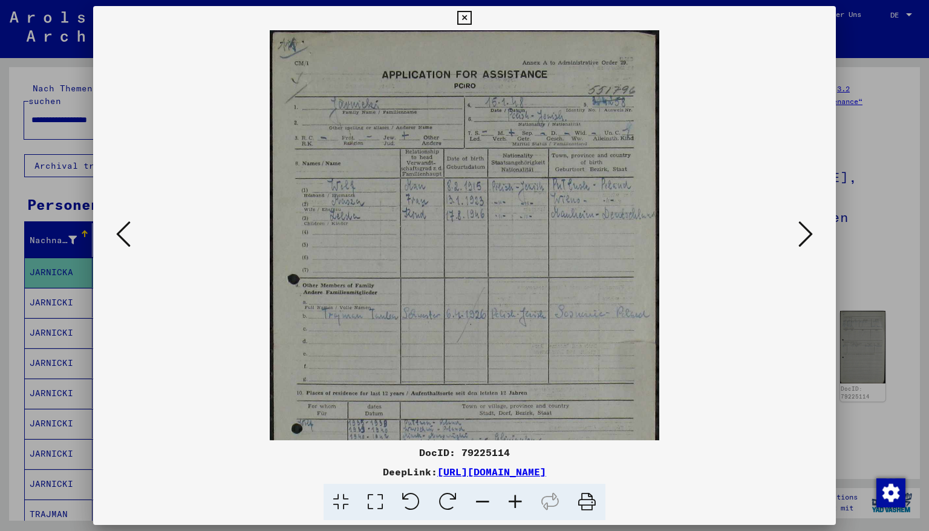
click at [517, 453] on icon at bounding box center [515, 502] width 33 height 37
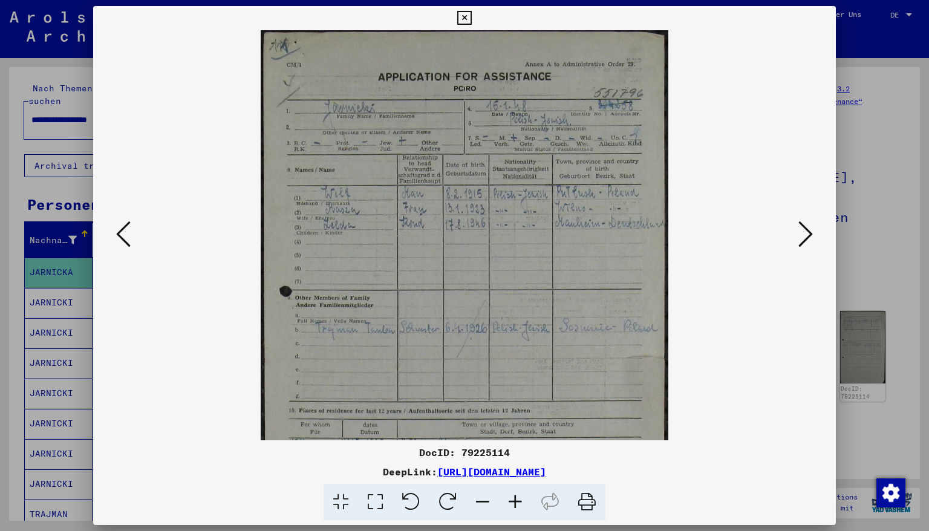
click at [517, 453] on icon at bounding box center [515, 502] width 33 height 37
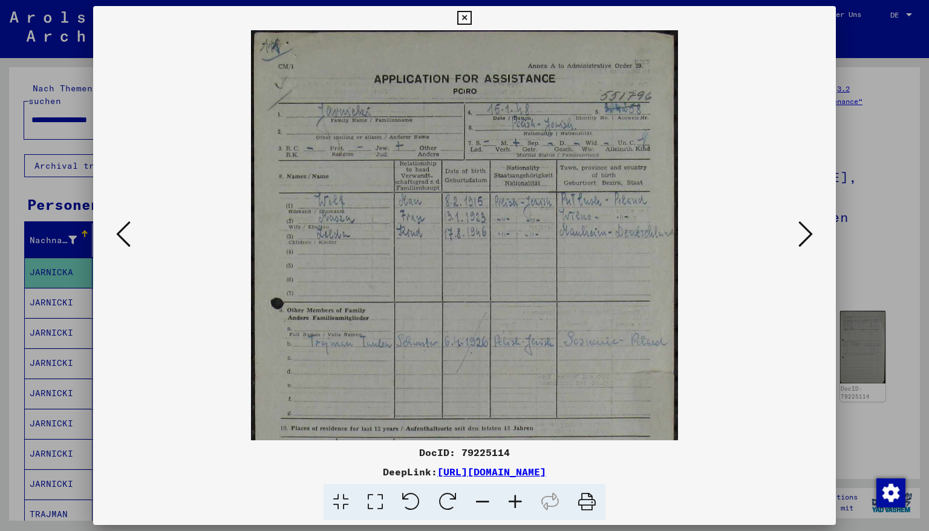
click at [517, 453] on icon at bounding box center [515, 502] width 33 height 37
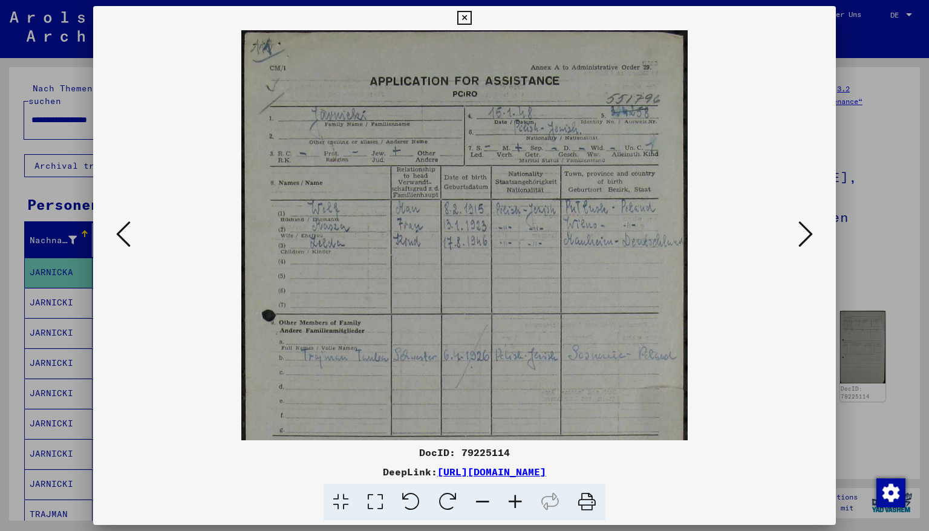
click at [517, 453] on icon at bounding box center [515, 502] width 33 height 37
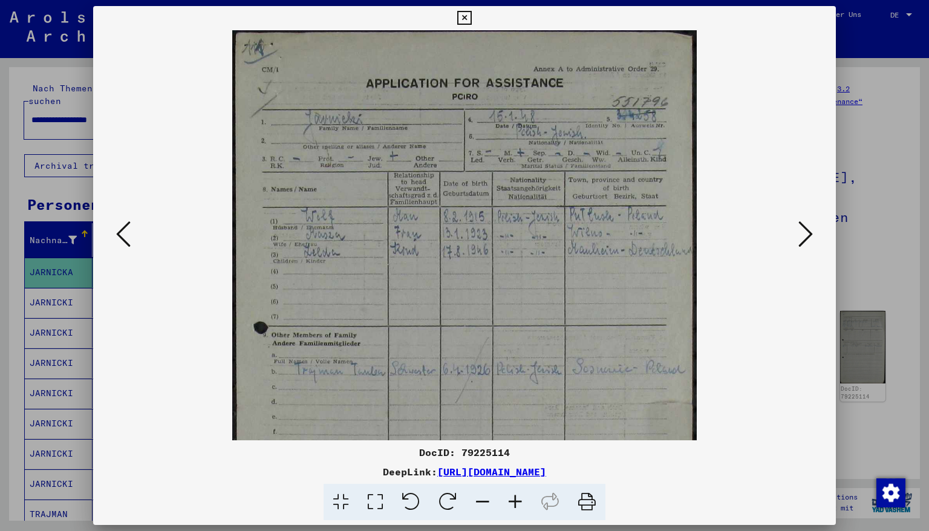
click at [517, 453] on icon at bounding box center [515, 502] width 33 height 37
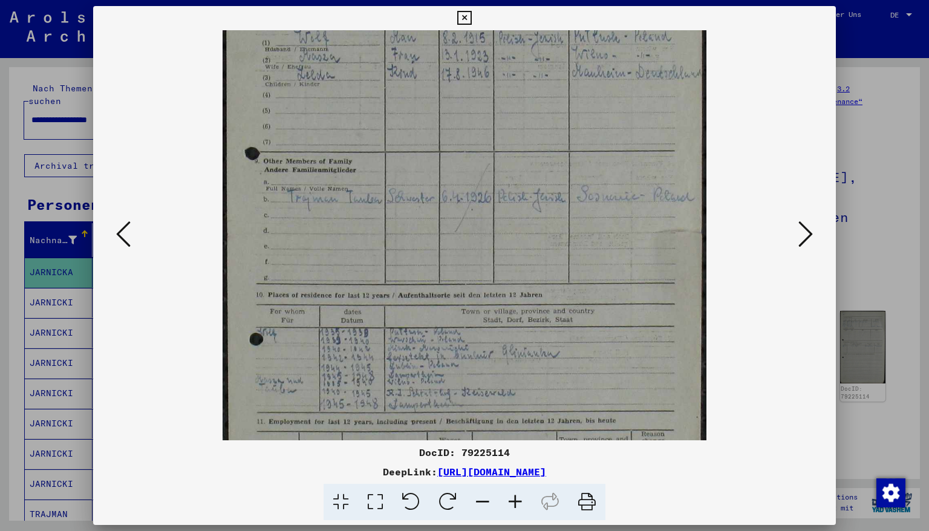
scroll to position [237, 0]
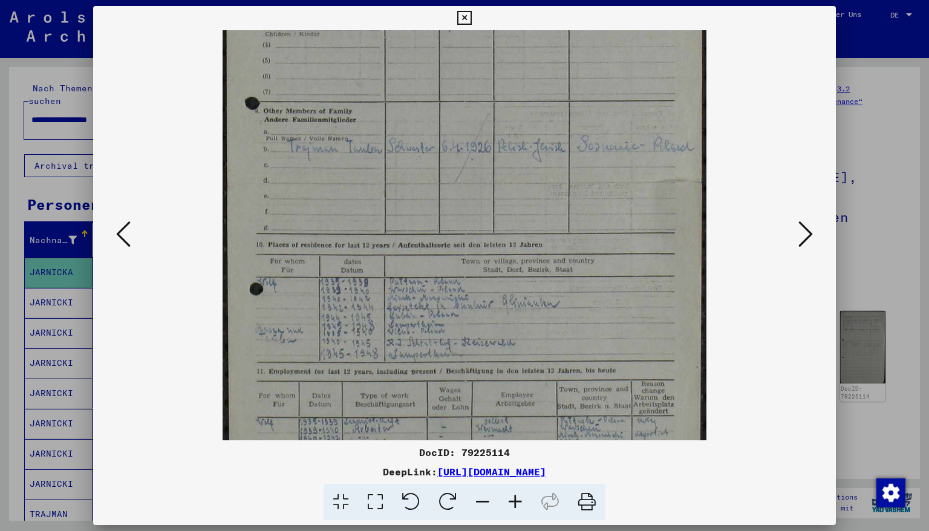
drag, startPoint x: 439, startPoint y: 316, endPoint x: 465, endPoint y: 77, distance: 240.4
click at [465, 77] on img at bounding box center [465, 180] width 484 height 773
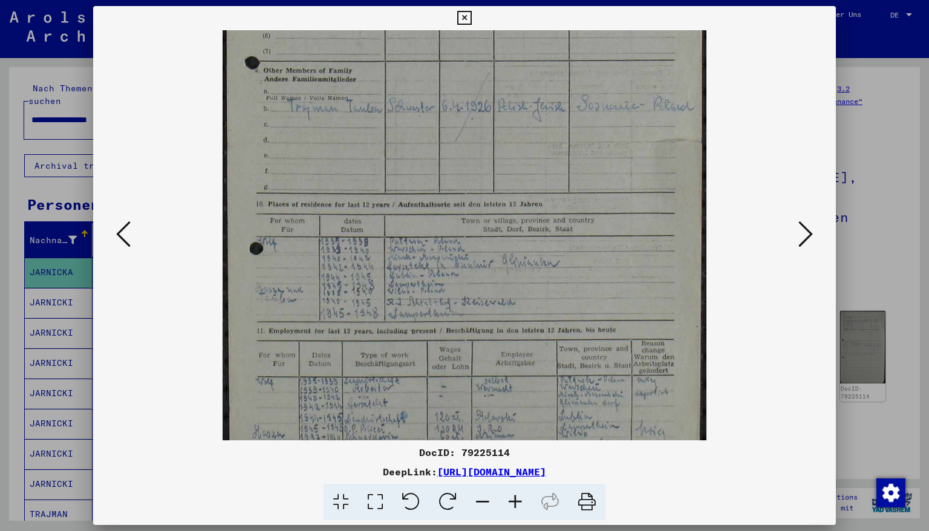
scroll to position [324, 0]
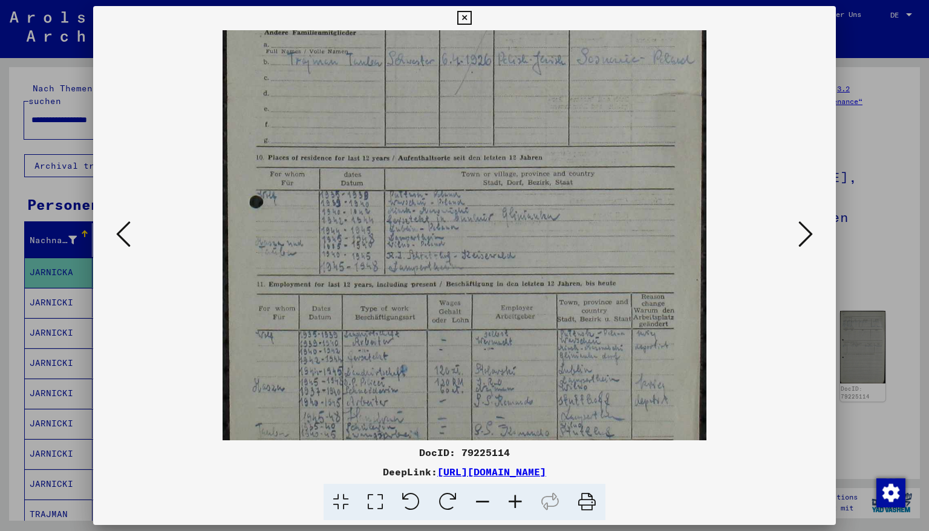
drag, startPoint x: 431, startPoint y: 162, endPoint x: 455, endPoint y: 95, distance: 71.4
click at [455, 95] on img at bounding box center [465, 93] width 484 height 773
click at [518, 453] on icon at bounding box center [515, 502] width 33 height 37
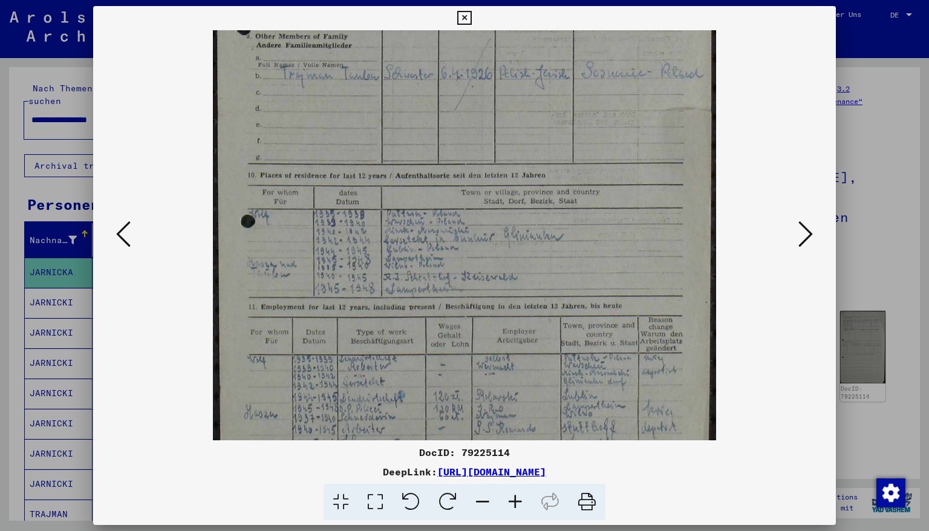
click at [518, 453] on icon at bounding box center [515, 502] width 33 height 37
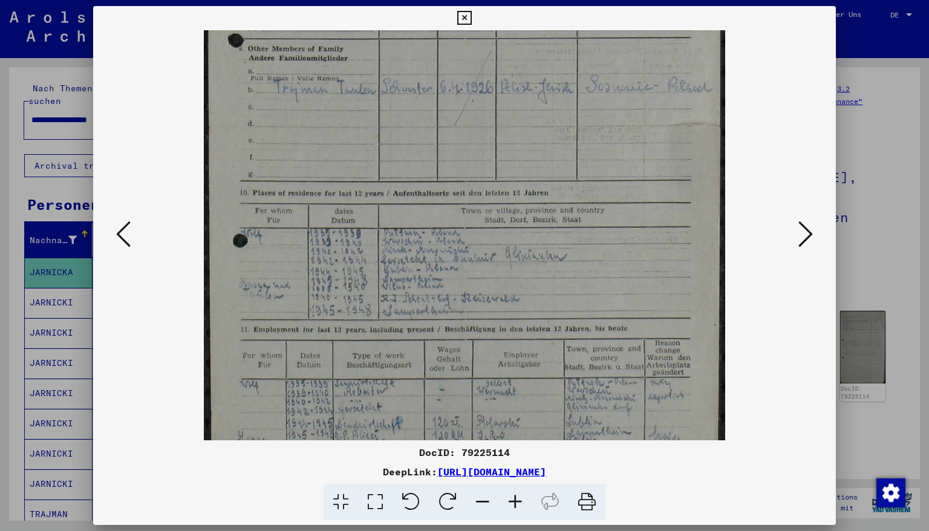
click at [518, 453] on icon at bounding box center [515, 502] width 33 height 37
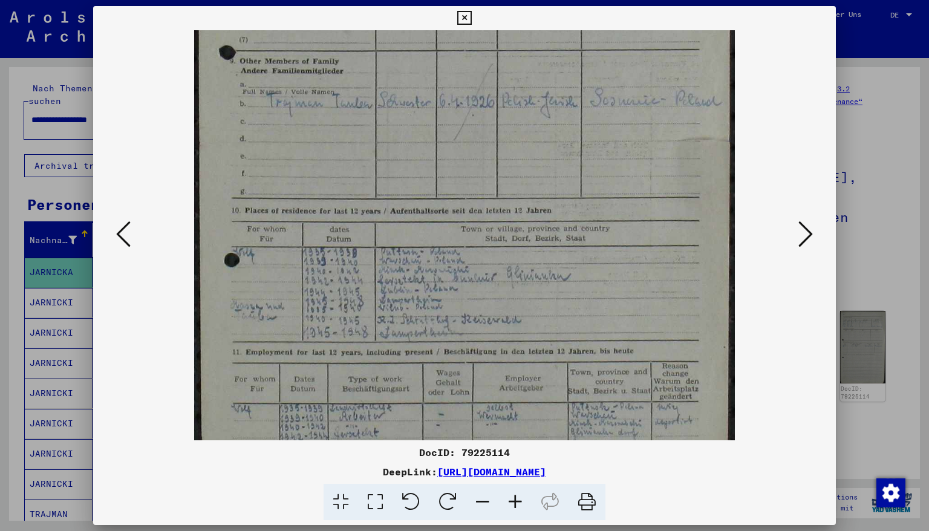
click at [518, 453] on icon at bounding box center [515, 502] width 33 height 37
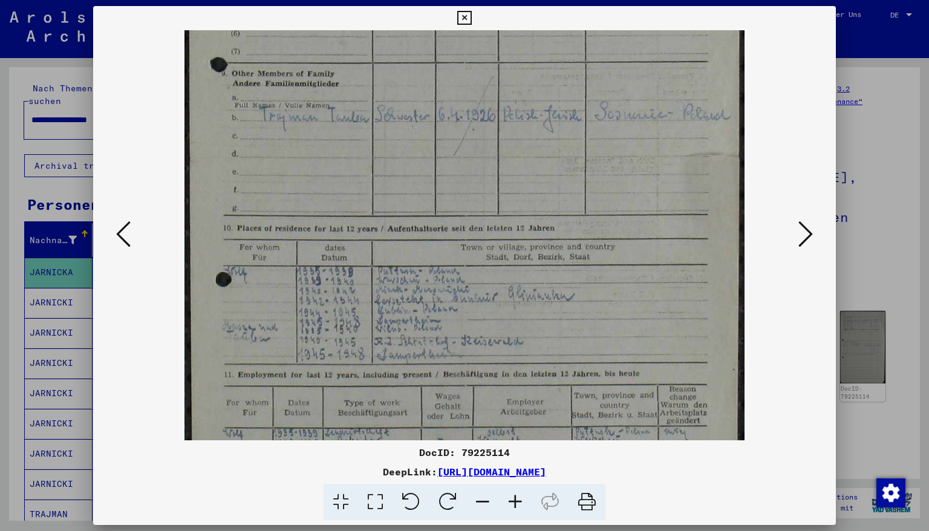
click at [513, 453] on icon at bounding box center [515, 502] width 33 height 37
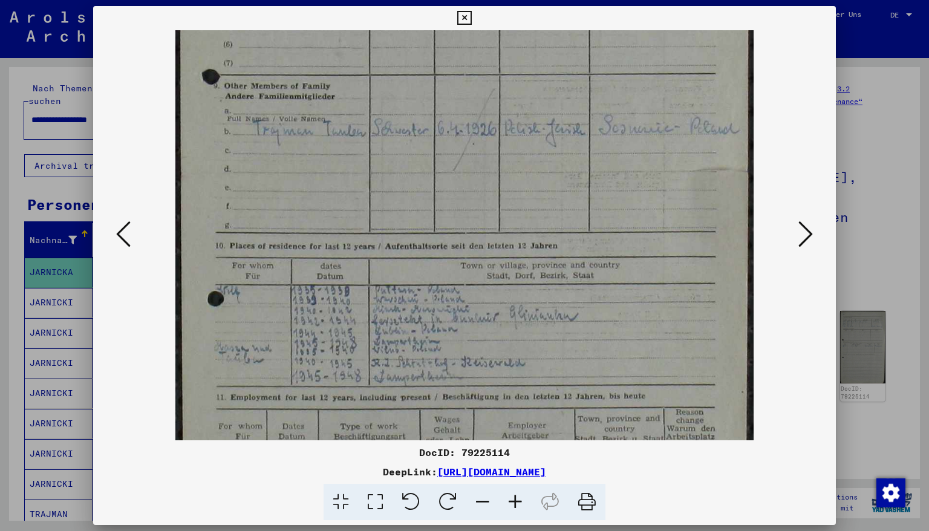
click at [513, 453] on icon at bounding box center [515, 502] width 33 height 37
click at [808, 231] on icon at bounding box center [806, 234] width 15 height 29
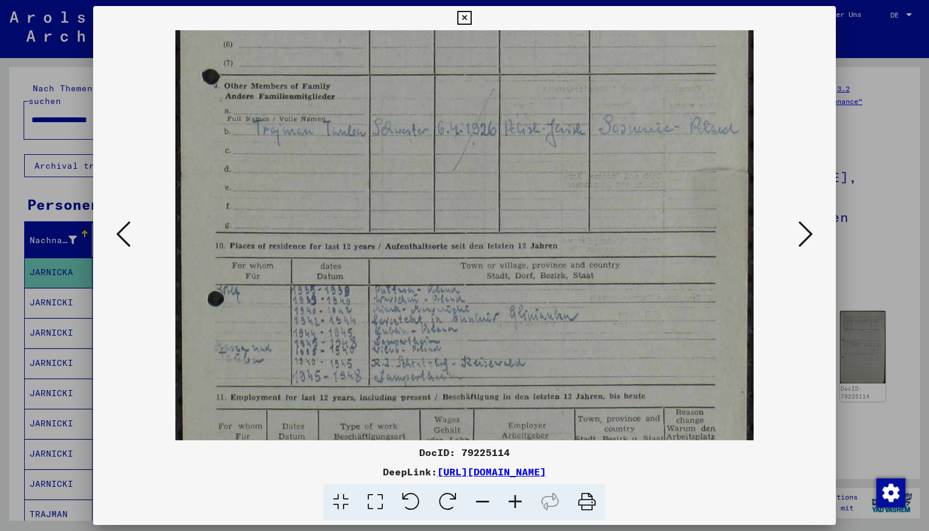
scroll to position [0, 0]
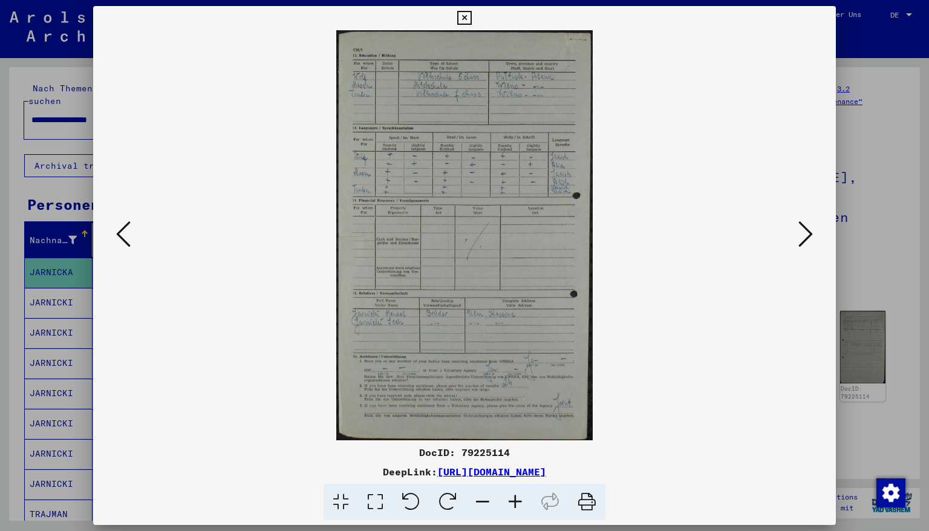
click at [808, 231] on icon at bounding box center [806, 234] width 15 height 29
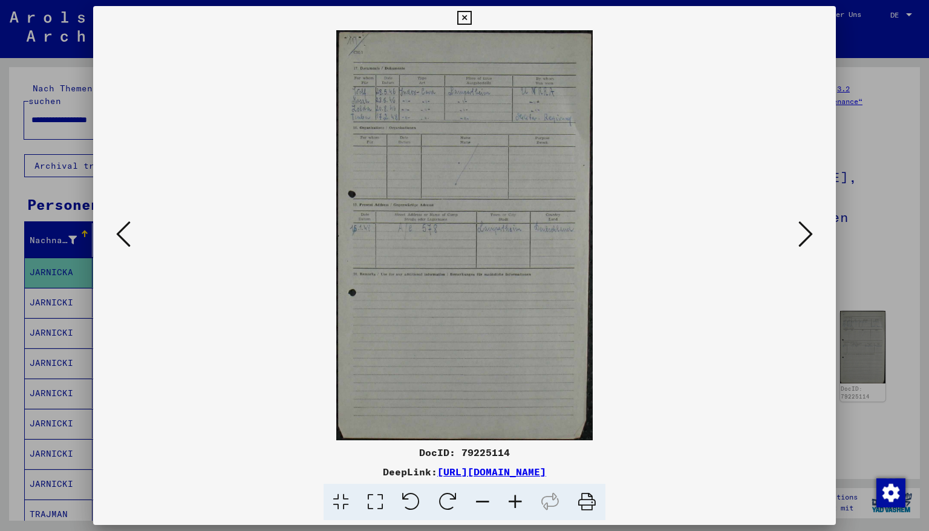
click at [811, 236] on icon at bounding box center [806, 234] width 15 height 29
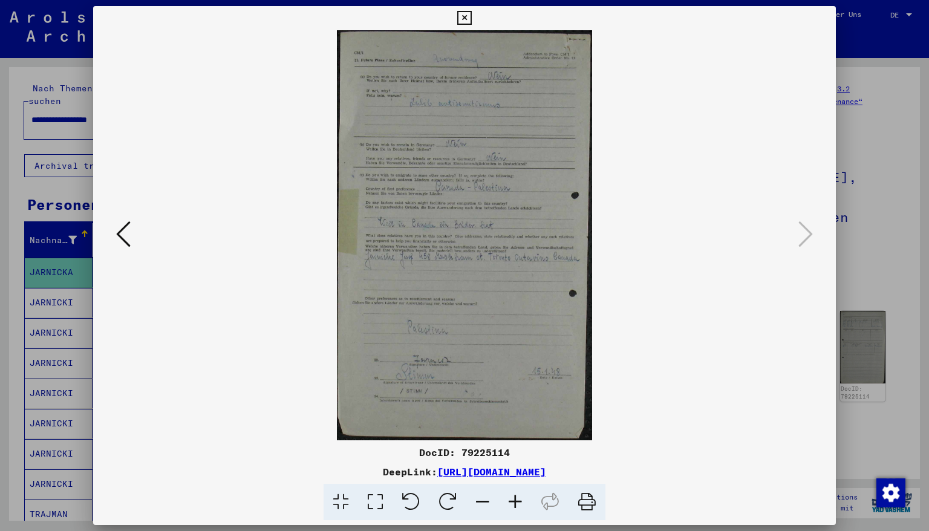
click at [471, 11] on icon at bounding box center [464, 18] width 14 height 15
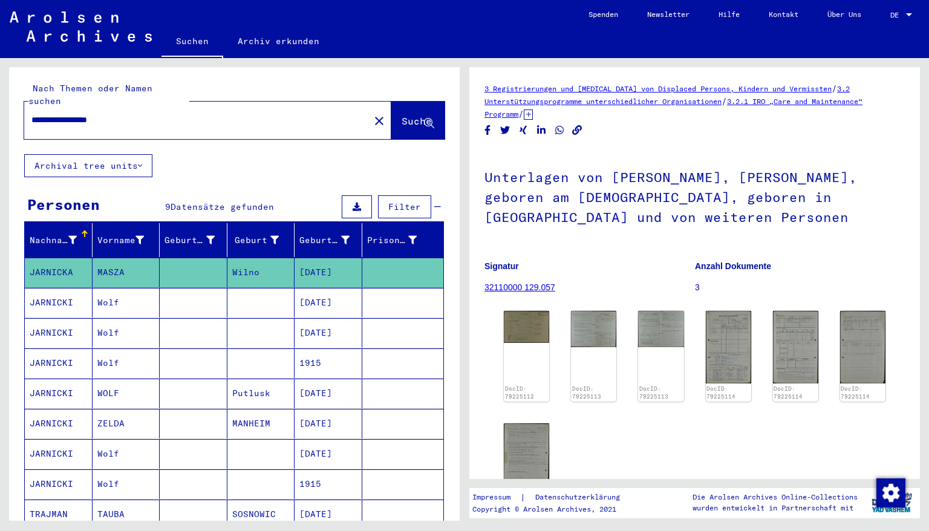
click at [317, 292] on mat-cell "[DATE]" at bounding box center [329, 303] width 68 height 30
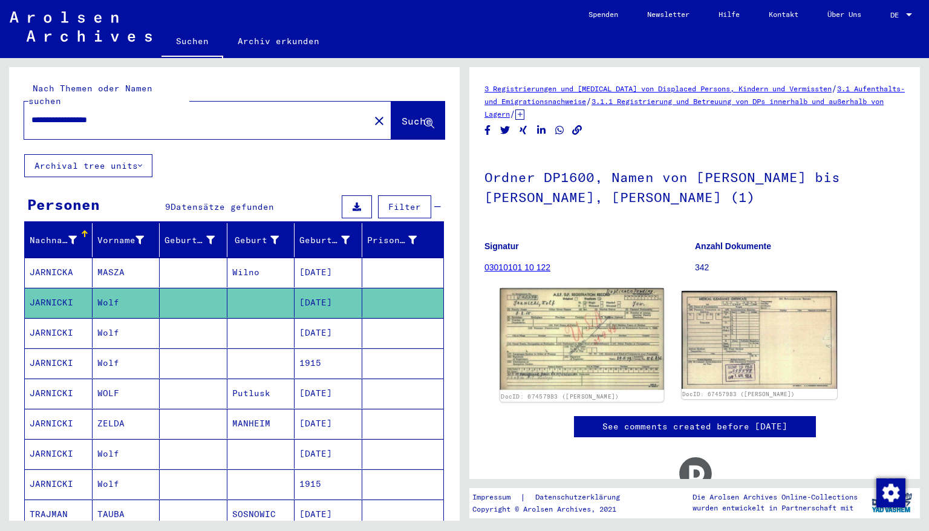
click at [543, 330] on img at bounding box center [581, 340] width 163 height 102
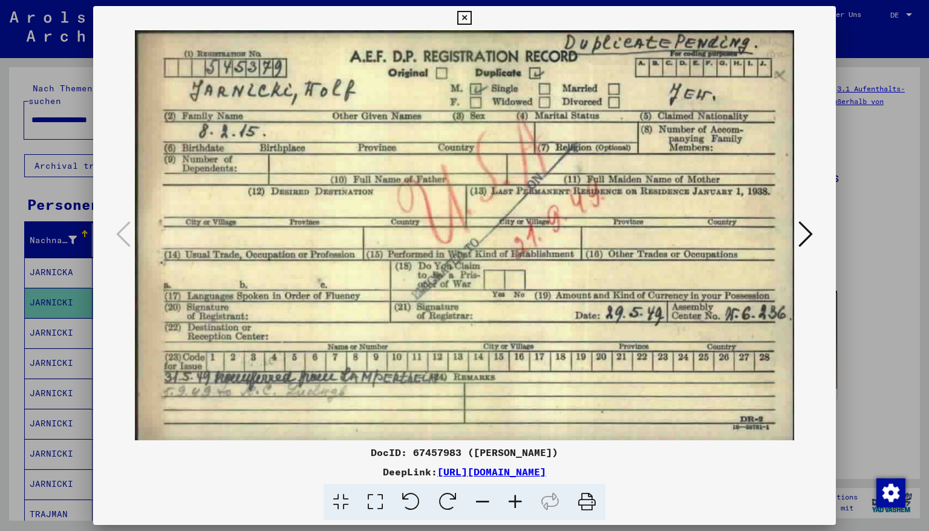
click at [471, 15] on icon at bounding box center [464, 18] width 14 height 15
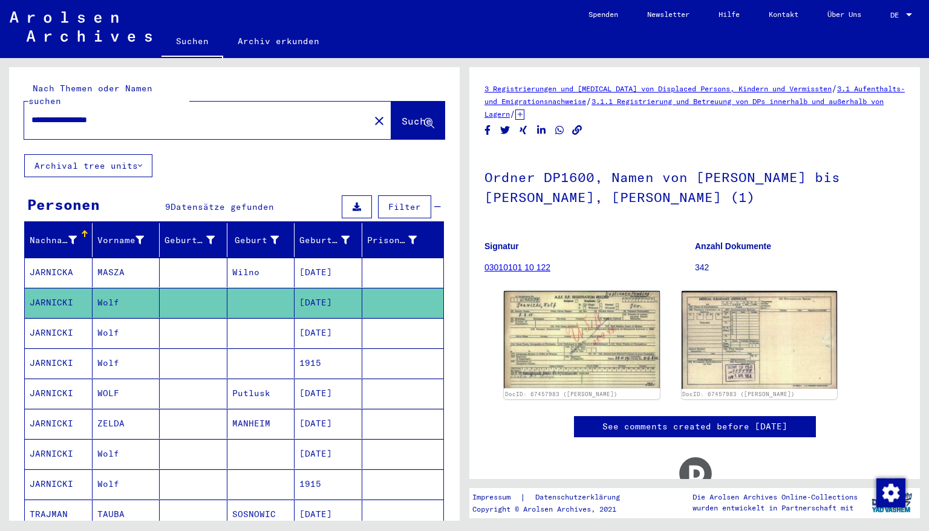
click at [321, 318] on mat-cell "[DATE]" at bounding box center [329, 333] width 68 height 30
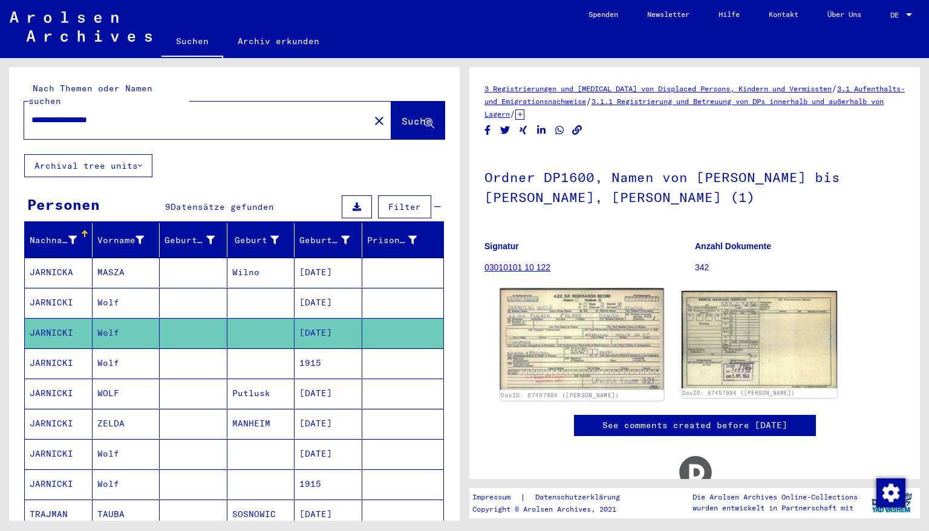
click at [595, 353] on img at bounding box center [581, 340] width 163 height 102
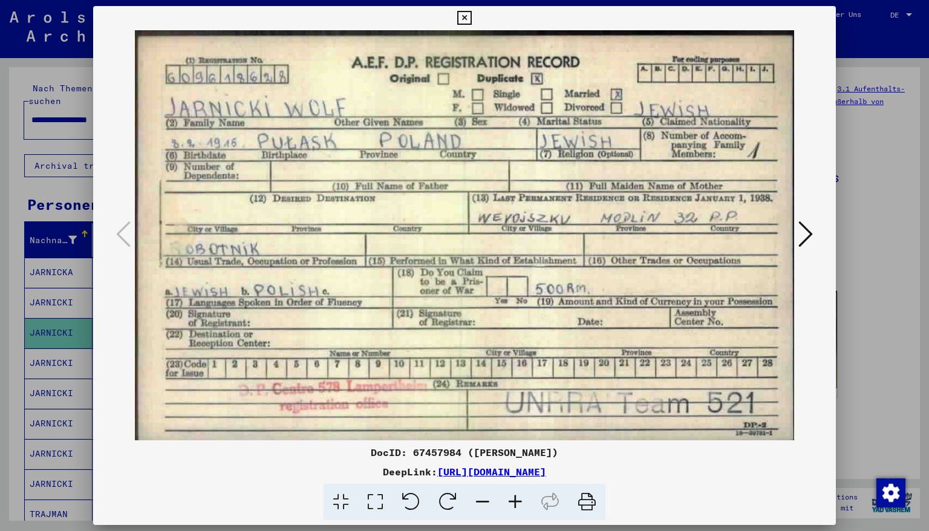
click at [471, 18] on icon at bounding box center [464, 18] width 14 height 15
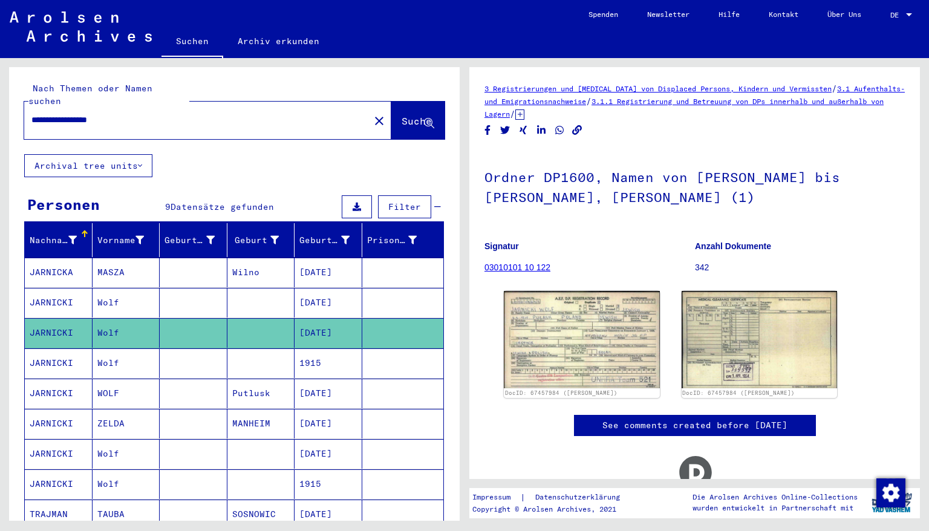
click at [312, 350] on mat-cell "1915" at bounding box center [329, 364] width 68 height 30
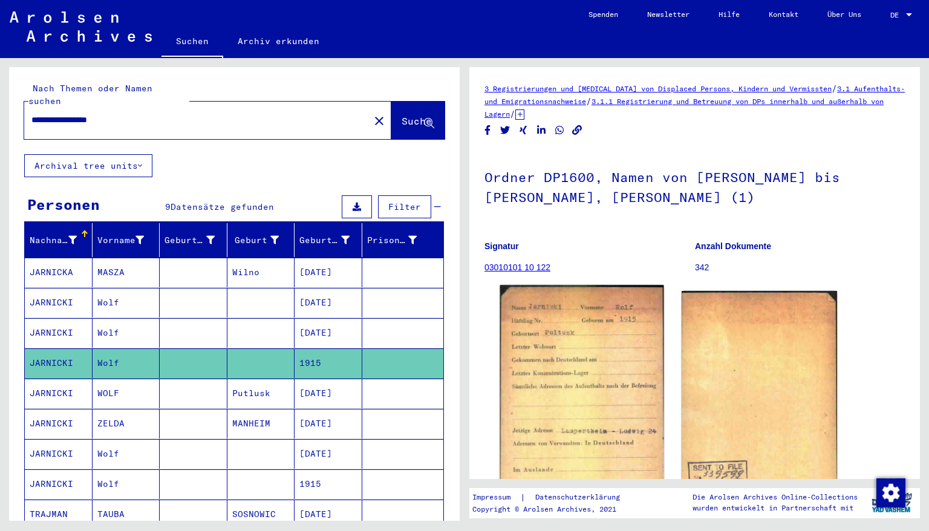
click at [571, 390] on img at bounding box center [581, 403] width 163 height 236
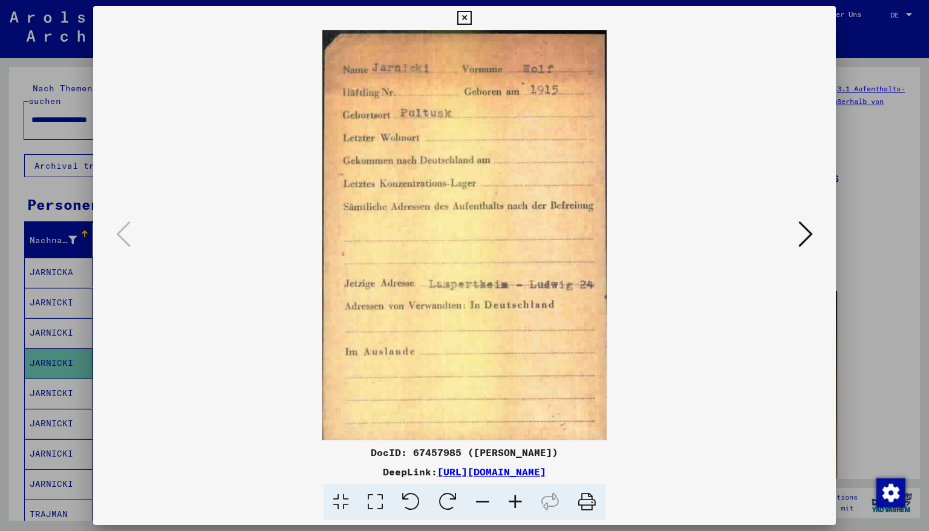
click at [471, 16] on icon at bounding box center [464, 18] width 14 height 15
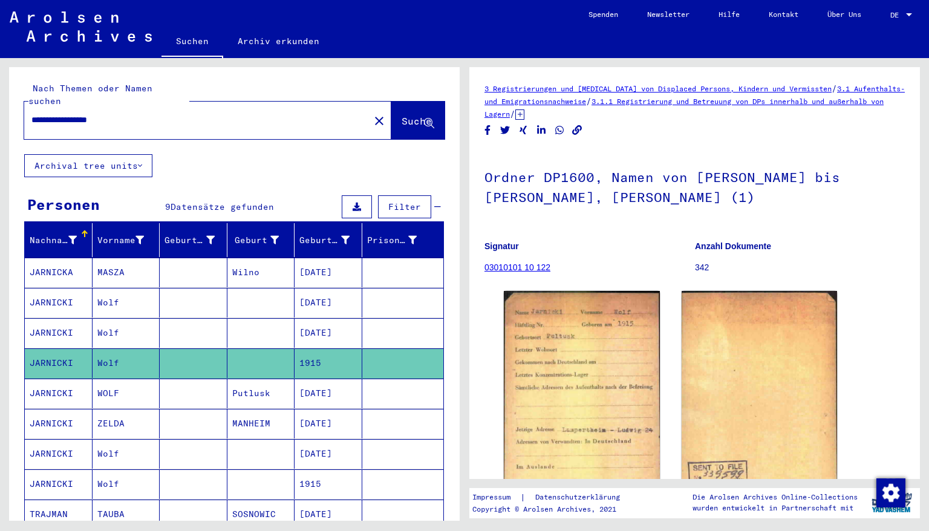
click at [311, 381] on mat-cell "[DATE]" at bounding box center [329, 394] width 68 height 30
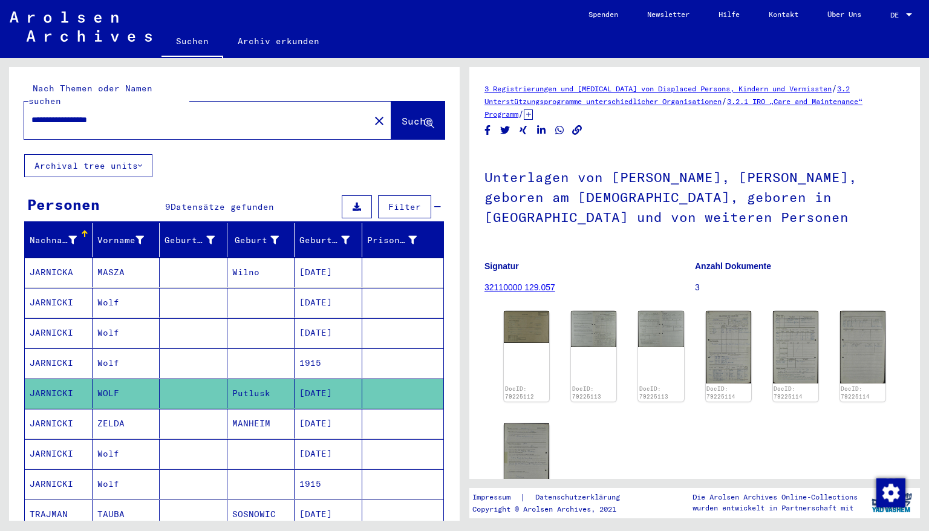
click at [318, 441] on mat-cell "[DATE]" at bounding box center [329, 454] width 68 height 30
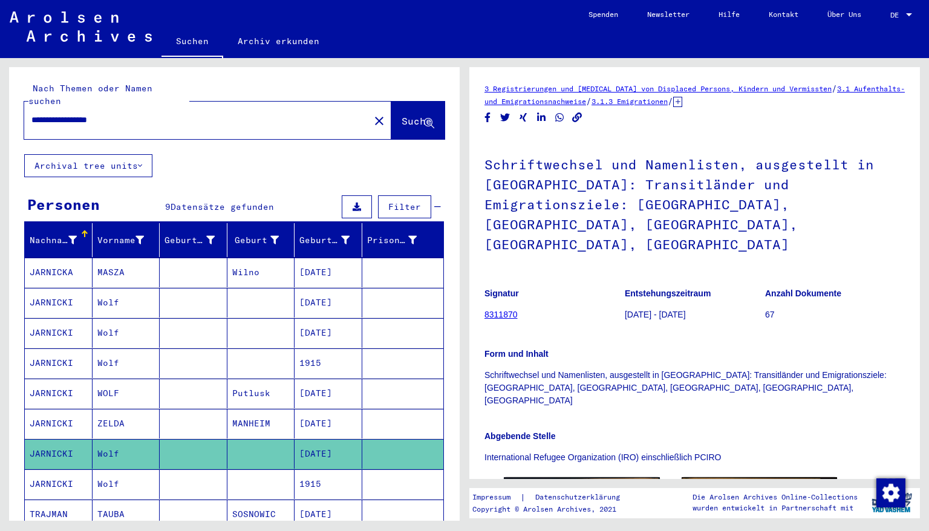
click at [324, 453] on mat-cell "1915" at bounding box center [329, 485] width 68 height 30
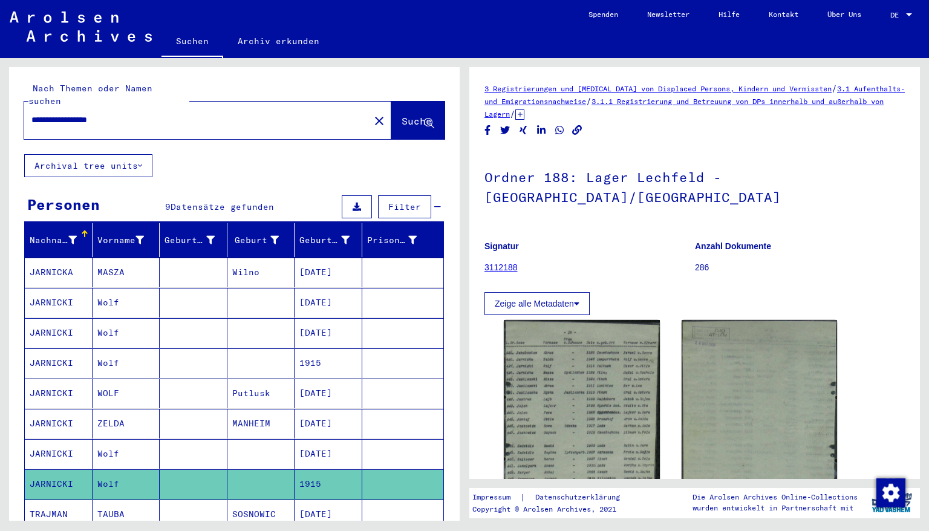
drag, startPoint x: 53, startPoint y: 105, endPoint x: 0, endPoint y: 99, distance: 53.6
click at [0, 99] on div "**********" at bounding box center [232, 289] width 465 height 463
click at [136, 114] on input "**********" at bounding box center [196, 120] width 331 height 13
click at [402, 115] on span "Suche" at bounding box center [417, 121] width 30 height 12
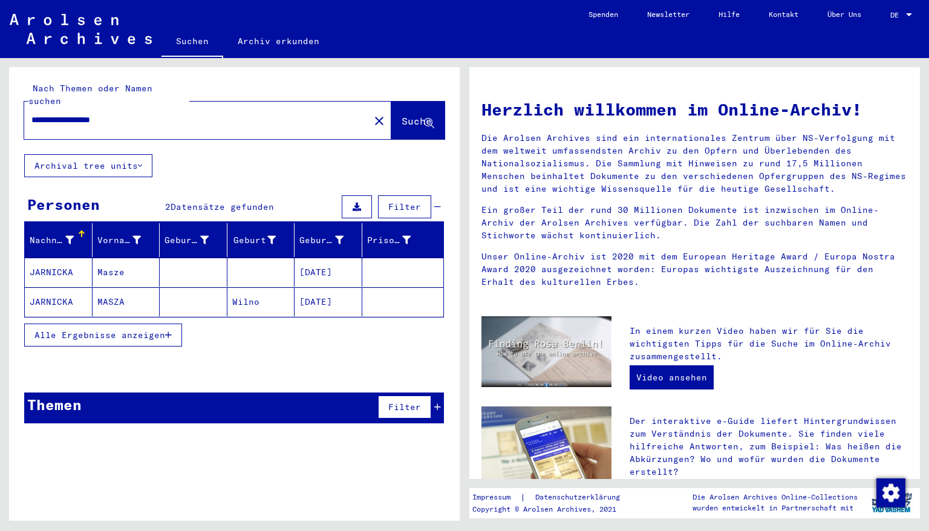
click at [322, 262] on mat-cell "[DATE]" at bounding box center [329, 272] width 68 height 29
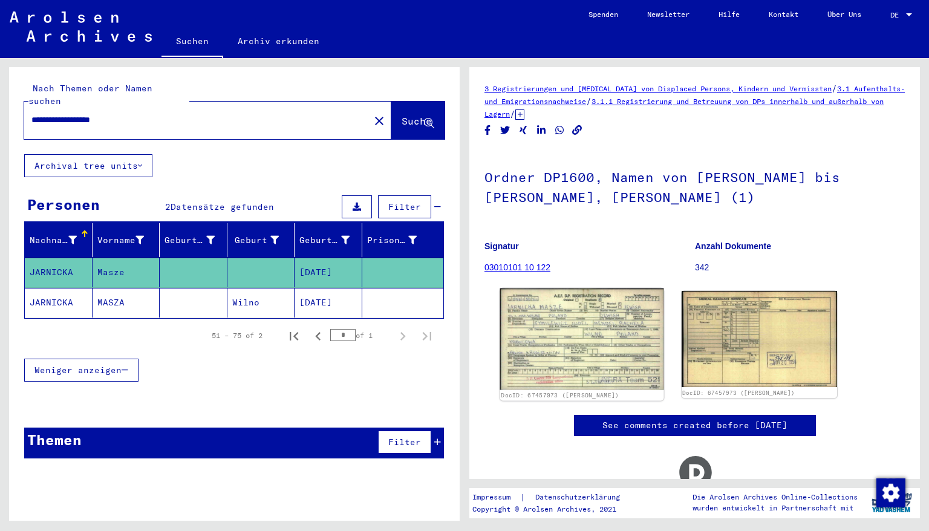
click at [543, 326] on img at bounding box center [581, 340] width 163 height 102
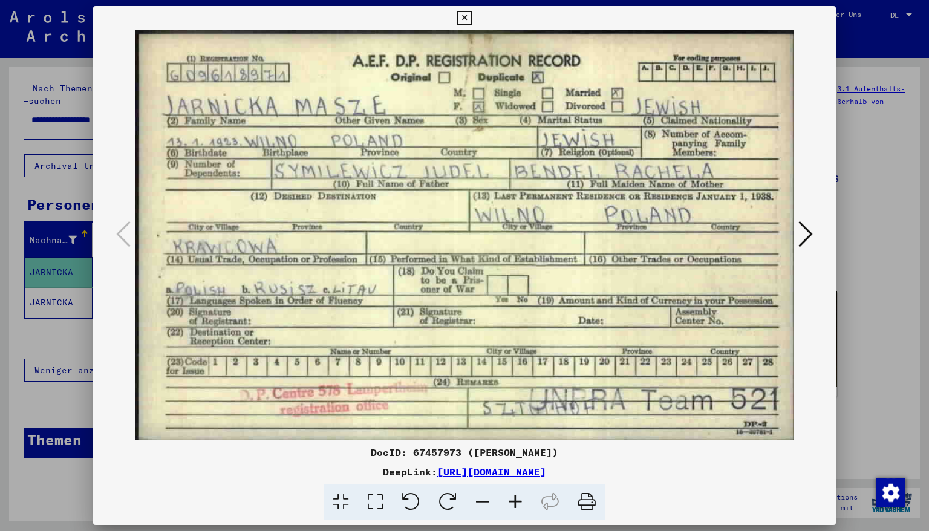
click at [471, 15] on icon at bounding box center [464, 18] width 14 height 15
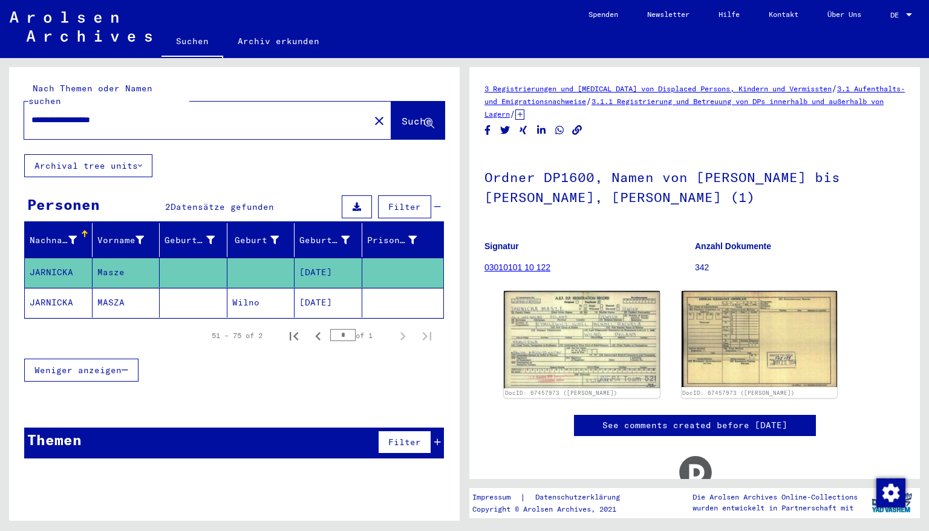
drag, startPoint x: 136, startPoint y: 109, endPoint x: 0, endPoint y: 128, distance: 136.9
click at [0, 128] on div "**********" at bounding box center [232, 289] width 465 height 463
click at [99, 114] on input "**********" at bounding box center [196, 120] width 331 height 13
type input "**********"
click at [402, 115] on span "Suche" at bounding box center [417, 121] width 30 height 12
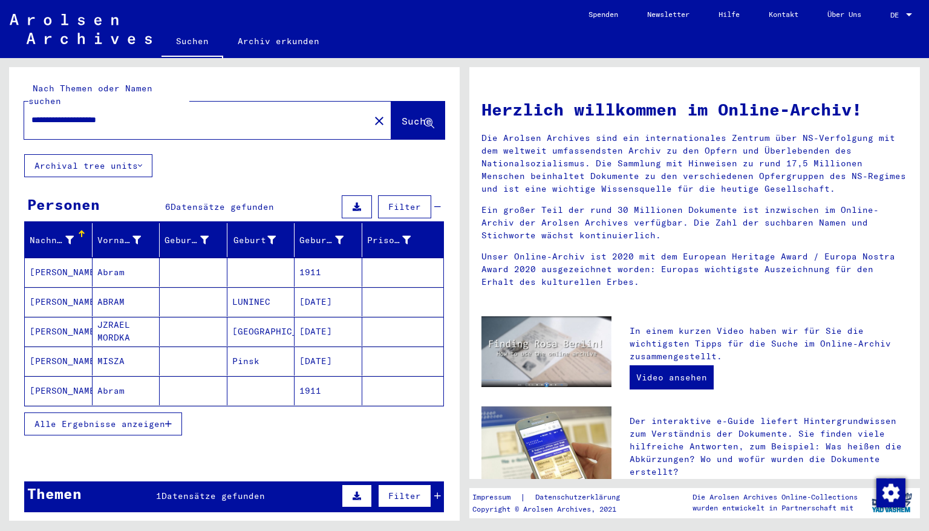
click at [308, 264] on mat-cell "1911" at bounding box center [329, 272] width 68 height 29
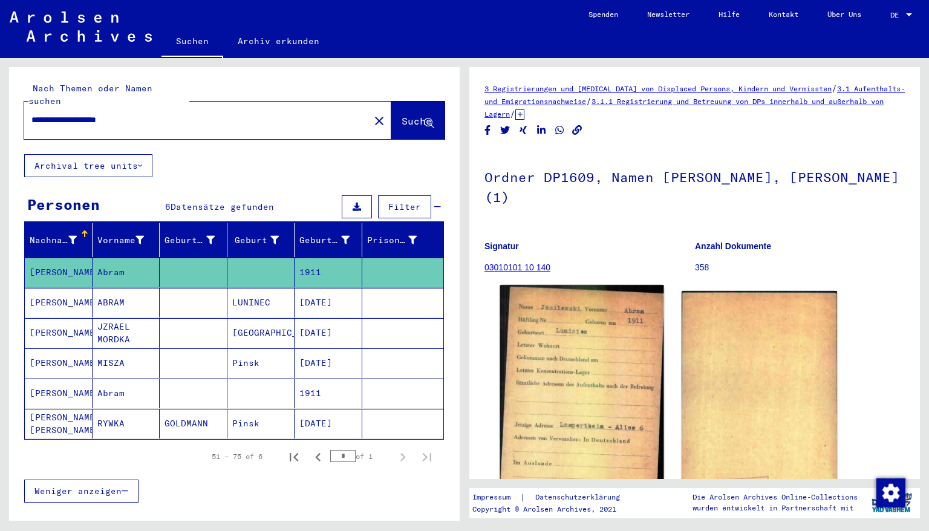
click at [583, 366] on img at bounding box center [581, 401] width 163 height 232
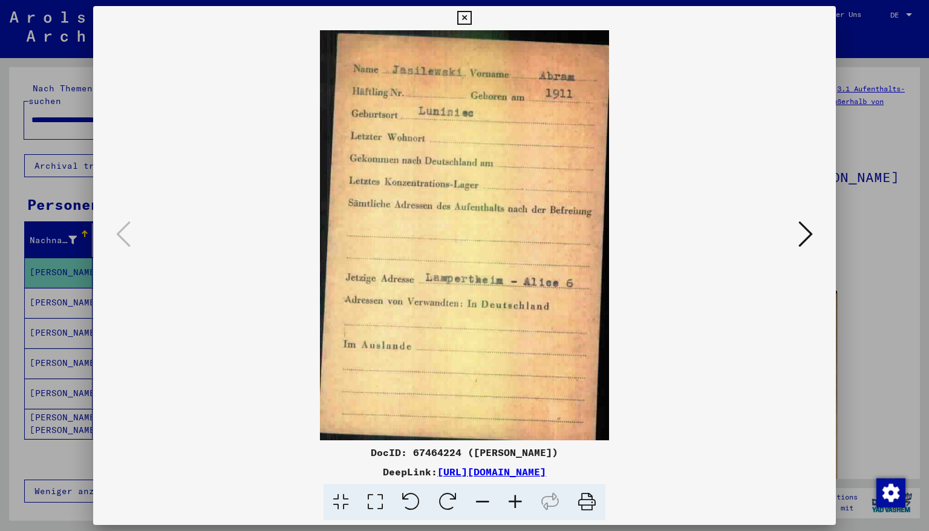
click at [471, 16] on icon at bounding box center [464, 18] width 14 height 15
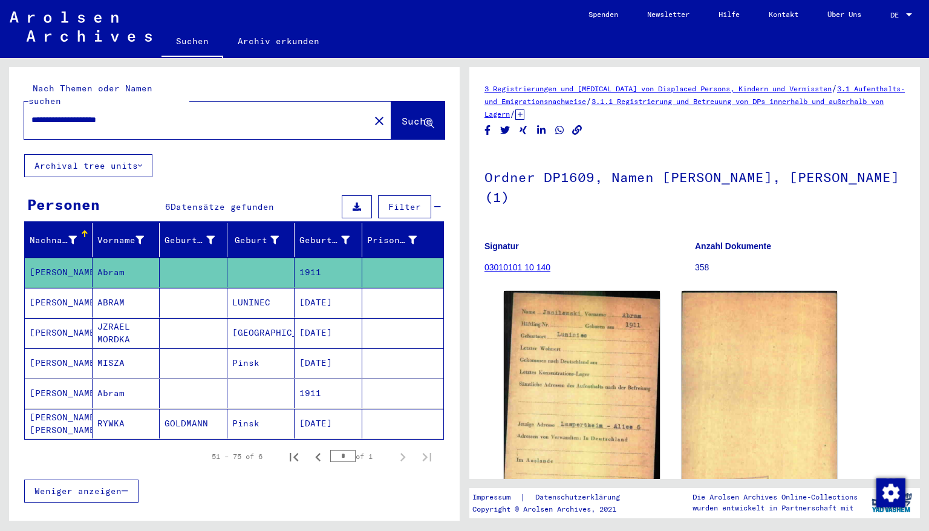
click at [309, 290] on mat-cell "[DATE]" at bounding box center [329, 303] width 68 height 30
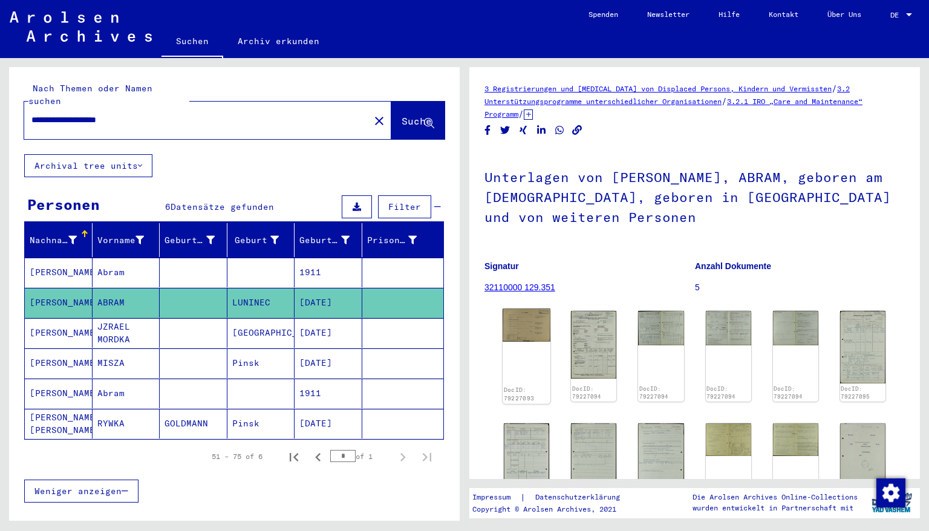
click at [528, 322] on img at bounding box center [527, 325] width 48 height 33
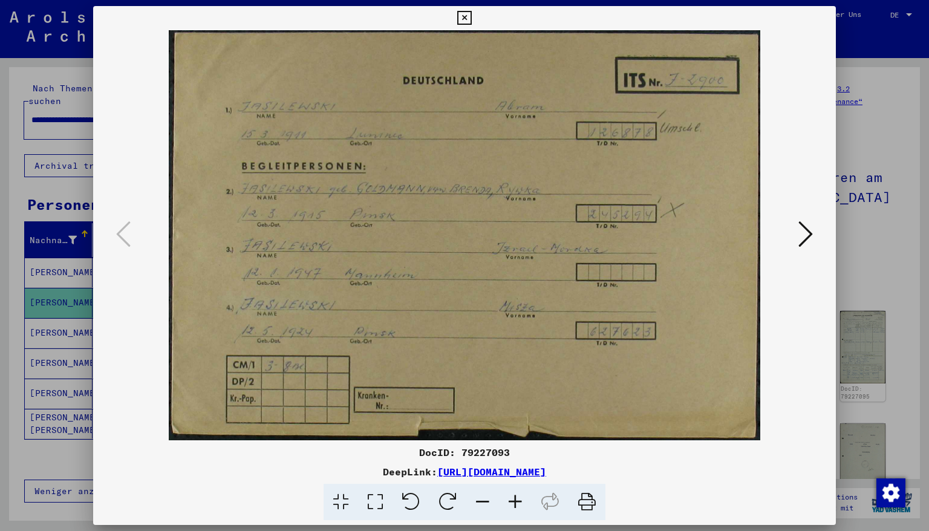
click at [513, 453] on icon at bounding box center [515, 502] width 33 height 37
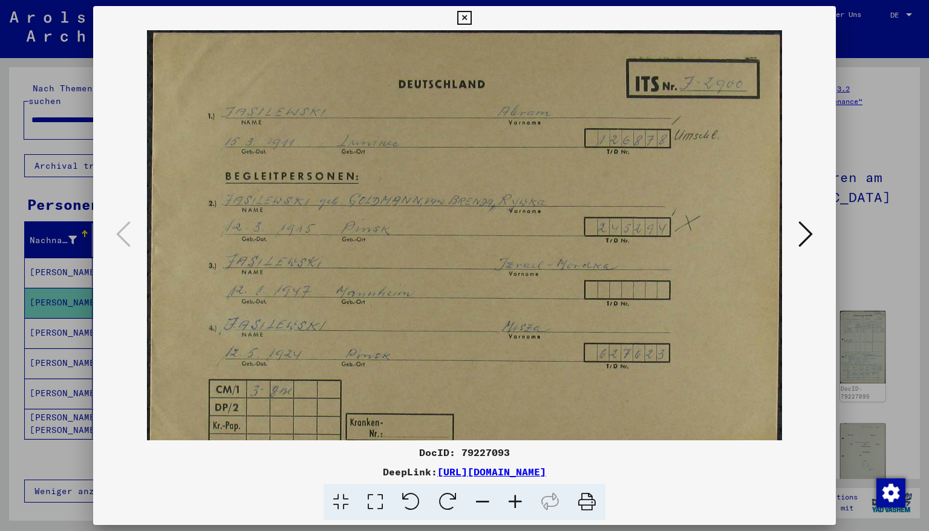
click at [514, 453] on icon at bounding box center [515, 502] width 33 height 37
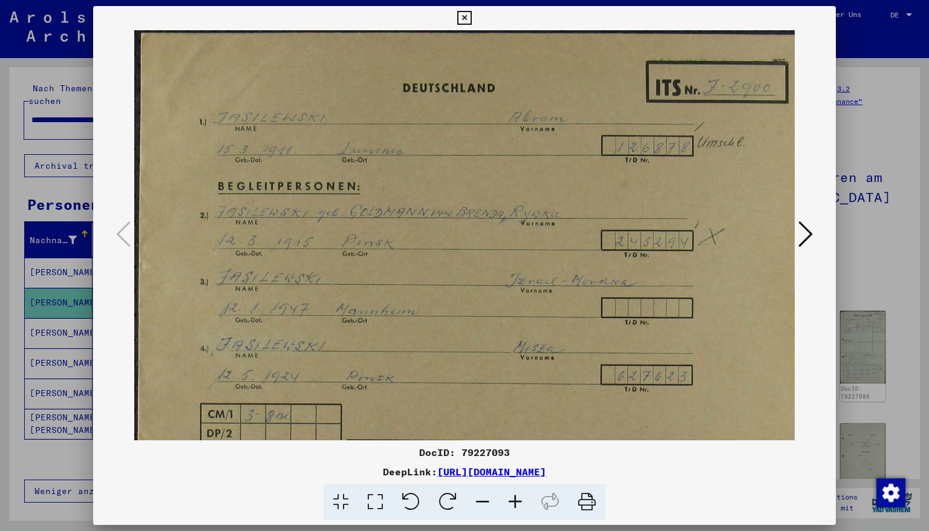
click at [514, 453] on icon at bounding box center [515, 502] width 33 height 37
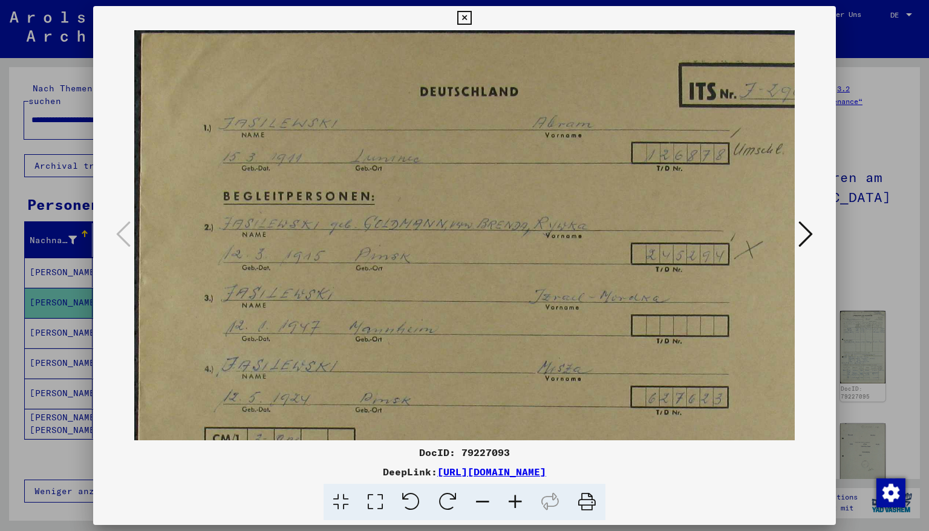
click at [514, 453] on icon at bounding box center [515, 502] width 33 height 37
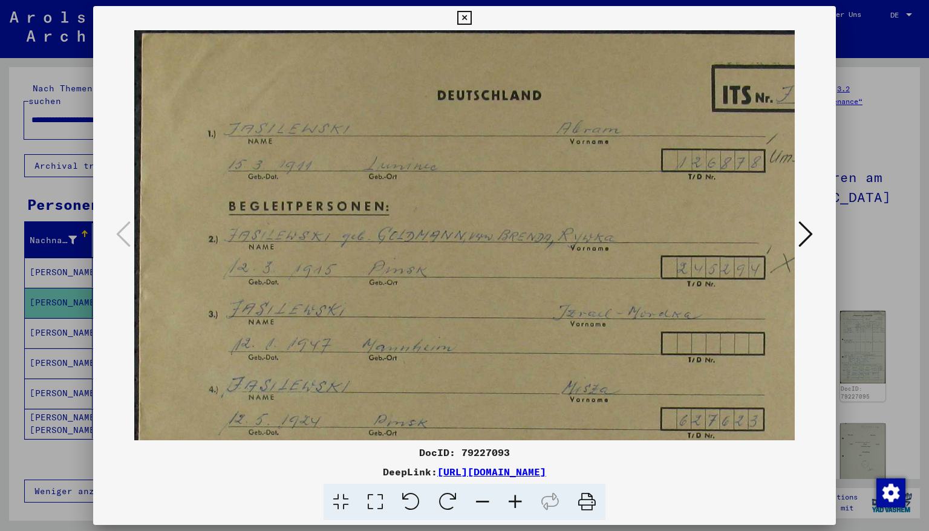
click at [514, 453] on icon at bounding box center [515, 502] width 33 height 37
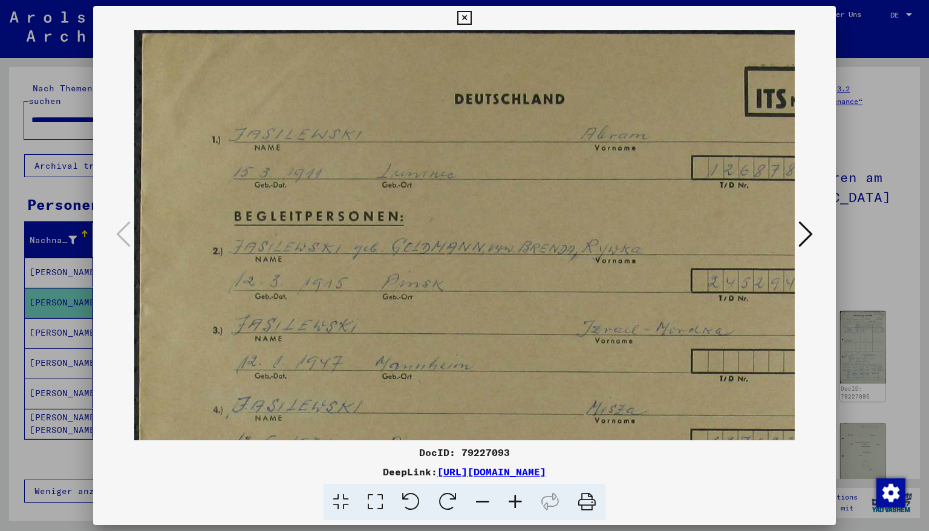
click at [514, 453] on icon at bounding box center [515, 502] width 33 height 37
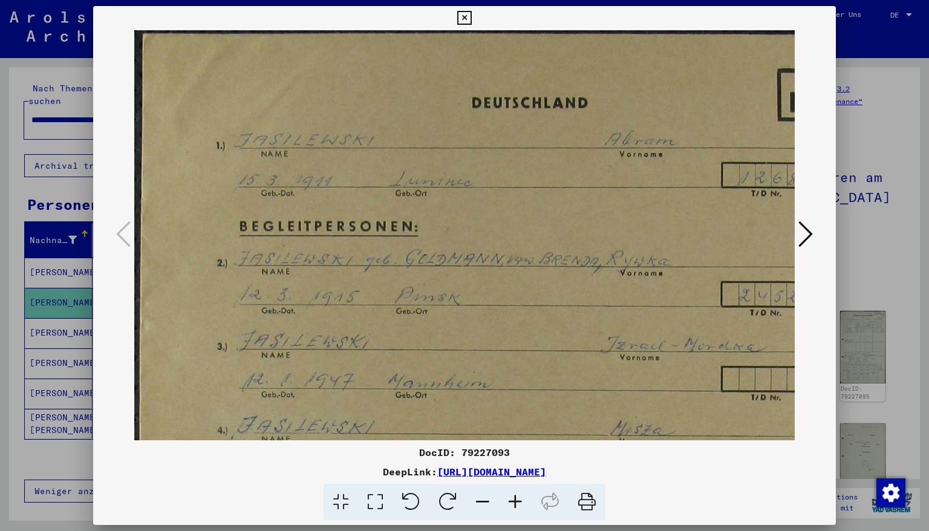
click at [514, 453] on icon at bounding box center [515, 502] width 33 height 37
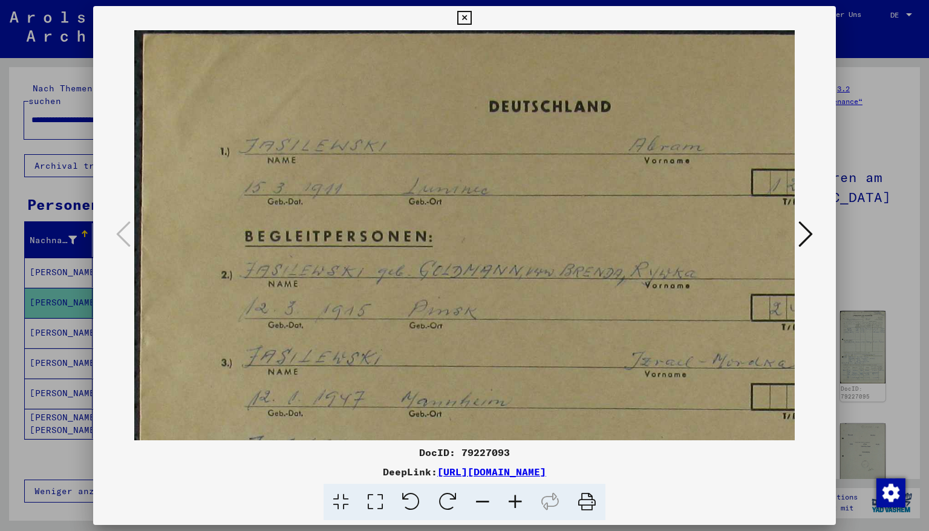
click at [514, 453] on icon at bounding box center [515, 502] width 33 height 37
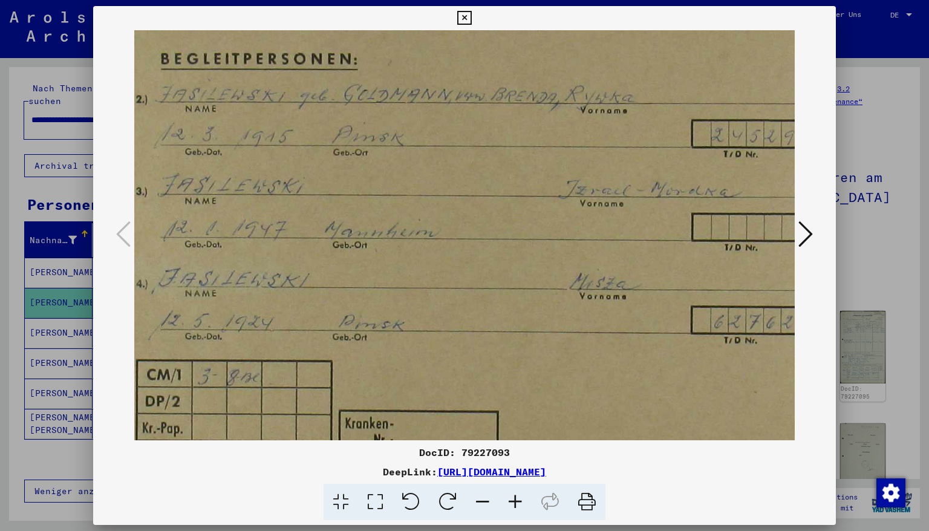
scroll to position [186, 88]
drag, startPoint x: 584, startPoint y: 248, endPoint x: 486, endPoint y: 56, distance: 215.4
click at [486, 56] on img at bounding box center [516, 170] width 940 height 652
click at [808, 234] on icon at bounding box center [806, 234] width 15 height 29
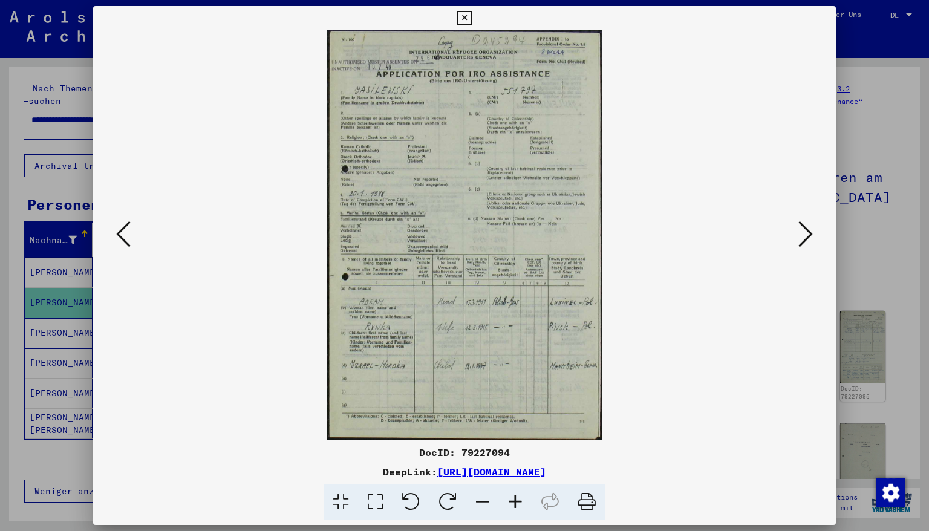
scroll to position [0, 0]
click at [510, 453] on icon at bounding box center [515, 502] width 33 height 37
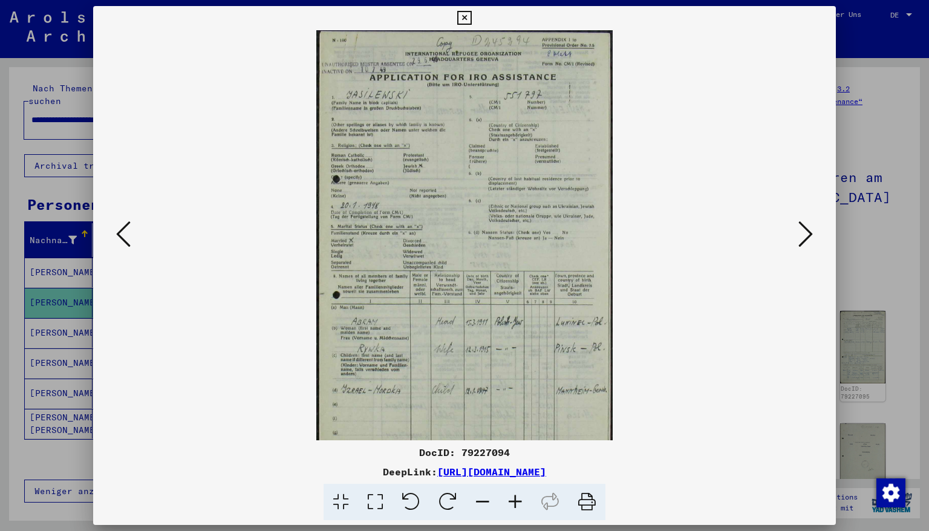
click at [510, 453] on icon at bounding box center [515, 502] width 33 height 37
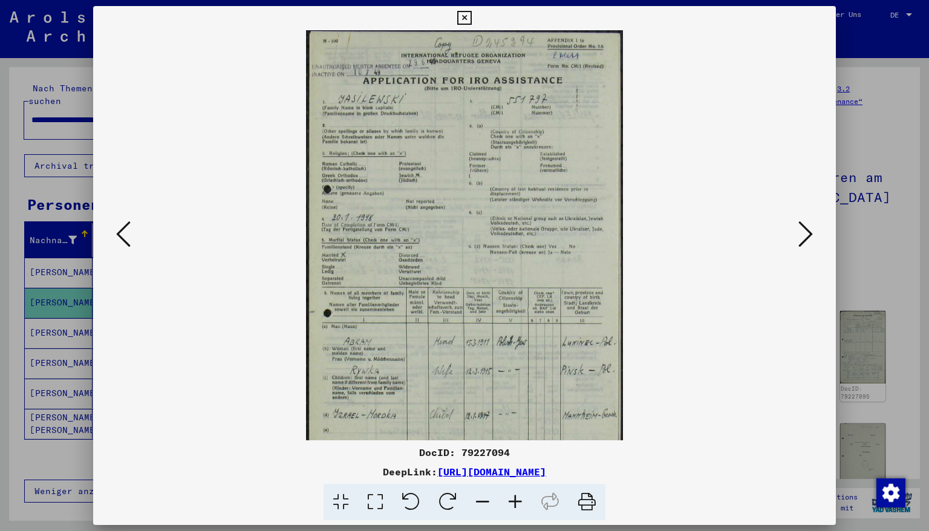
click at [510, 453] on icon at bounding box center [515, 502] width 33 height 37
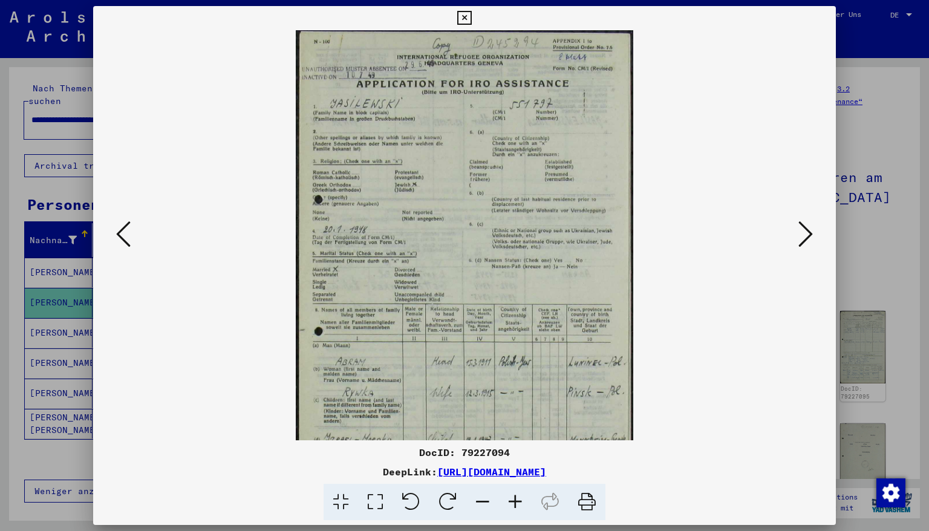
click at [510, 453] on icon at bounding box center [515, 502] width 33 height 37
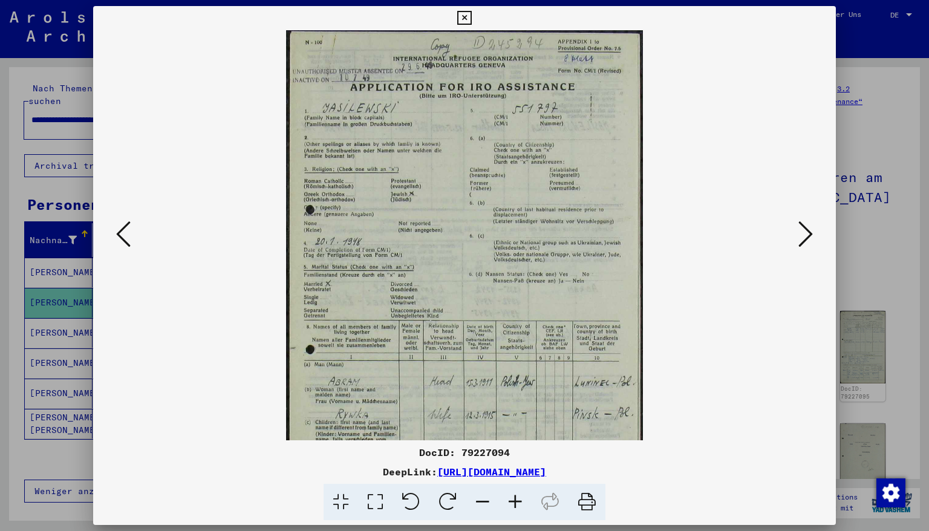
click at [510, 453] on icon at bounding box center [515, 502] width 33 height 37
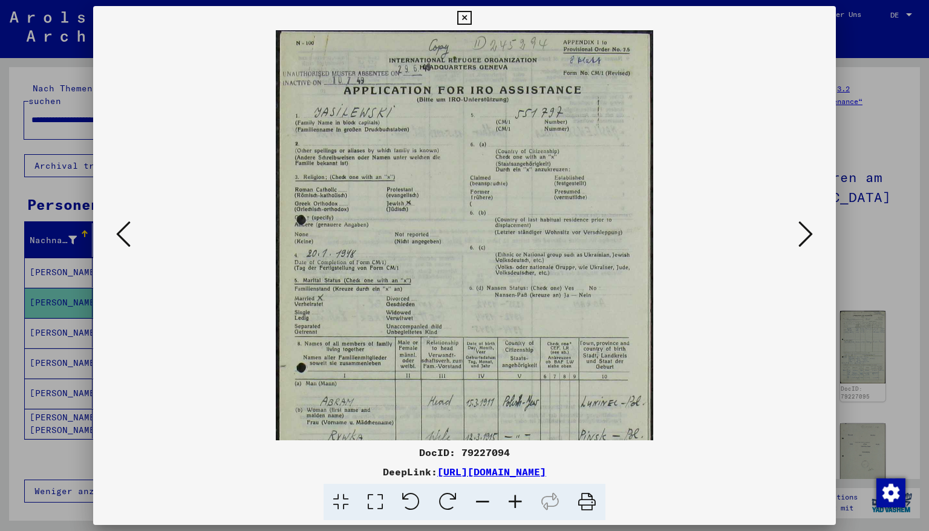
click at [510, 453] on icon at bounding box center [515, 502] width 33 height 37
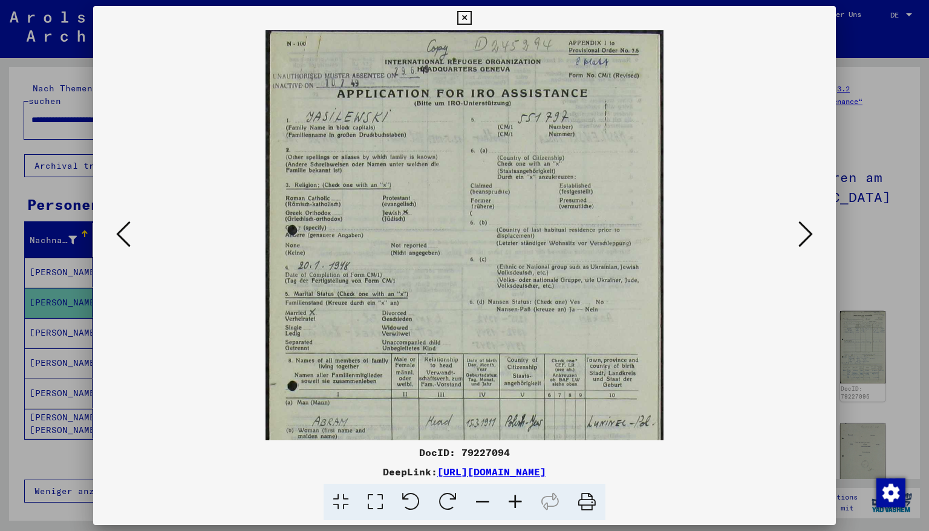
click at [510, 453] on icon at bounding box center [515, 502] width 33 height 37
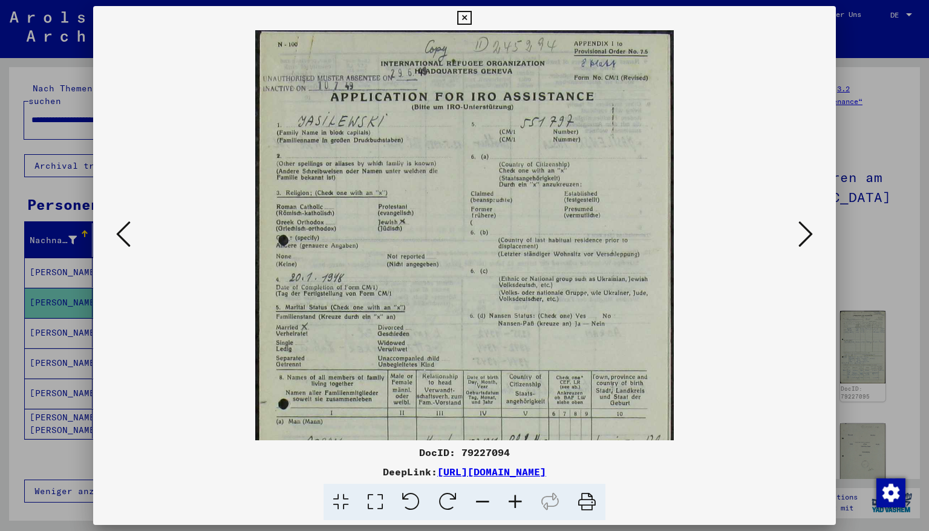
click at [510, 453] on icon at bounding box center [515, 502] width 33 height 37
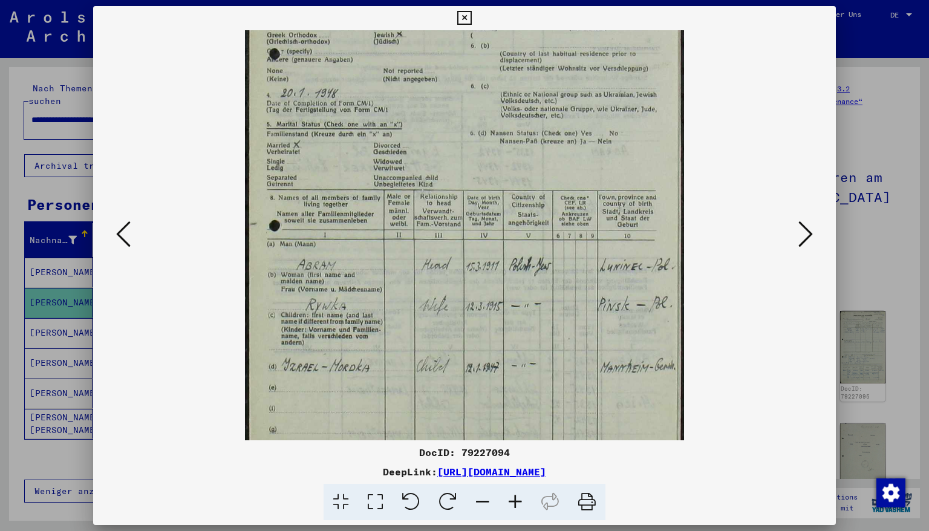
scroll to position [197, 0]
drag, startPoint x: 501, startPoint y: 347, endPoint x: 491, endPoint y: 151, distance: 196.3
click at [491, 151] on img at bounding box center [464, 159] width 439 height 652
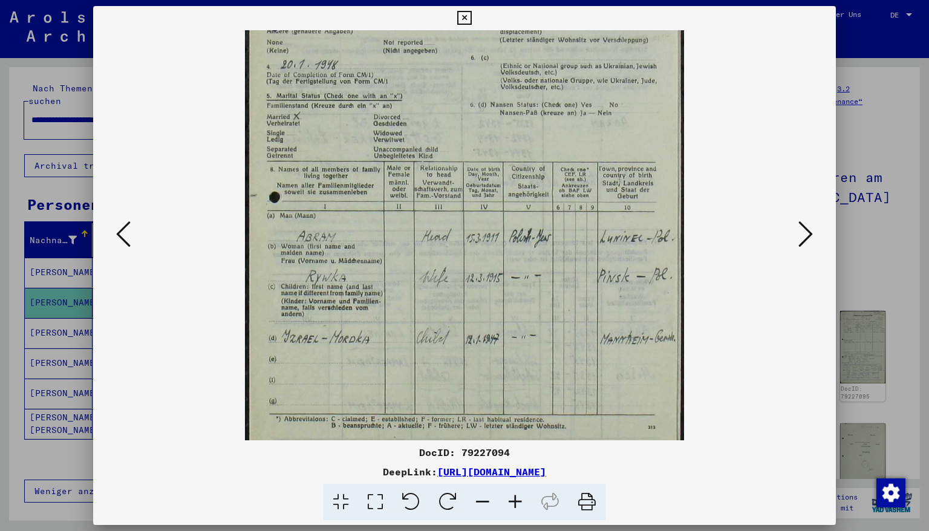
scroll to position [228, 0]
drag, startPoint x: 477, startPoint y: 316, endPoint x: 454, endPoint y: 283, distance: 40.4
click at [454, 283] on img at bounding box center [464, 128] width 439 height 652
click at [811, 235] on icon at bounding box center [806, 234] width 15 height 29
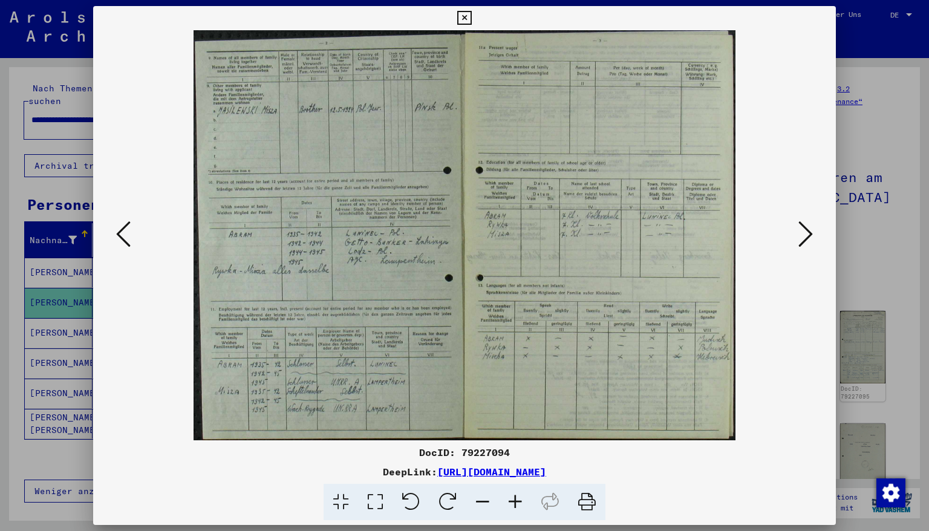
scroll to position [0, 0]
click at [514, 453] on icon at bounding box center [515, 502] width 33 height 37
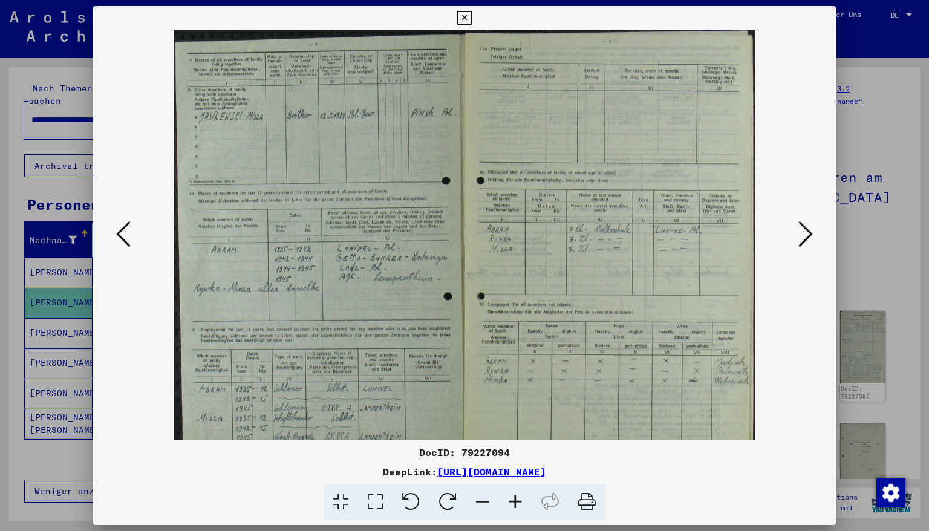
click at [514, 453] on icon at bounding box center [515, 502] width 33 height 37
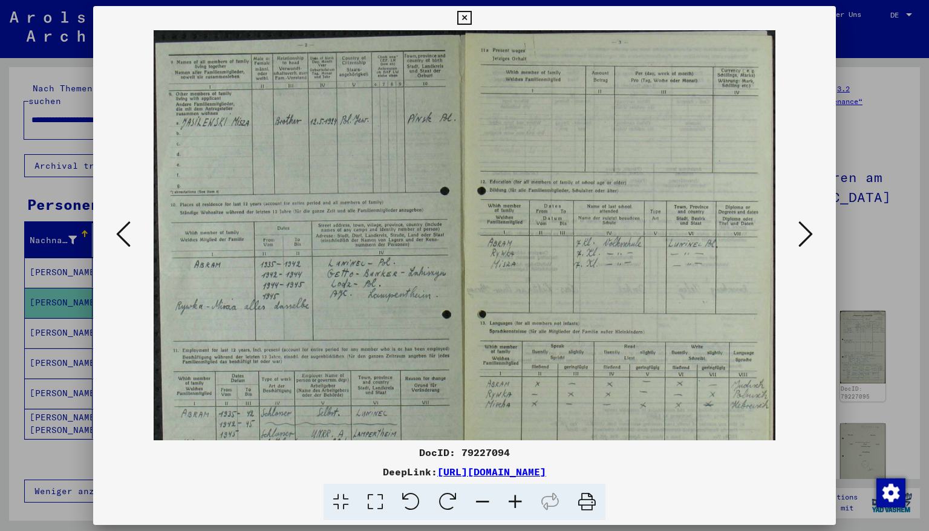
click at [514, 453] on icon at bounding box center [515, 502] width 33 height 37
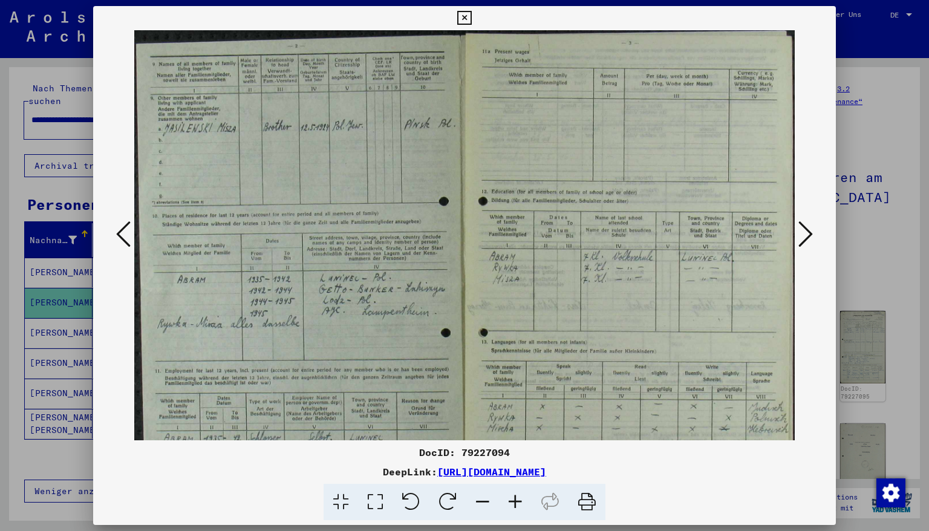
click at [514, 453] on icon at bounding box center [515, 502] width 33 height 37
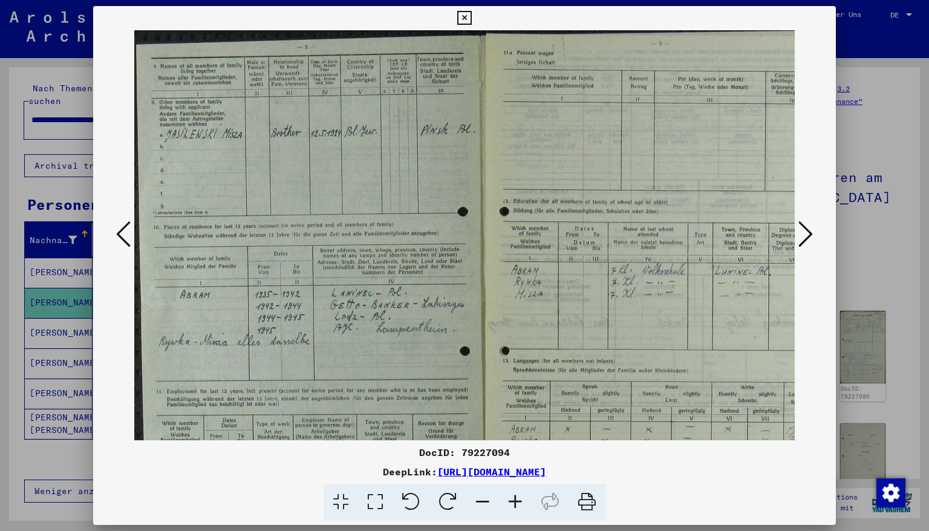
click at [514, 453] on icon at bounding box center [515, 502] width 33 height 37
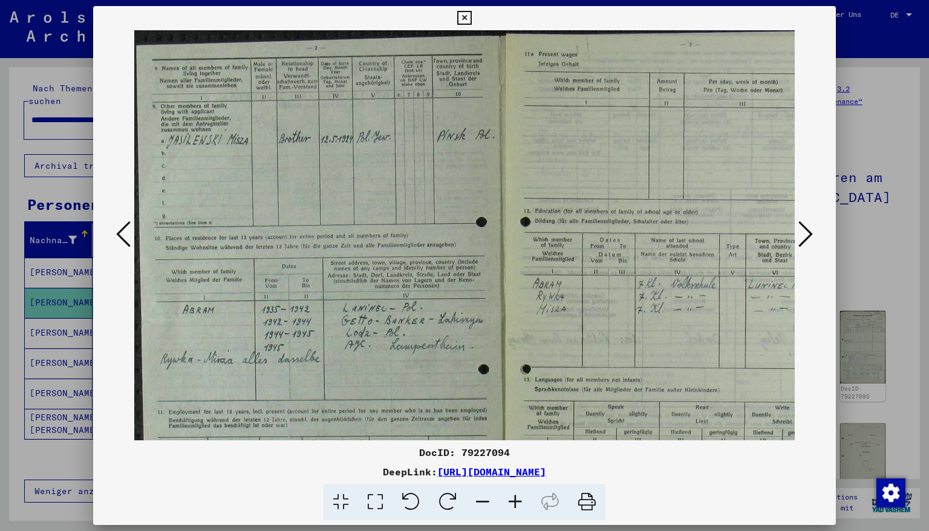
click at [514, 453] on icon at bounding box center [515, 502] width 33 height 37
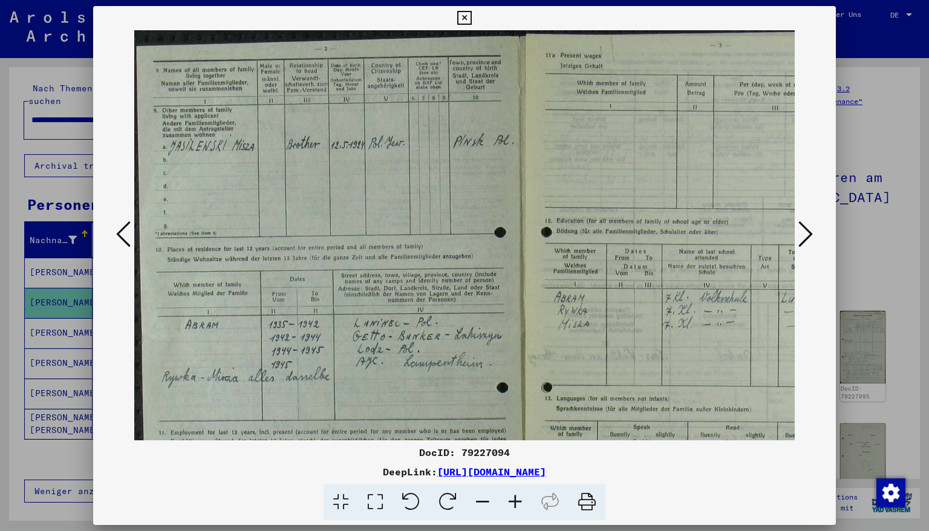
click at [514, 453] on icon at bounding box center [515, 502] width 33 height 37
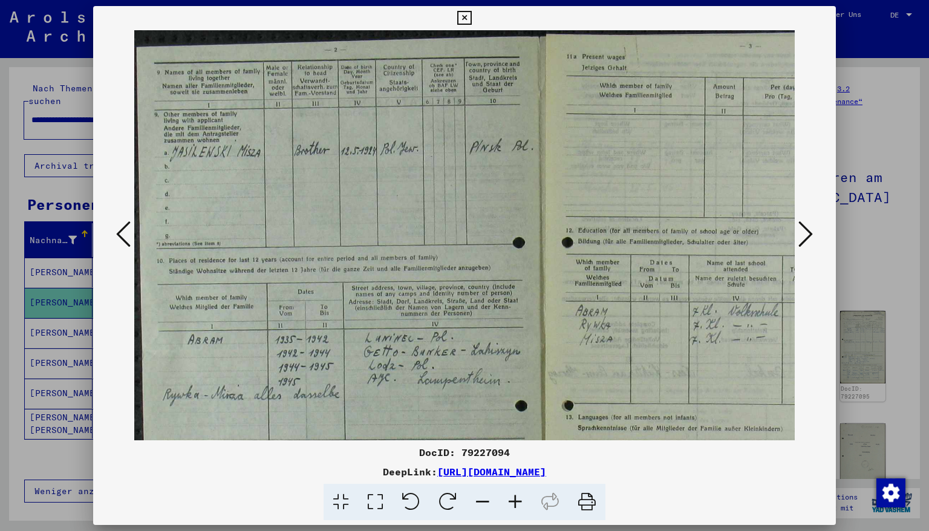
click at [514, 453] on icon at bounding box center [515, 502] width 33 height 37
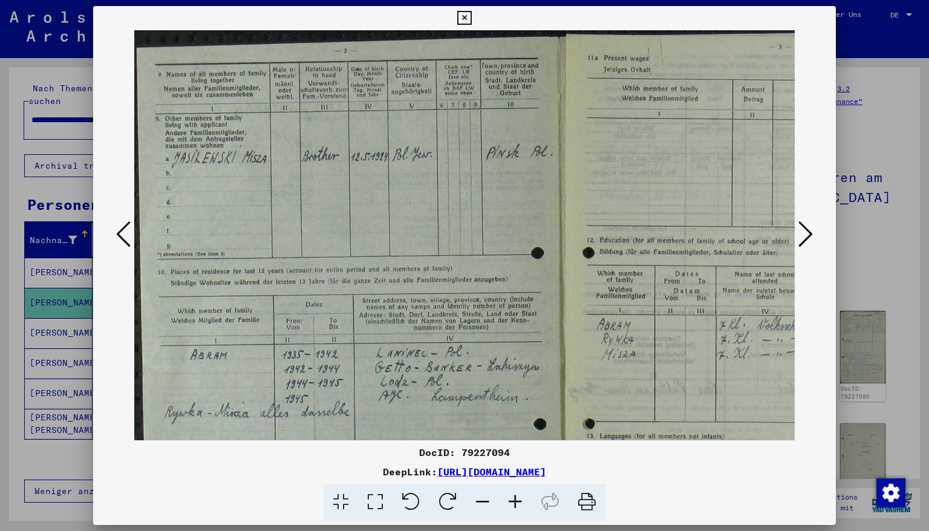
click at [514, 453] on icon at bounding box center [515, 502] width 33 height 37
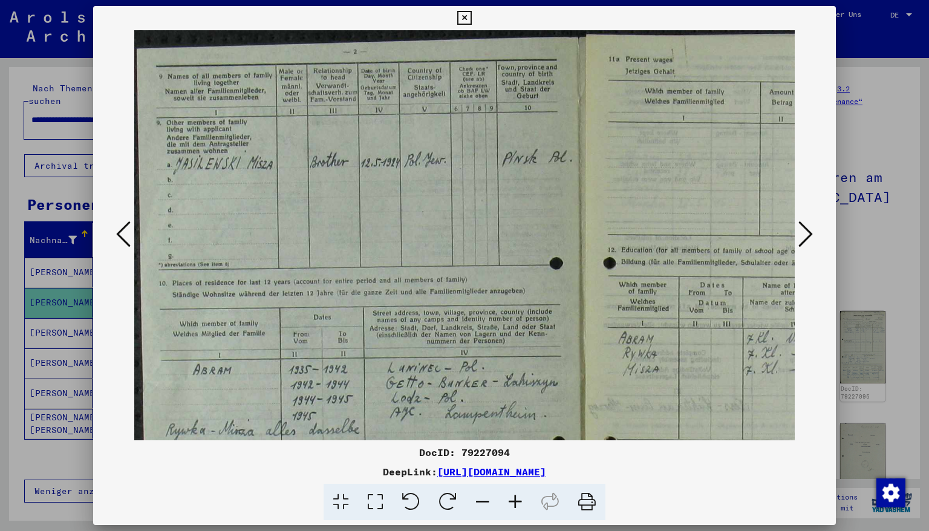
click at [514, 453] on icon at bounding box center [515, 502] width 33 height 37
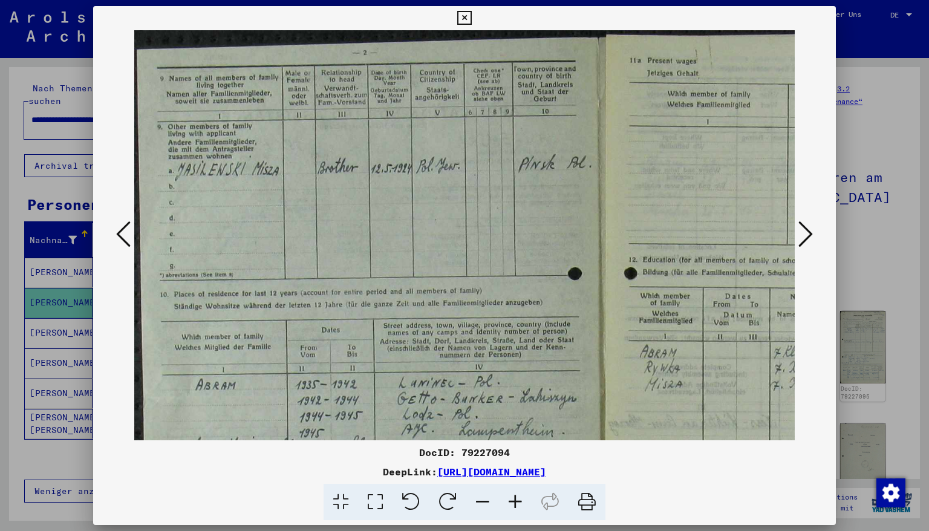
click at [514, 453] on icon at bounding box center [515, 502] width 33 height 37
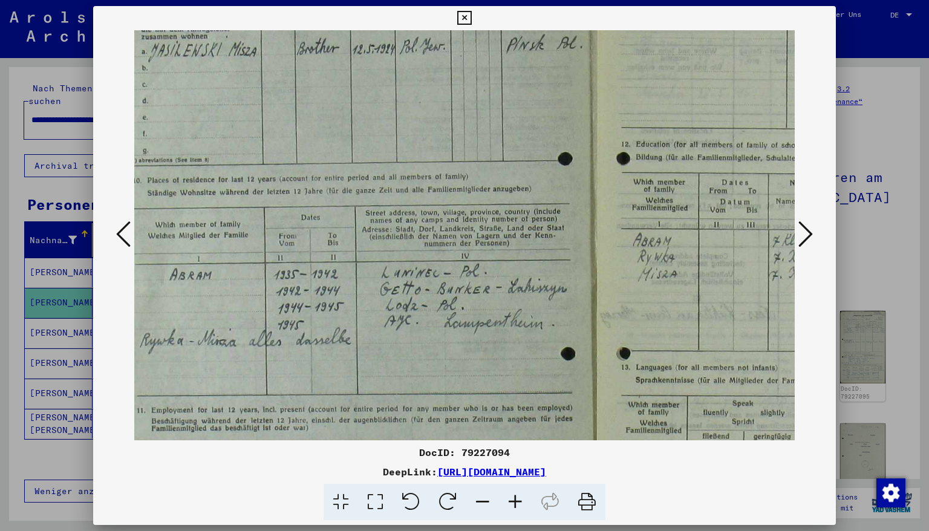
drag, startPoint x: 401, startPoint y: 315, endPoint x: 368, endPoint y: 188, distance: 131.2
click at [368, 187] on img at bounding box center [596, 276] width 981 height 743
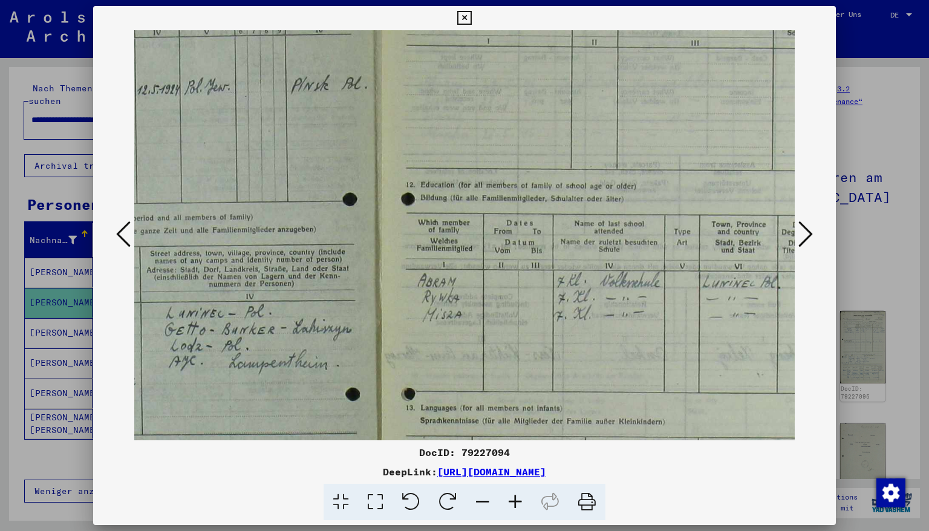
scroll to position [80, 272]
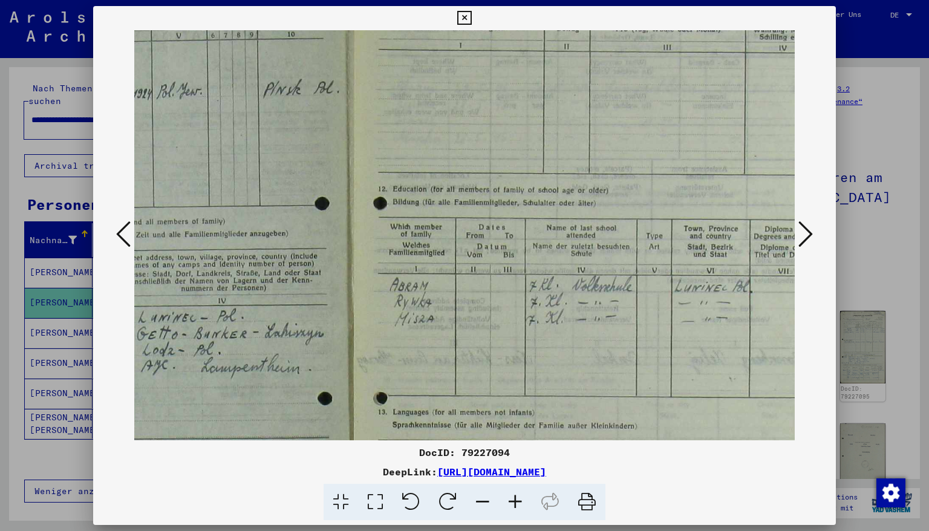
drag, startPoint x: 477, startPoint y: 270, endPoint x: 232, endPoint y: 310, distance: 247.6
click at [232, 310] on img at bounding box center [353, 321] width 981 height 743
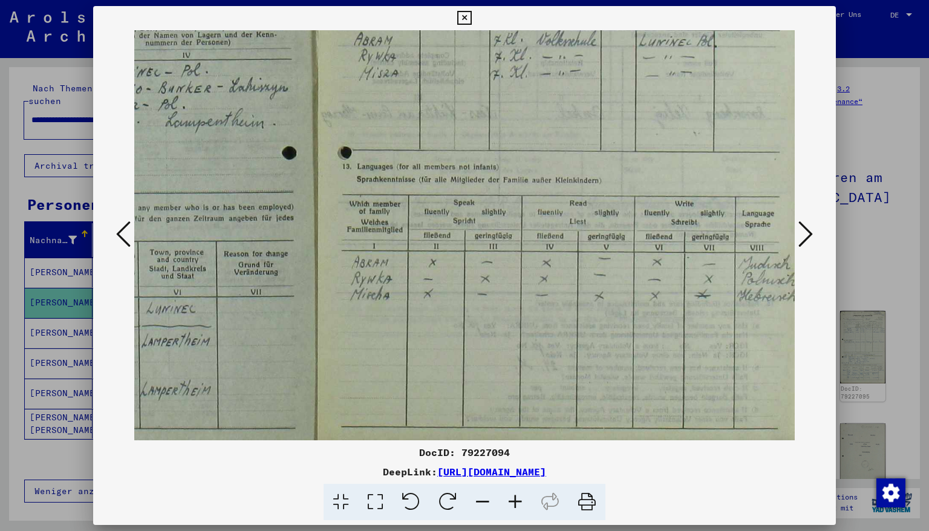
scroll to position [325, 308]
drag, startPoint x: 477, startPoint y: 270, endPoint x: 408, endPoint y: 111, distance: 173.1
click at [408, 111] on img at bounding box center [316, 76] width 981 height 743
click at [806, 238] on icon at bounding box center [806, 234] width 15 height 29
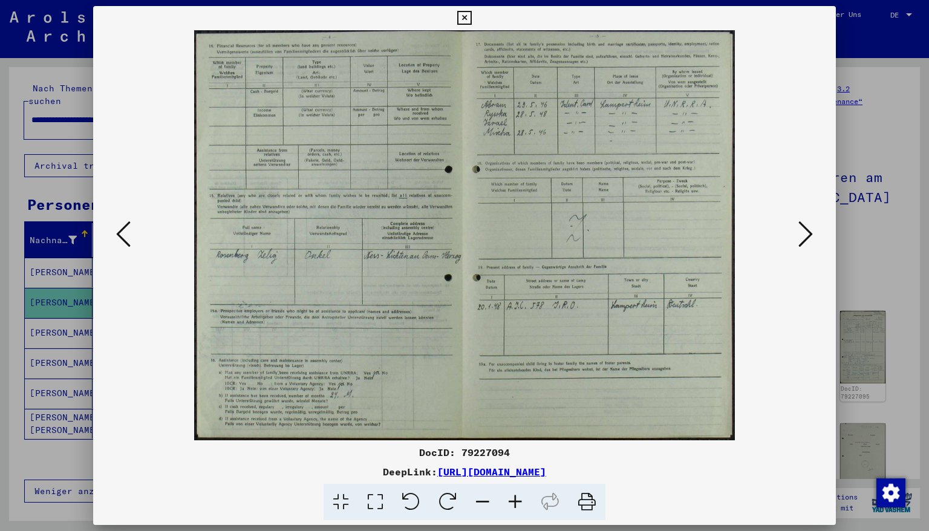
click at [806, 227] on icon at bounding box center [806, 234] width 15 height 29
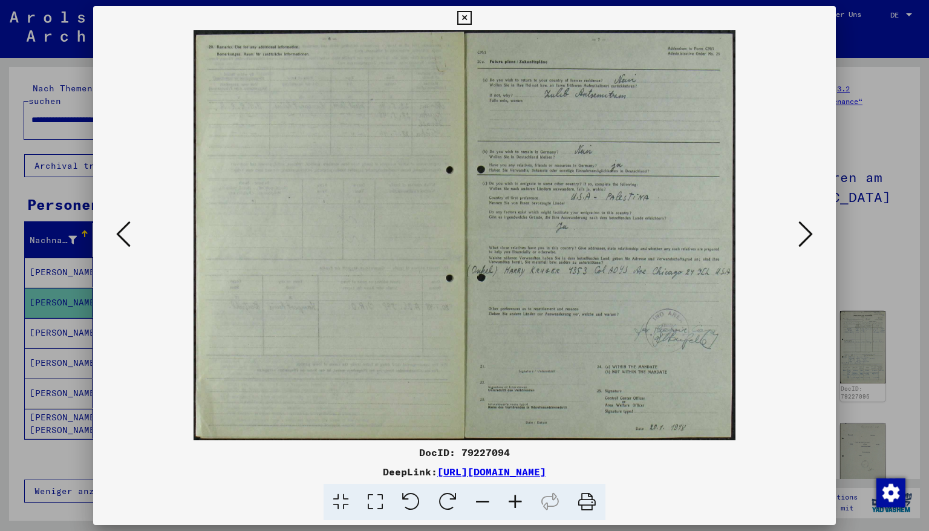
click at [805, 230] on icon at bounding box center [806, 234] width 15 height 29
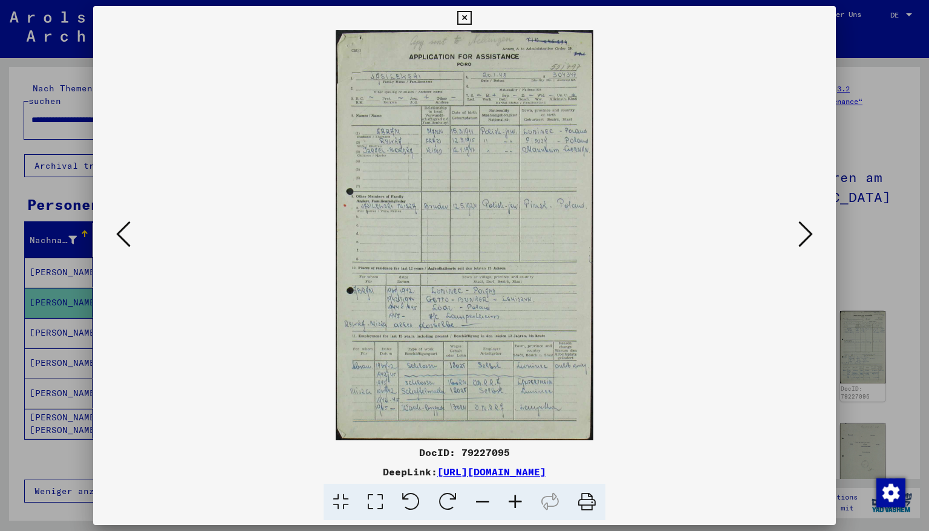
click at [513, 453] on icon at bounding box center [515, 502] width 33 height 37
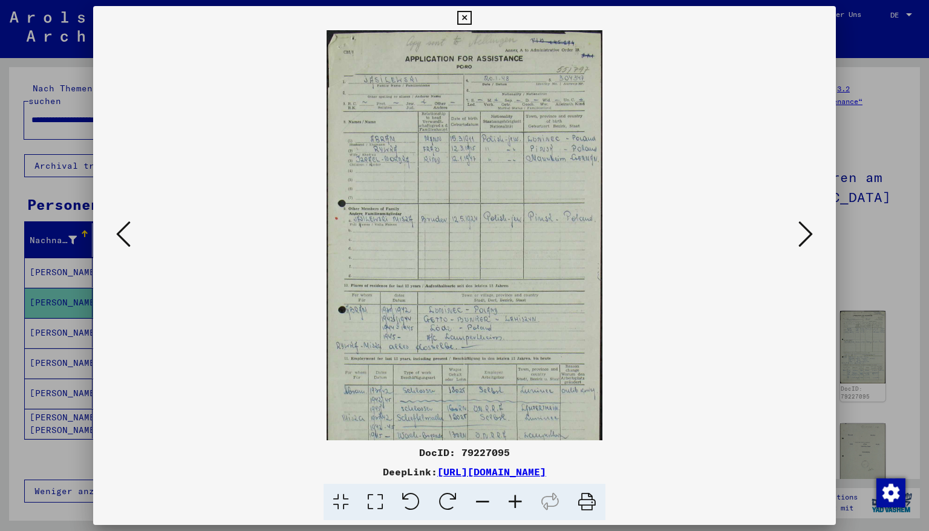
click at [513, 453] on icon at bounding box center [515, 502] width 33 height 37
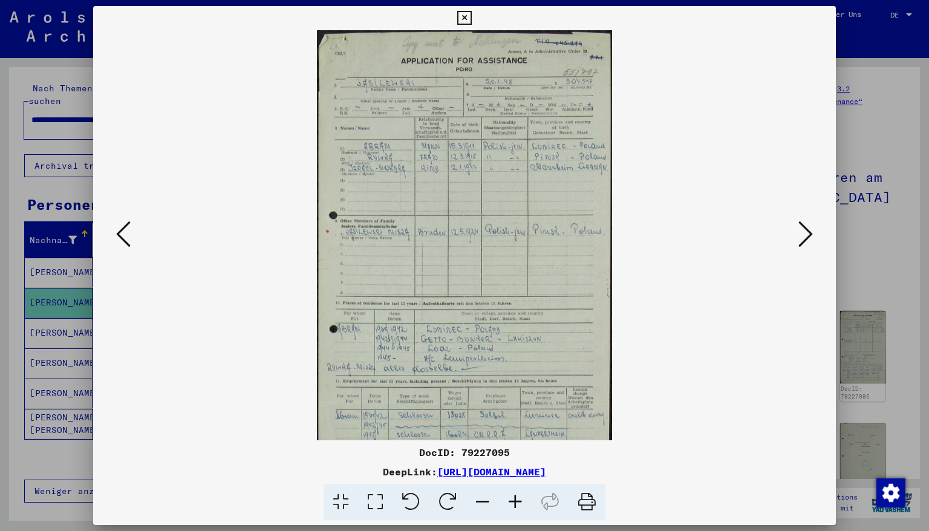
click at [513, 453] on icon at bounding box center [515, 502] width 33 height 37
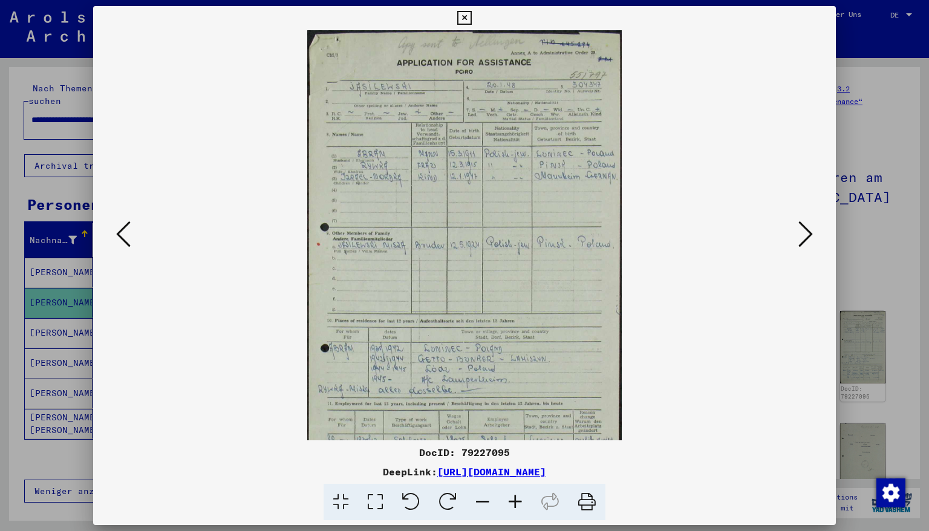
click at [513, 453] on icon at bounding box center [515, 502] width 33 height 37
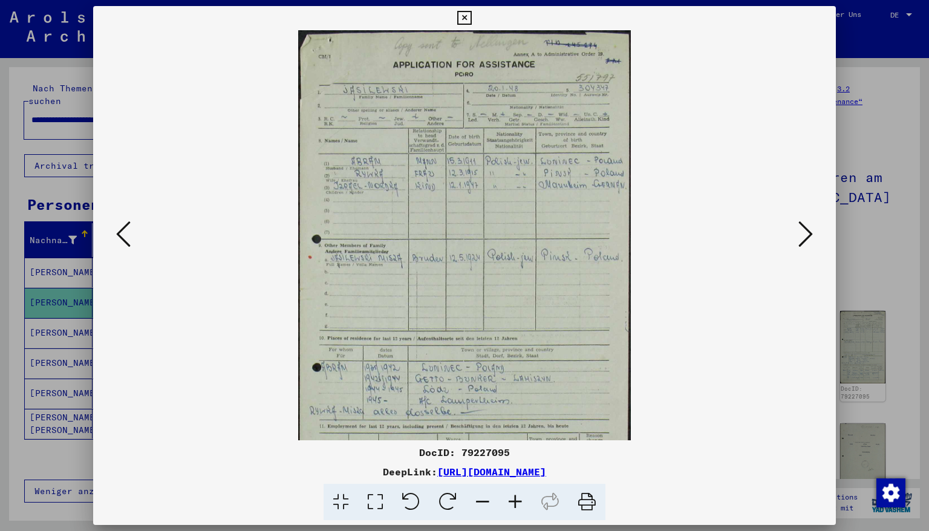
click at [513, 453] on icon at bounding box center [515, 502] width 33 height 37
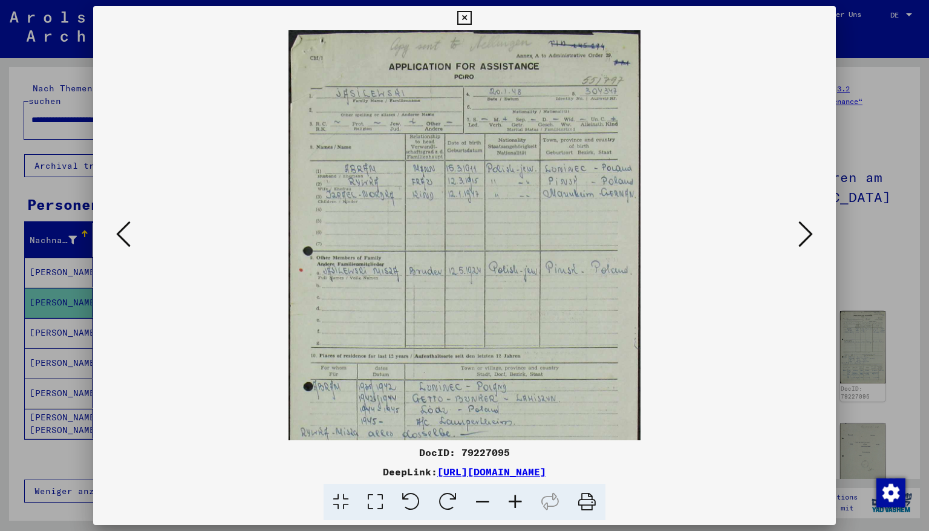
click at [513, 453] on icon at bounding box center [515, 502] width 33 height 37
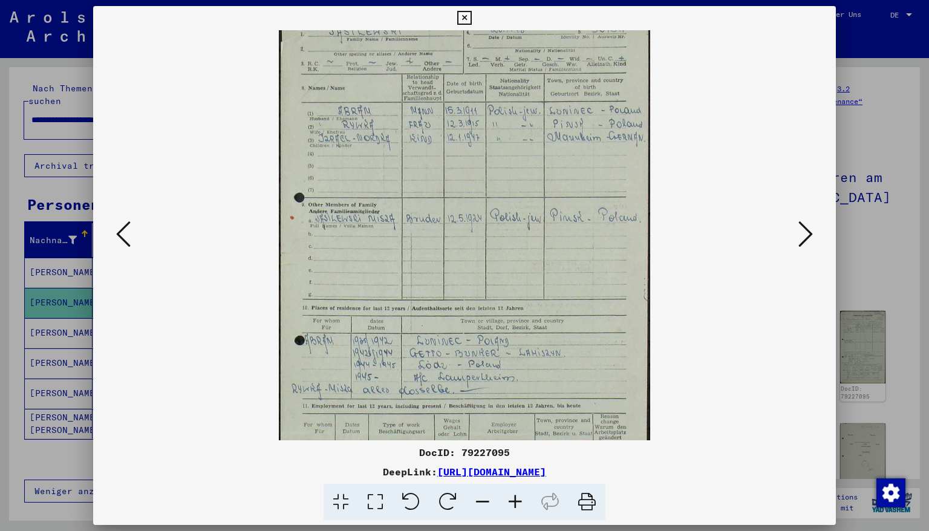
scroll to position [147, 0]
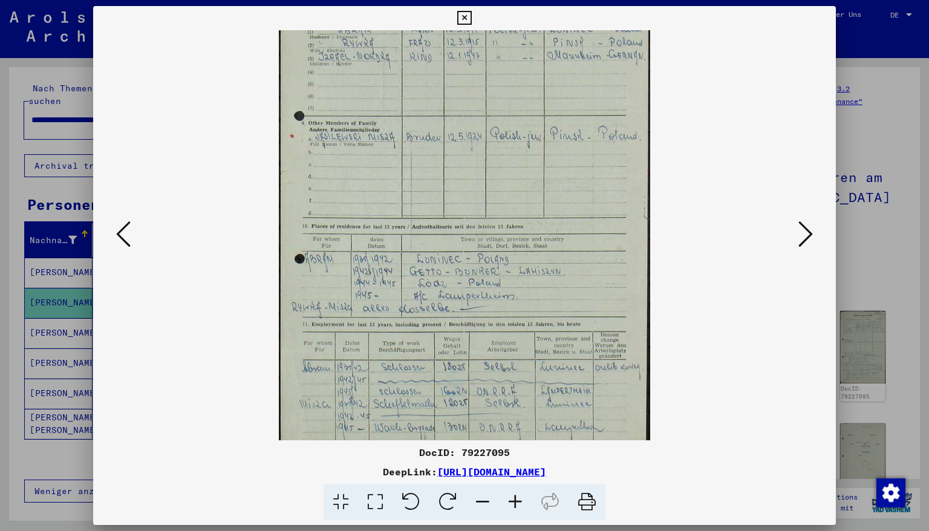
drag, startPoint x: 479, startPoint y: 408, endPoint x: 492, endPoint y: 264, distance: 144.6
click at [492, 264] on img at bounding box center [464, 179] width 371 height 592
click at [515, 453] on icon at bounding box center [515, 502] width 33 height 37
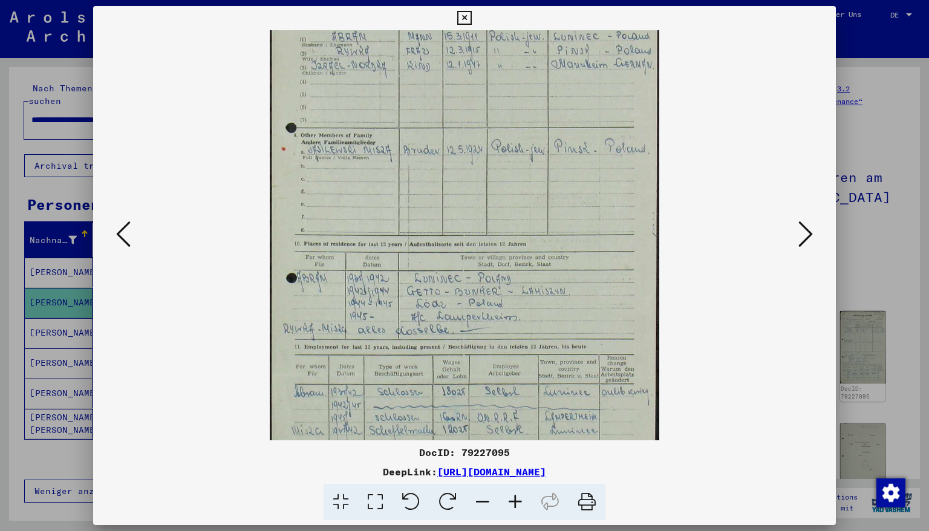
click at [515, 453] on icon at bounding box center [515, 502] width 33 height 37
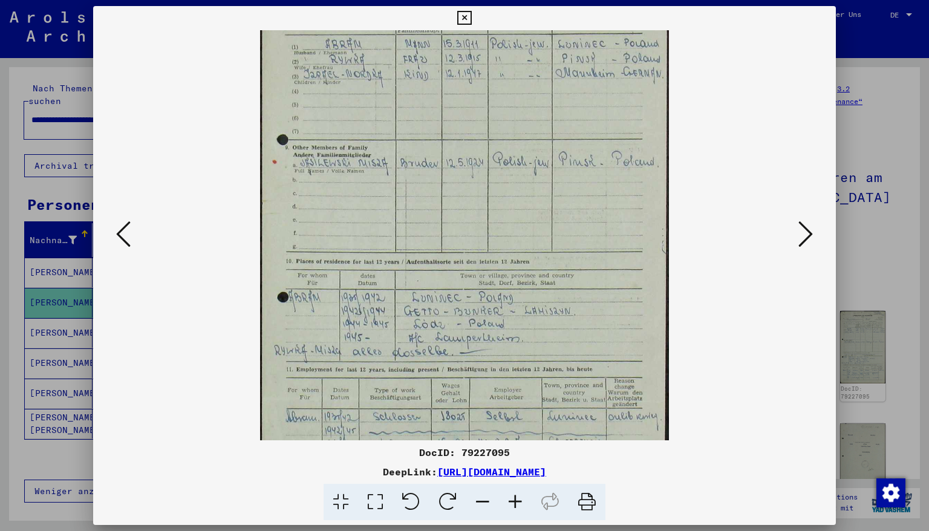
scroll to position [242, 0]
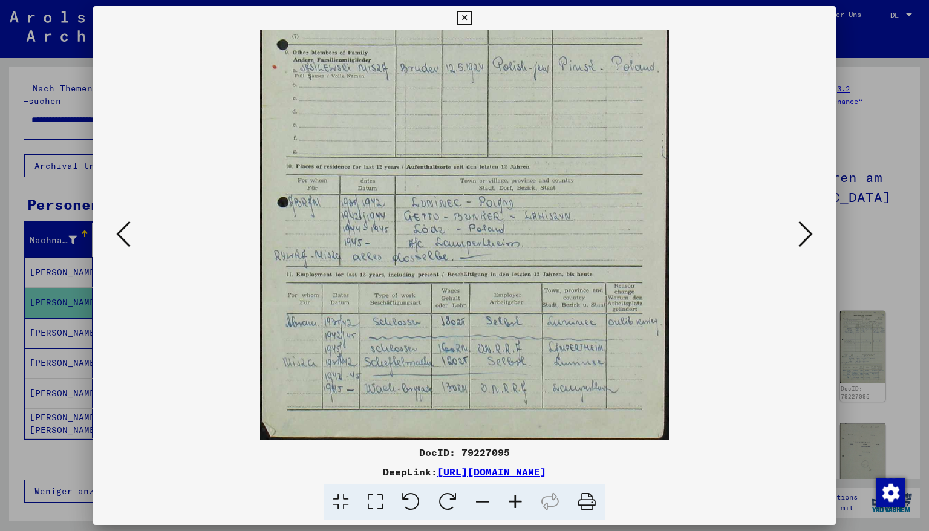
drag, startPoint x: 555, startPoint y: 394, endPoint x: 567, endPoint y: 191, distance: 204.2
click at [567, 191] on img at bounding box center [464, 114] width 409 height 652
click at [811, 235] on icon at bounding box center [806, 234] width 15 height 29
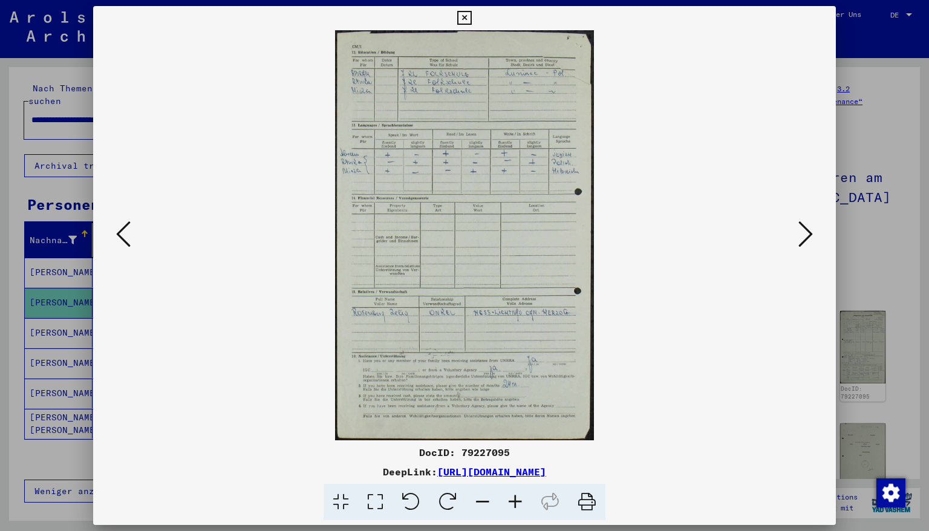
scroll to position [0, 0]
click at [806, 231] on icon at bounding box center [806, 234] width 15 height 29
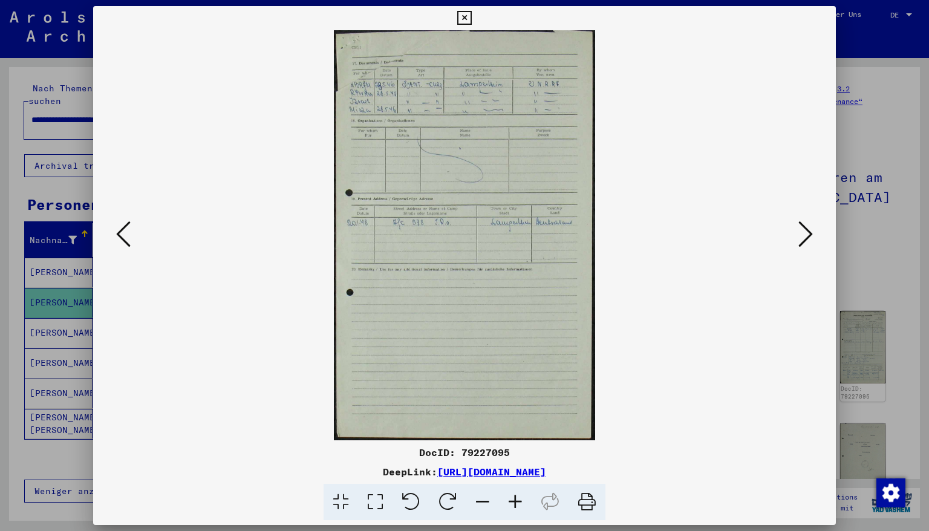
click at [806, 231] on icon at bounding box center [806, 234] width 15 height 29
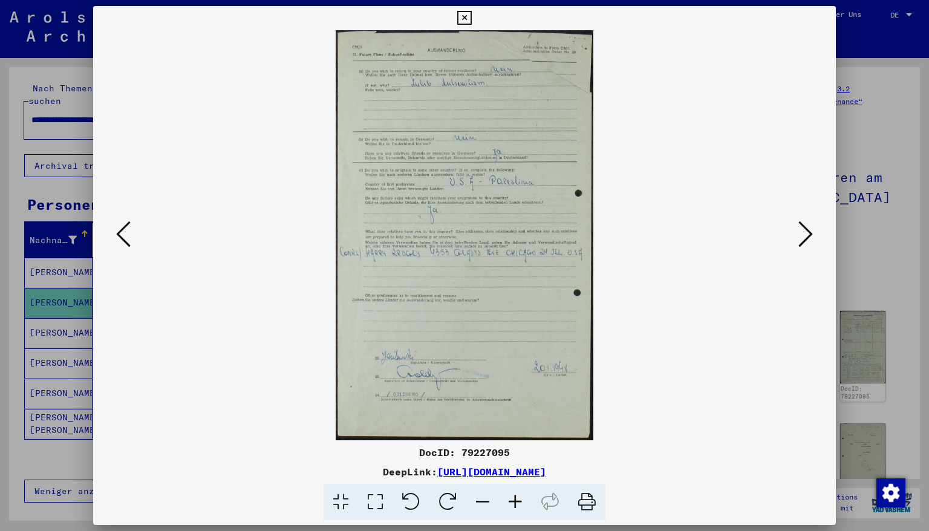
click at [806, 231] on icon at bounding box center [806, 234] width 15 height 29
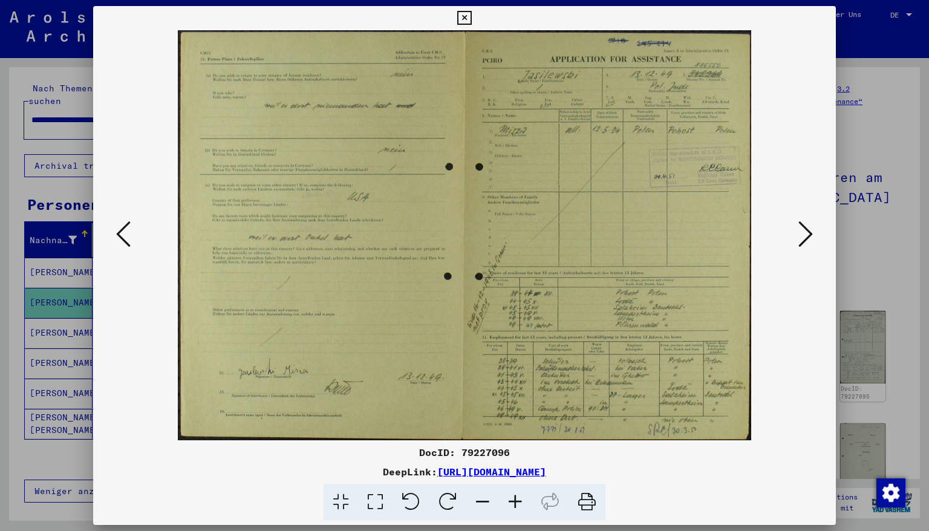
click at [513, 453] on icon at bounding box center [515, 502] width 33 height 37
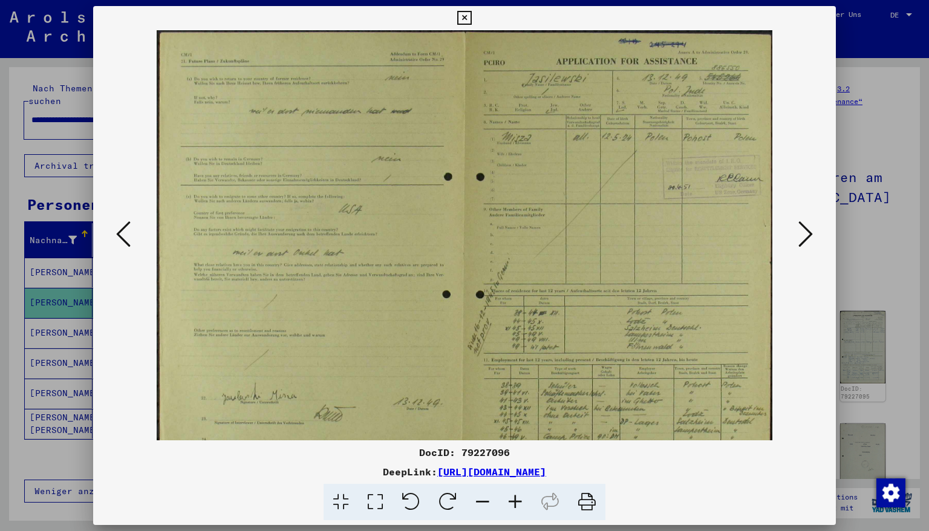
click at [513, 453] on icon at bounding box center [515, 502] width 33 height 37
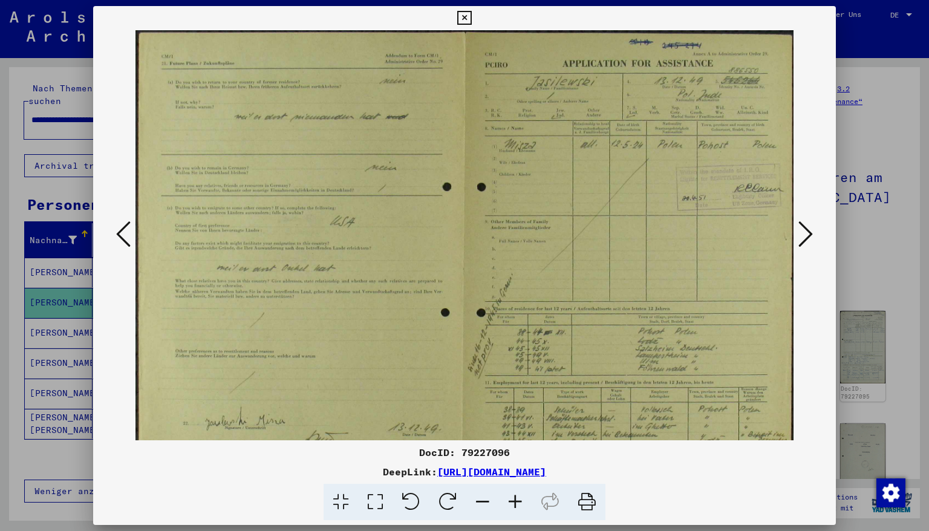
click at [513, 453] on icon at bounding box center [515, 502] width 33 height 37
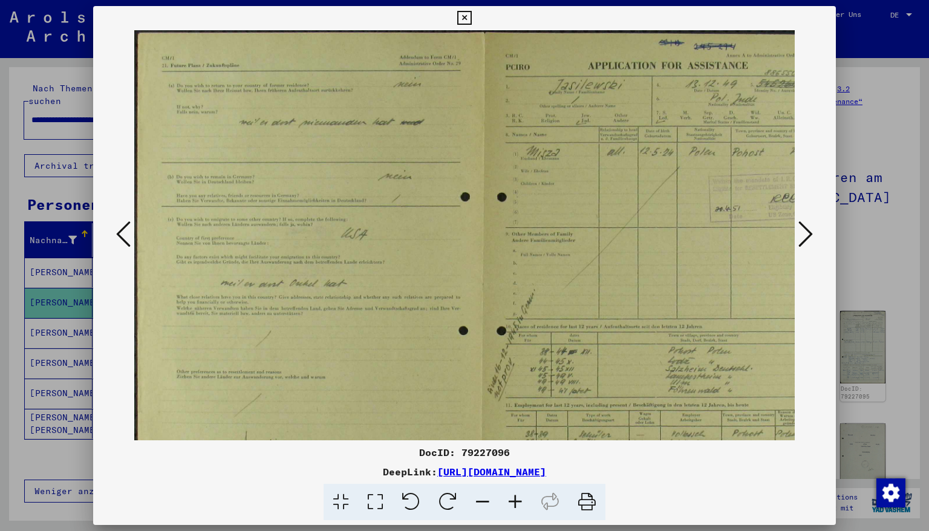
click at [513, 453] on icon at bounding box center [515, 502] width 33 height 37
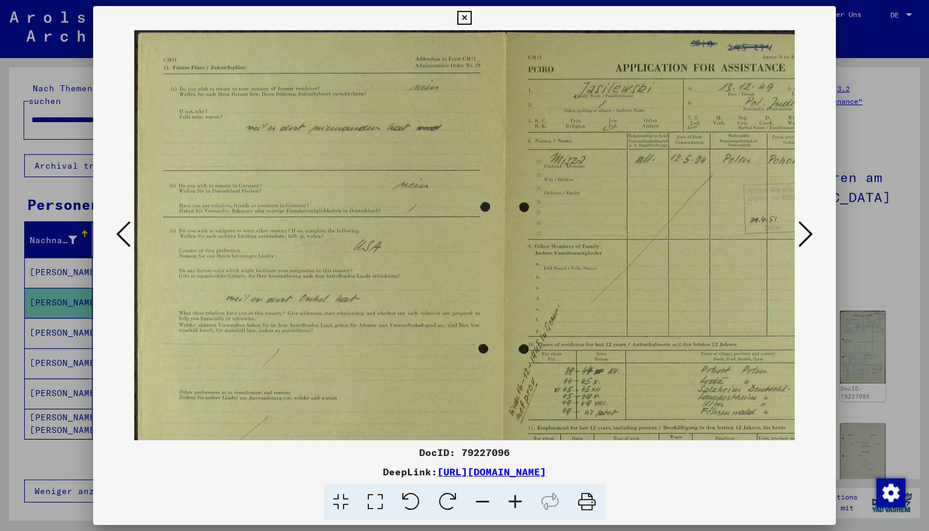
click at [513, 453] on icon at bounding box center [515, 502] width 33 height 37
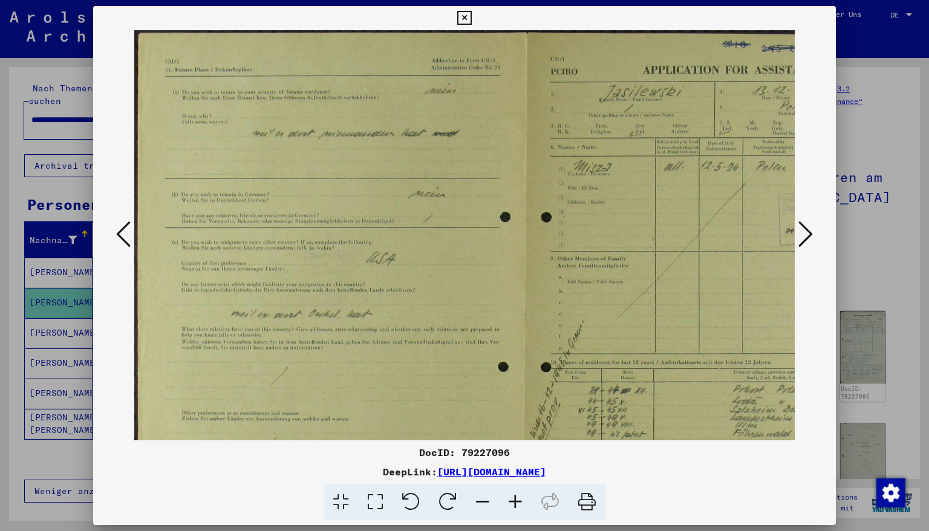
click at [513, 453] on icon at bounding box center [515, 502] width 33 height 37
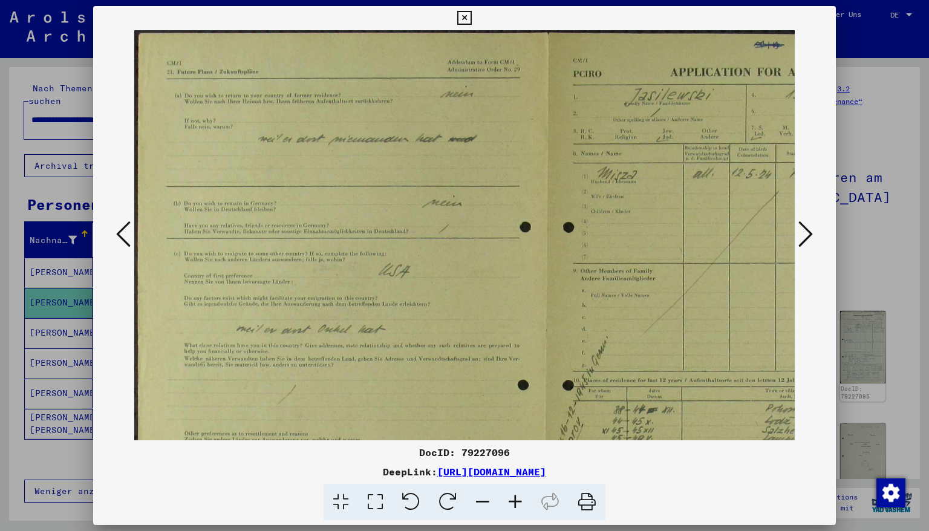
click at [513, 453] on icon at bounding box center [515, 502] width 33 height 37
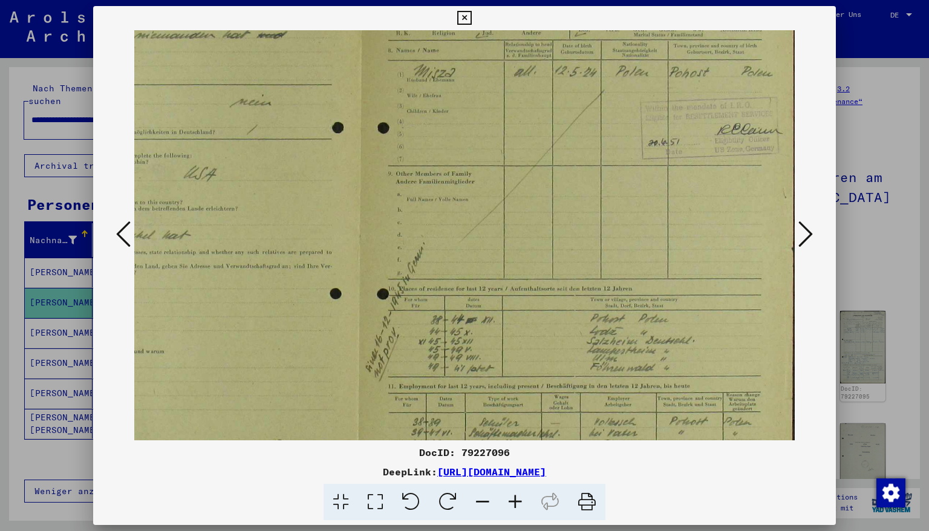
scroll to position [136, 208]
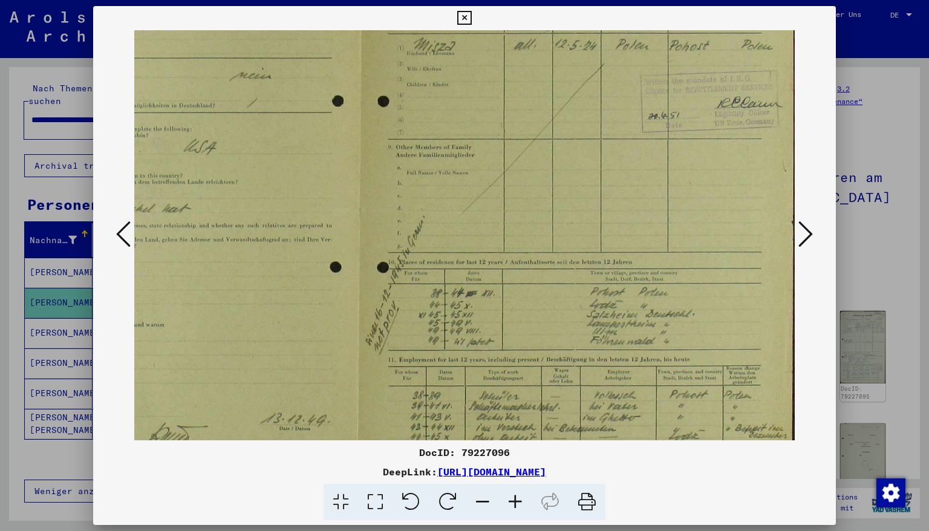
drag, startPoint x: 641, startPoint y: 365, endPoint x: 379, endPoint y: 226, distance: 296.7
click at [379, 226] on img at bounding box center [361, 205] width 869 height 622
click at [471, 17] on icon at bounding box center [464, 18] width 14 height 15
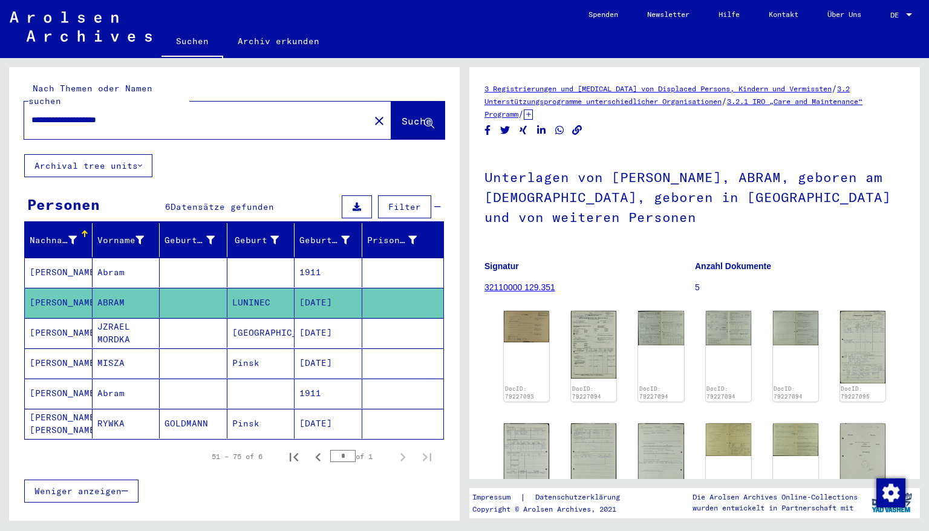
click at [320, 326] on mat-cell "[DATE]" at bounding box center [329, 333] width 68 height 30
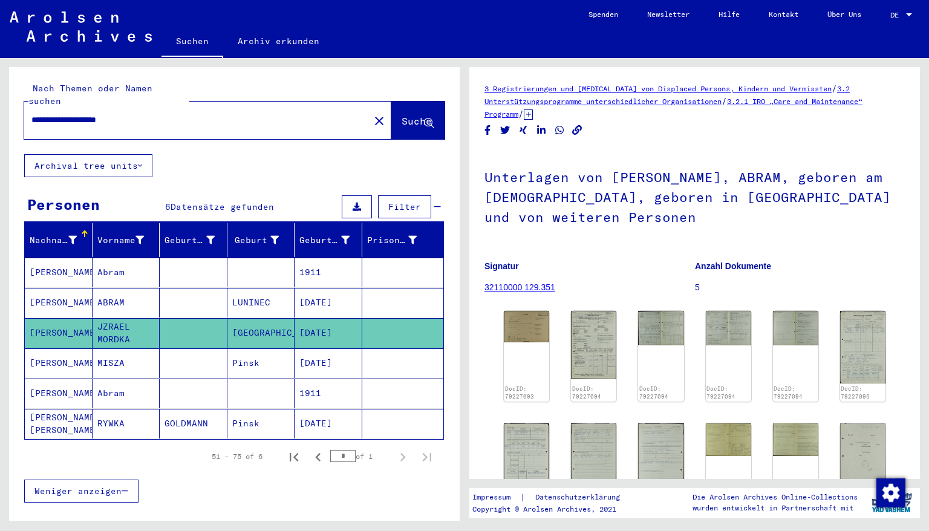
click at [312, 349] on mat-cell "[DATE]" at bounding box center [329, 364] width 68 height 30
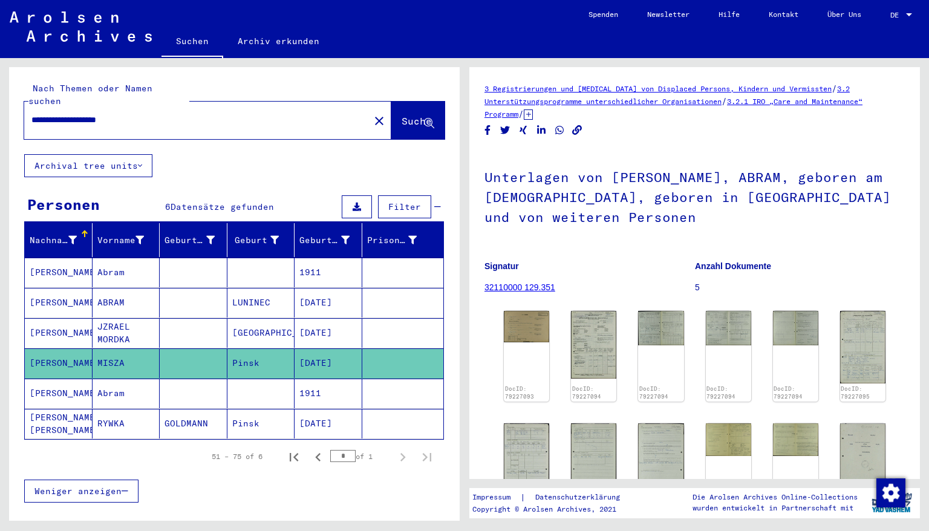
click at [315, 379] on mat-cell "1911" at bounding box center [329, 394] width 68 height 30
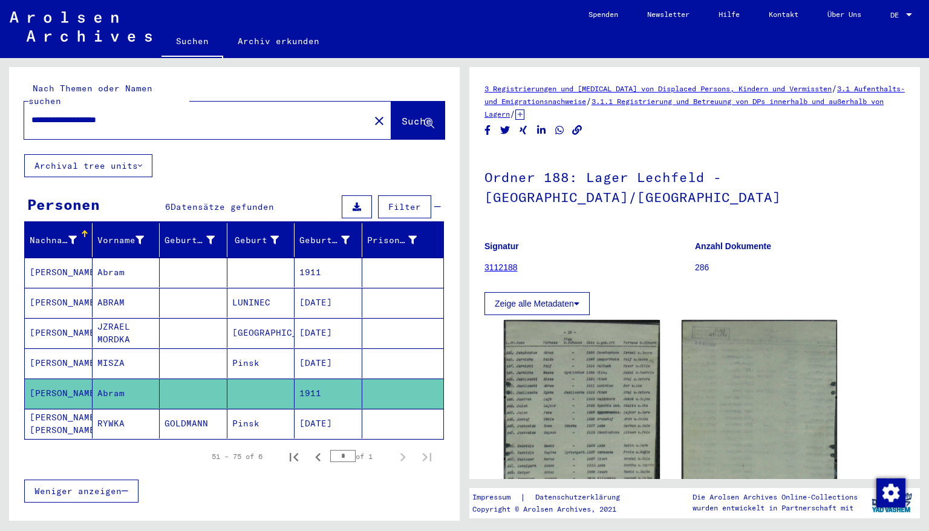
click at [324, 410] on mat-cell "[DATE]" at bounding box center [329, 424] width 68 height 30
